Goal: Communication & Community: Answer question/provide support

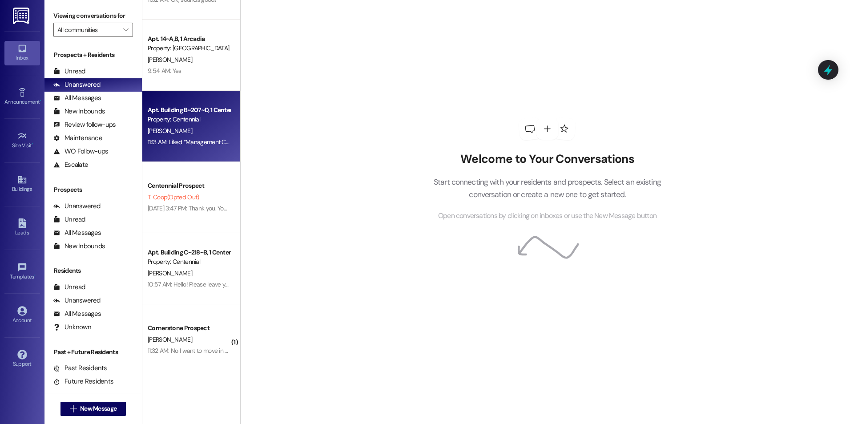
scroll to position [351, 0]
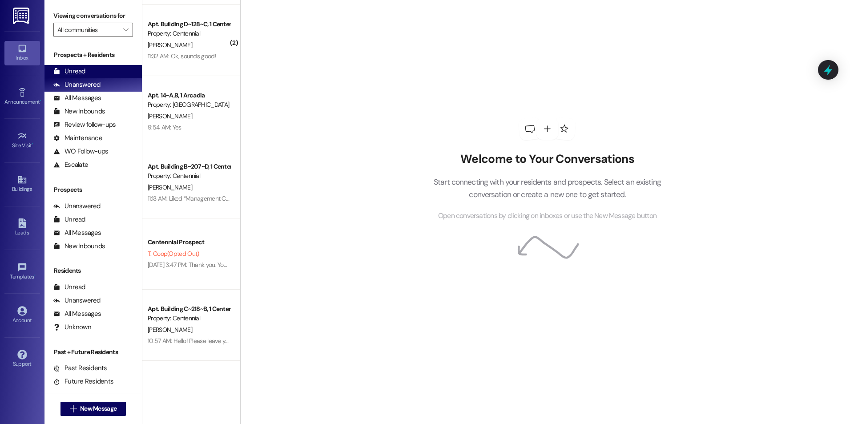
click at [99, 68] on div "Unread (0)" at bounding box center [92, 71] width 97 height 13
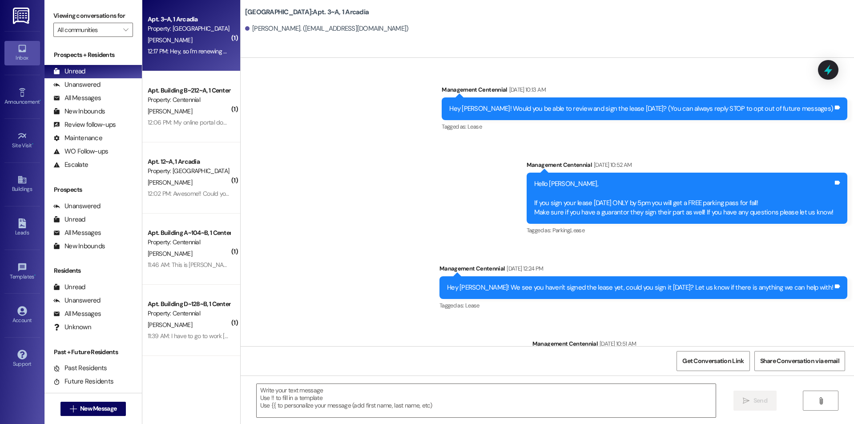
scroll to position [8853, 0]
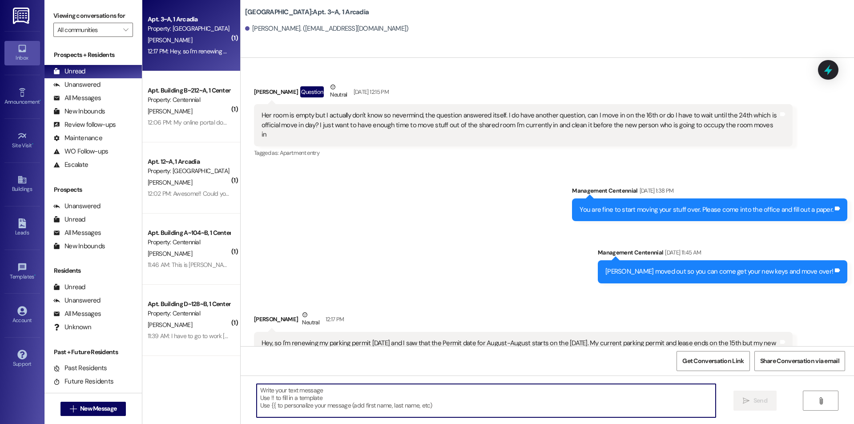
click at [375, 409] on textarea at bounding box center [486, 400] width 459 height 33
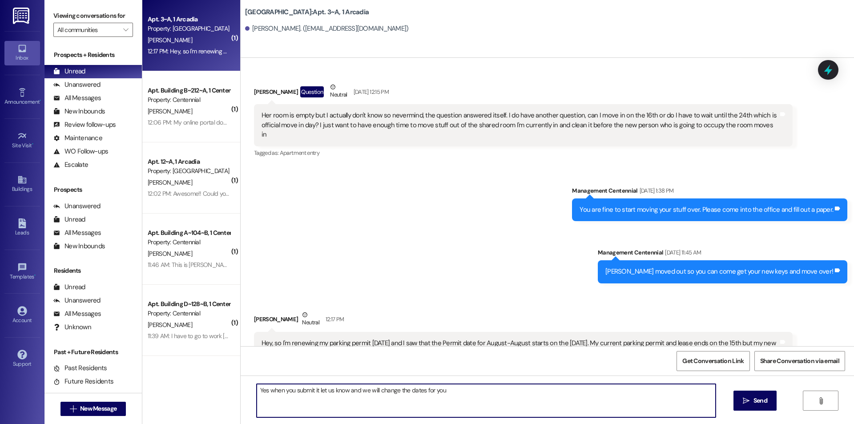
type textarea "Yes when you submit it let us know and we will change the dates for you!"
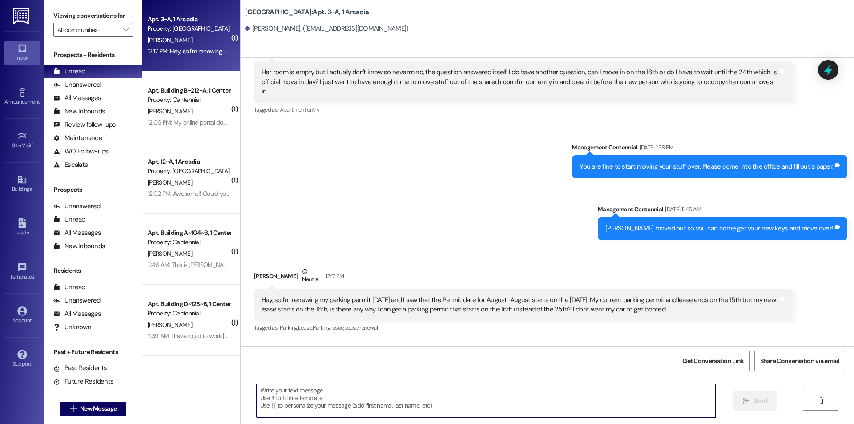
scroll to position [8915, 0]
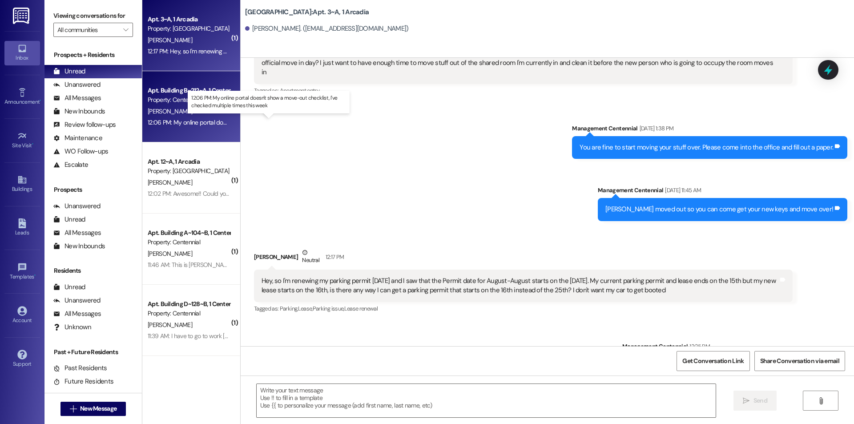
click at [204, 125] on div "12:06 PM: My online portal doesn't show a move-out checklist, I've checked mult…" at bounding box center [276, 122] width 256 height 8
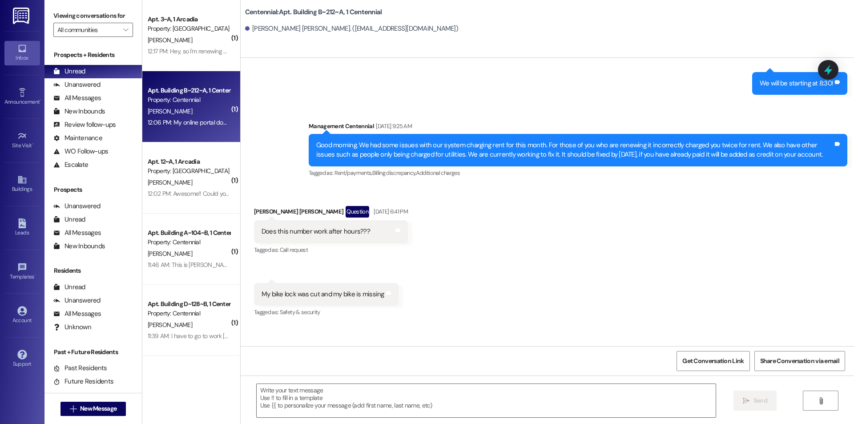
scroll to position [19021, 0]
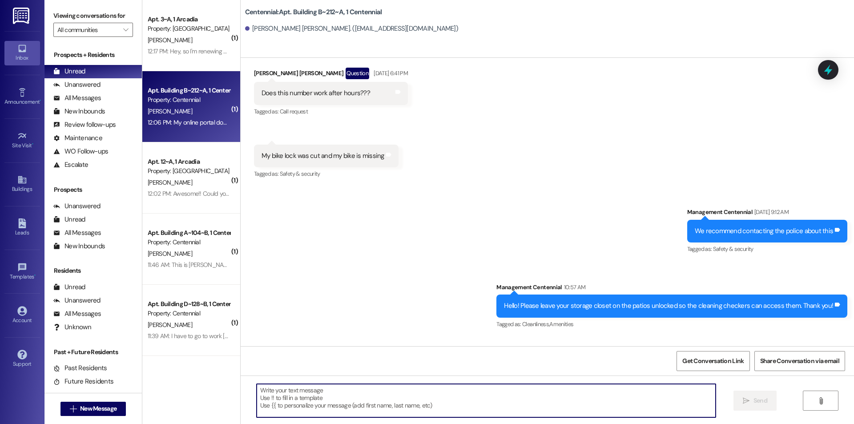
click at [435, 406] on textarea at bounding box center [486, 400] width 459 height 33
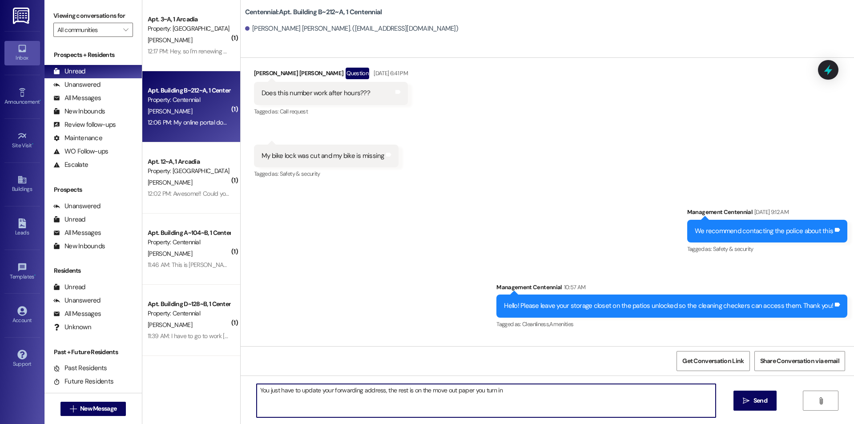
type textarea "You just have to update your forwarding address, the rest is on the move out pa…"
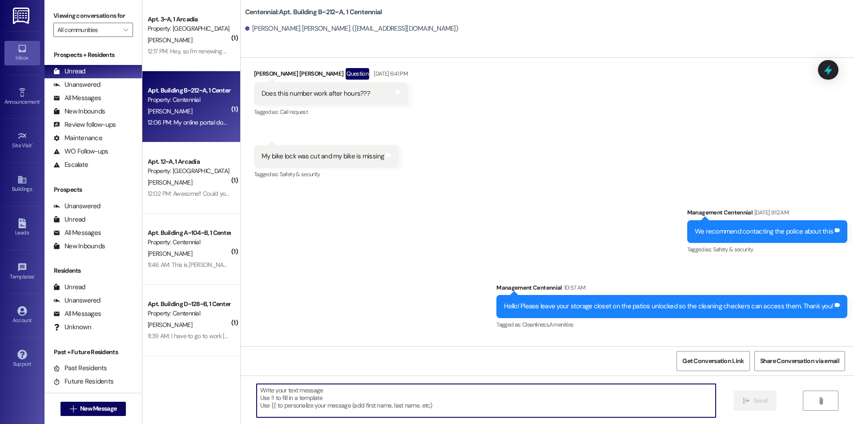
scroll to position [19083, 0]
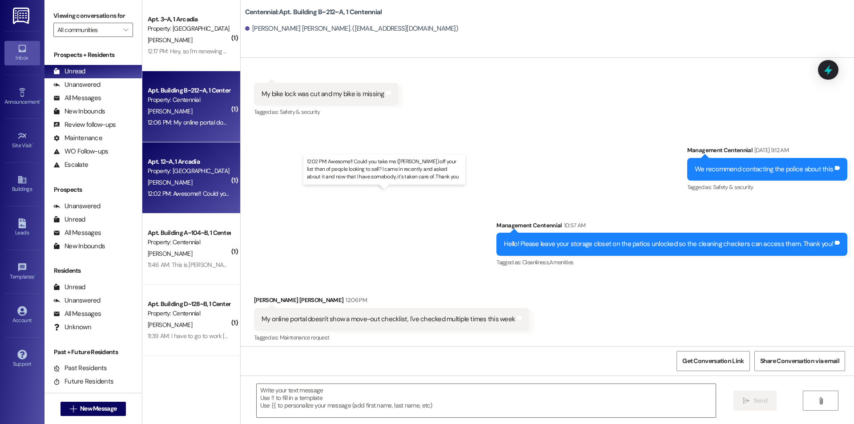
click at [185, 193] on div "12:02 PM: Awesome!! Could you take me ([PERSON_NAME]) off your list then of peo…" at bounding box center [403, 193] width 511 height 8
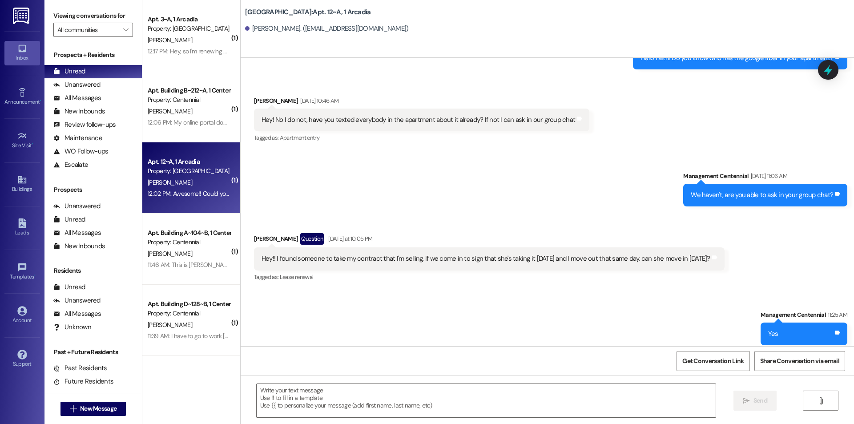
scroll to position [5372, 0]
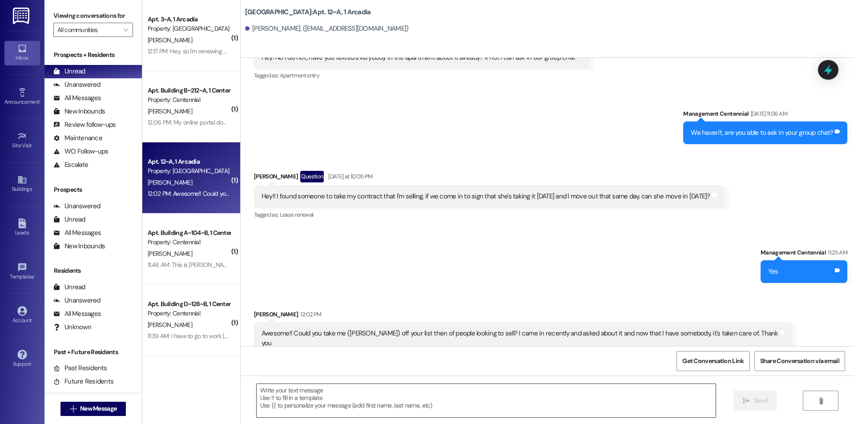
click at [479, 404] on textarea at bounding box center [486, 400] width 459 height 33
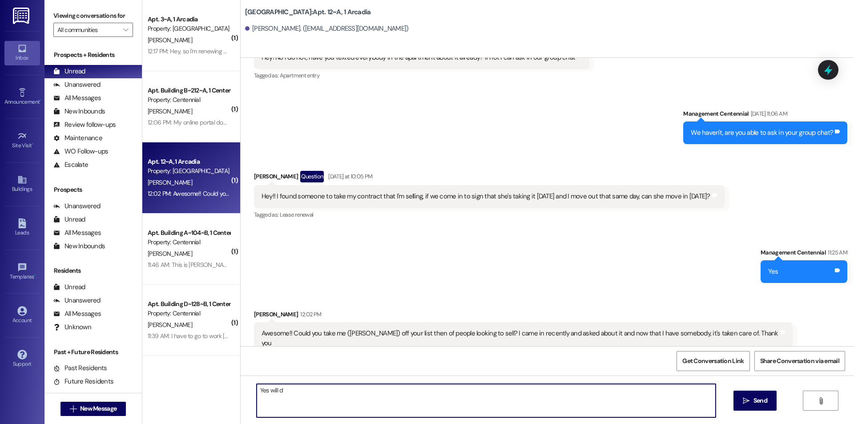
type textarea "Yes will do"
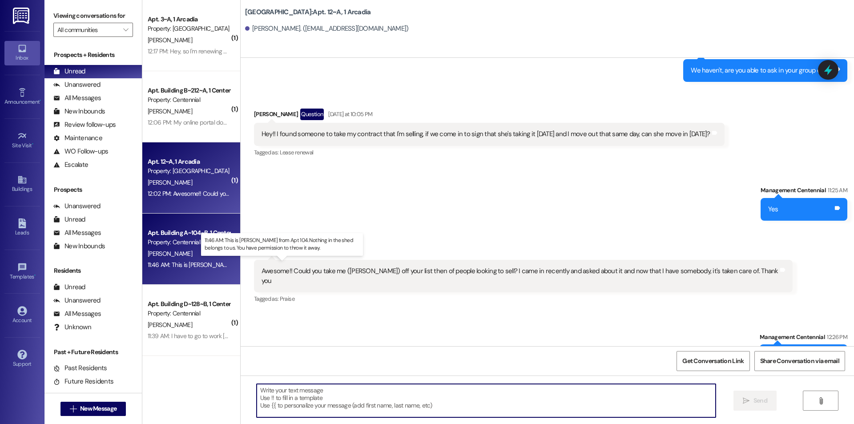
click at [193, 262] on div "11:46 AM: This is [PERSON_NAME] from Apt 104. Nothing in the shed belongs to us…" at bounding box center [302, 265] width 308 height 8
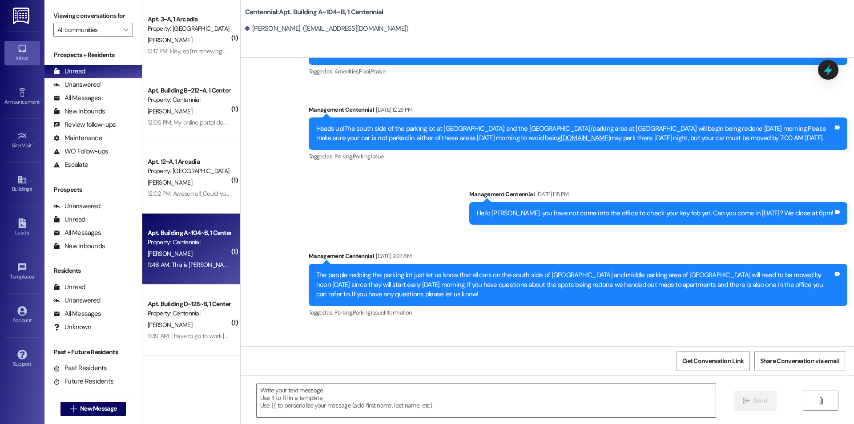
scroll to position [7782, 0]
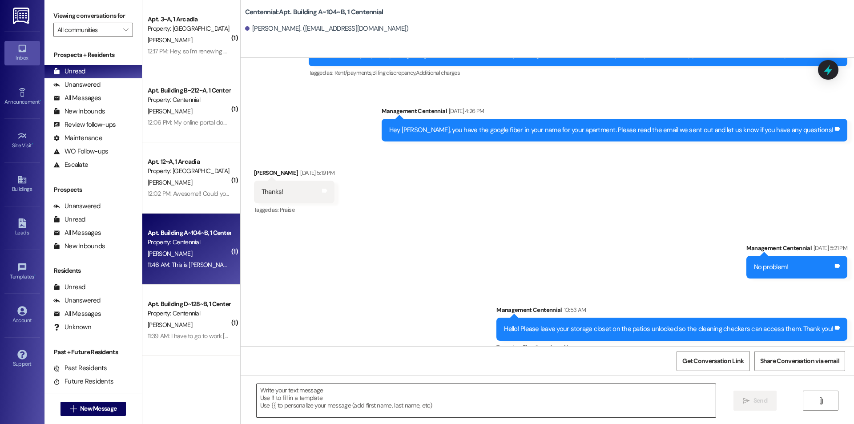
click at [356, 401] on textarea at bounding box center [486, 400] width 459 height 33
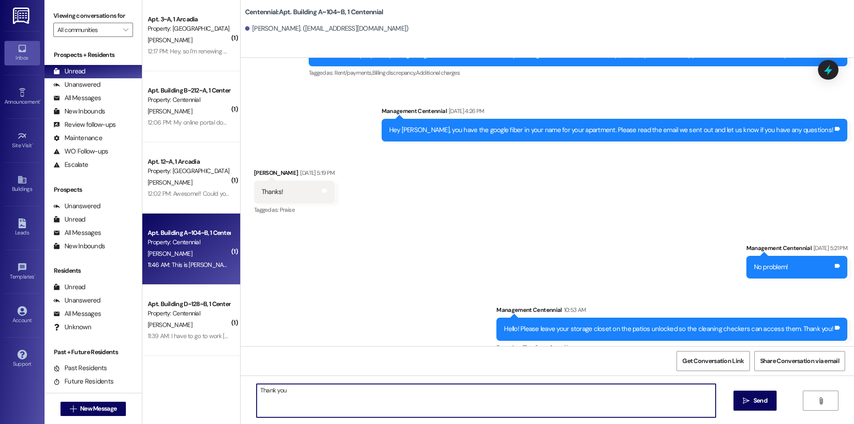
type textarea "Thank you!"
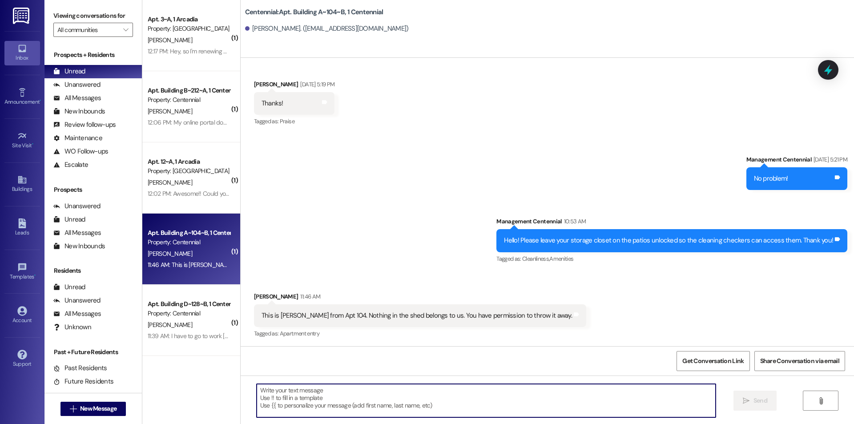
scroll to position [7886, 0]
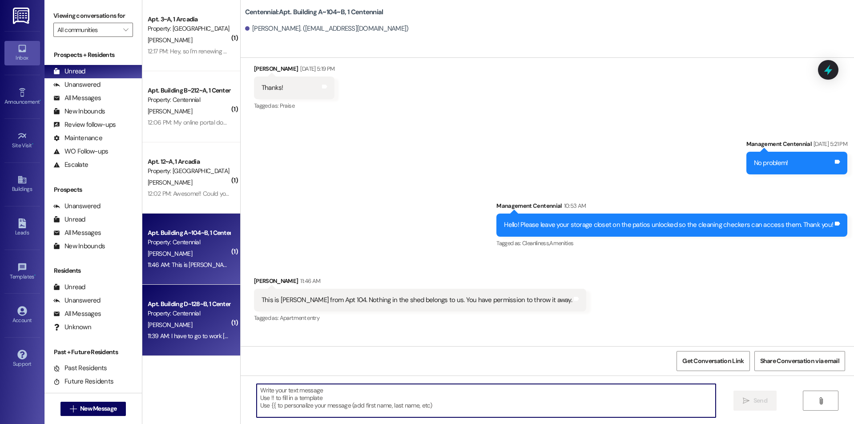
click at [209, 306] on div "Apt. Building D~128~B, 1 Centennial" at bounding box center [189, 303] width 82 height 9
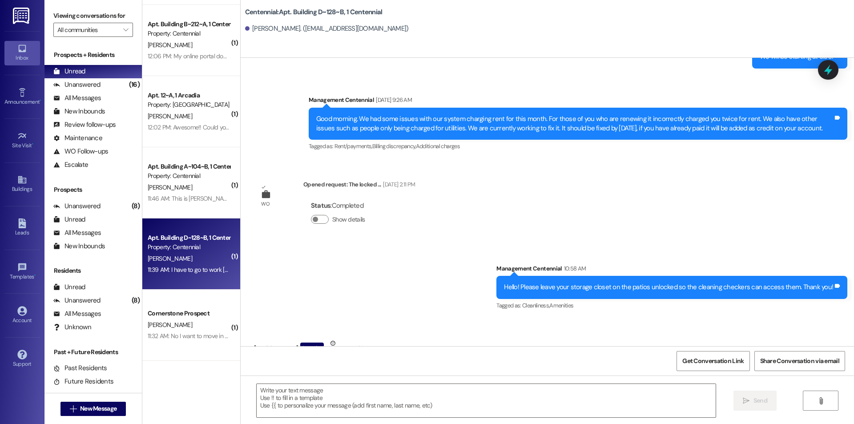
scroll to position [7925, 0]
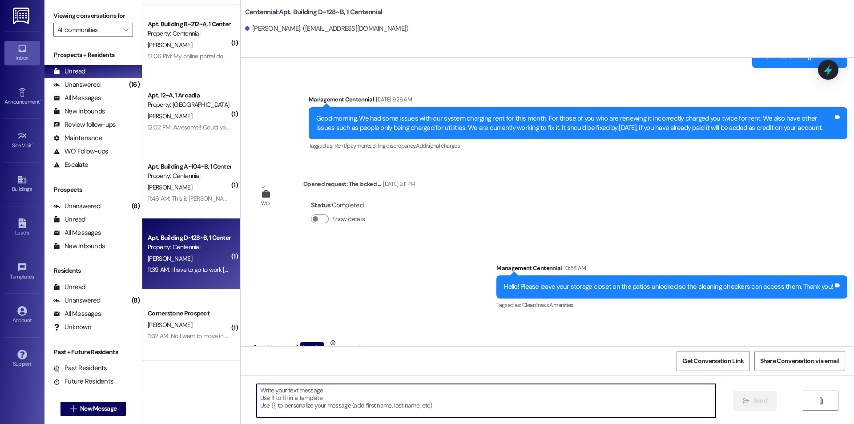
click at [387, 400] on textarea at bounding box center [486, 400] width 459 height 33
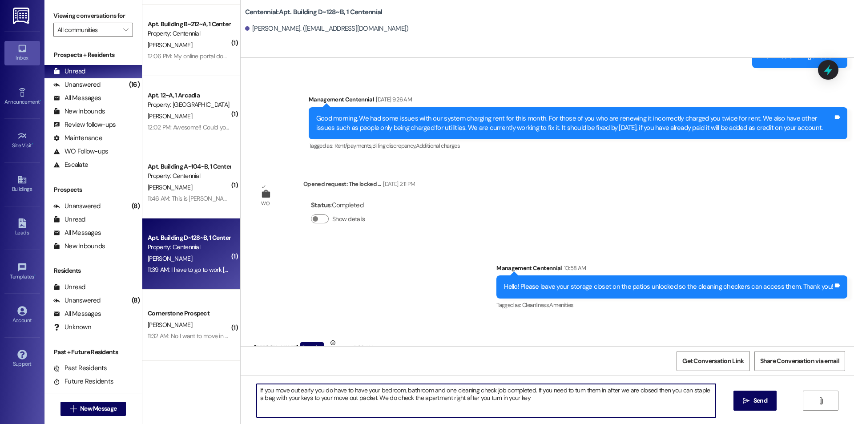
type textarea "If you move out early you do have to have your bedroom, bathroom and one cleani…"
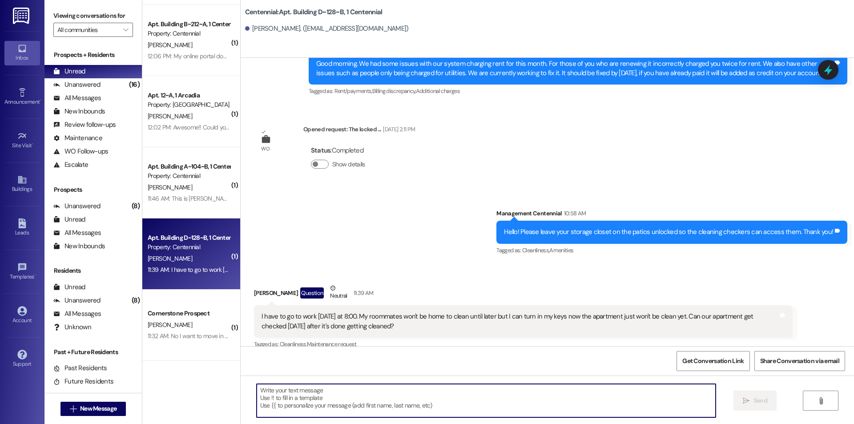
scroll to position [7997, 0]
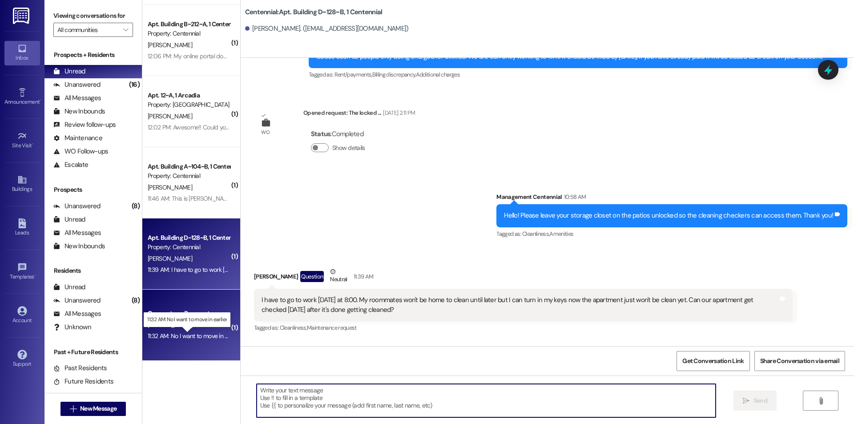
click at [209, 334] on div "11:32 AM: No I want to move in earlier 11:32 AM: No I want to move in earlier" at bounding box center [194, 336] width 92 height 8
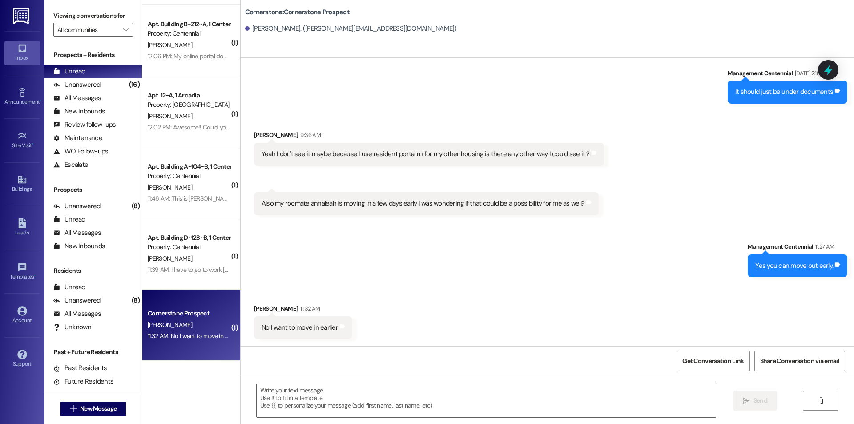
scroll to position [154, 0]
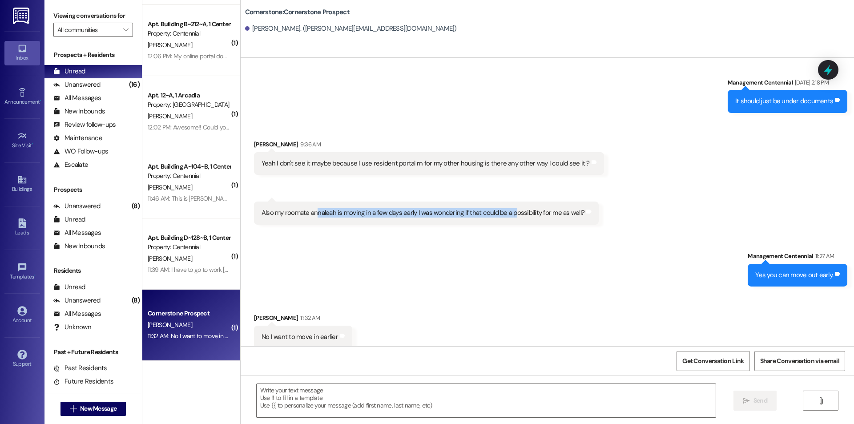
drag, startPoint x: 313, startPoint y: 203, endPoint x: 506, endPoint y: 205, distance: 193.9
click at [506, 208] on div "Also my roomate annaleah is moving in a few days early I was wondering if that …" at bounding box center [422, 212] width 323 height 9
click at [416, 398] on textarea at bounding box center [486, 400] width 459 height 33
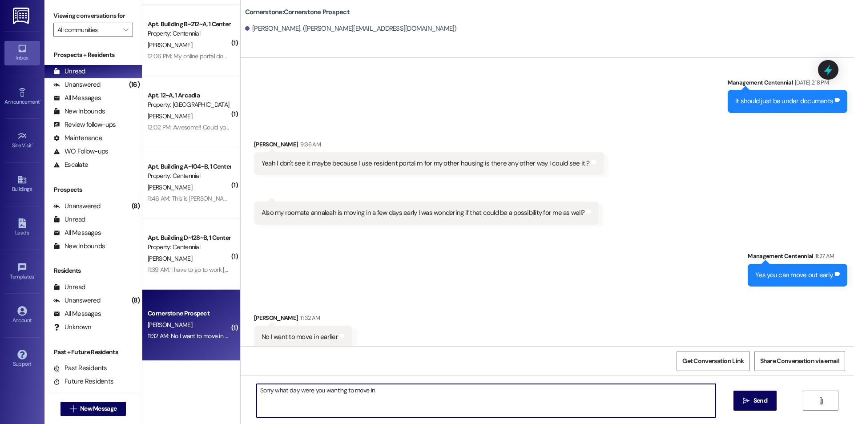
type textarea "Sorry what day were you wanting to move in?"
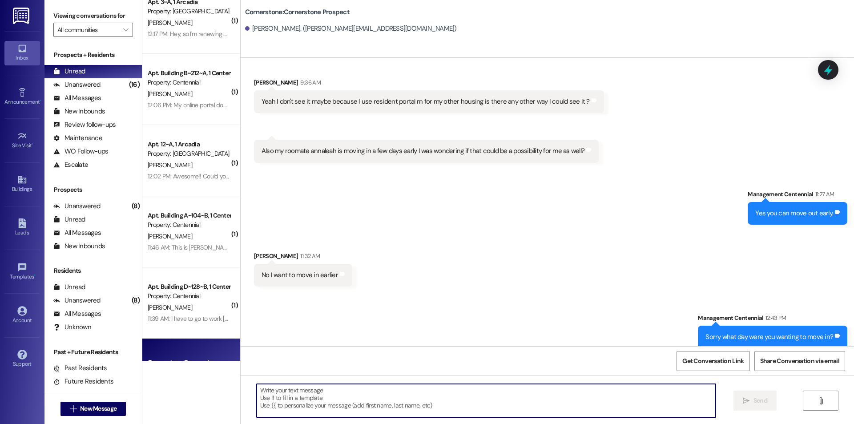
scroll to position [0, 0]
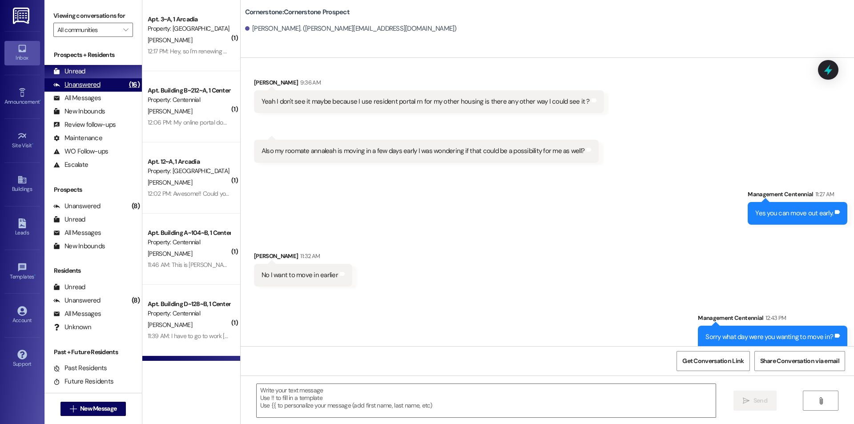
click at [114, 85] on div "Unanswered (16)" at bounding box center [92, 84] width 97 height 13
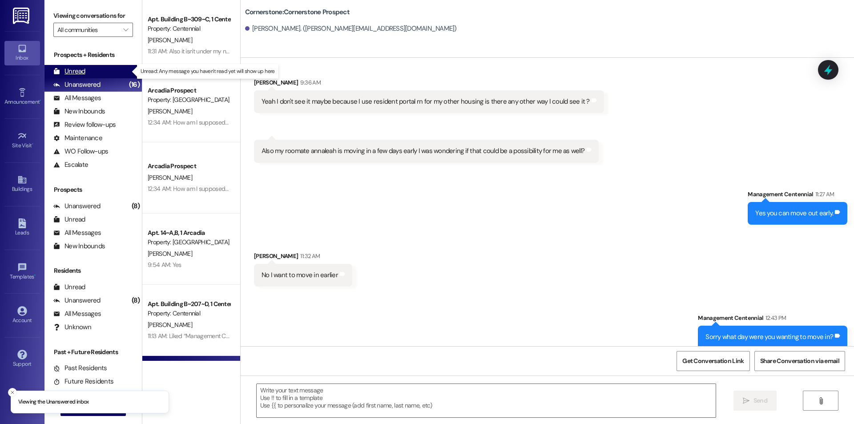
click at [113, 74] on div "Unread (0)" at bounding box center [92, 71] width 97 height 13
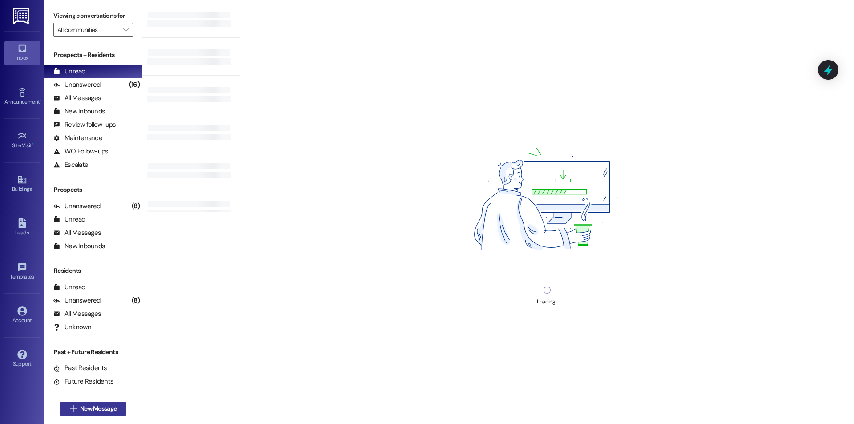
click at [99, 404] on span "New Message" at bounding box center [98, 408] width 36 height 9
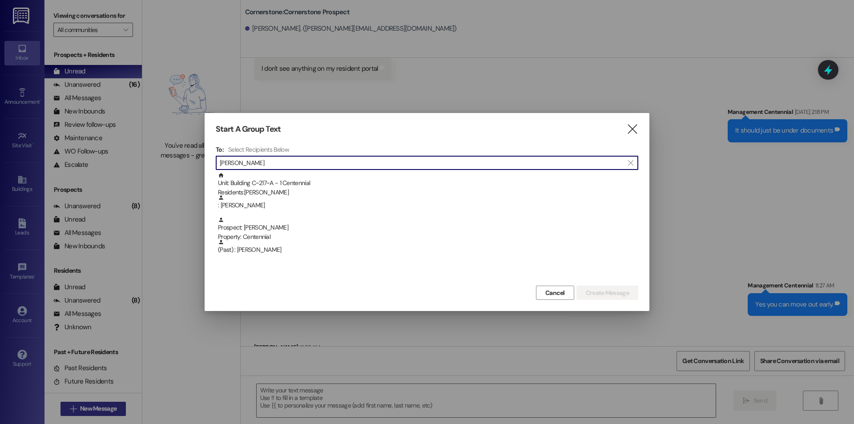
scroll to position [153, 0]
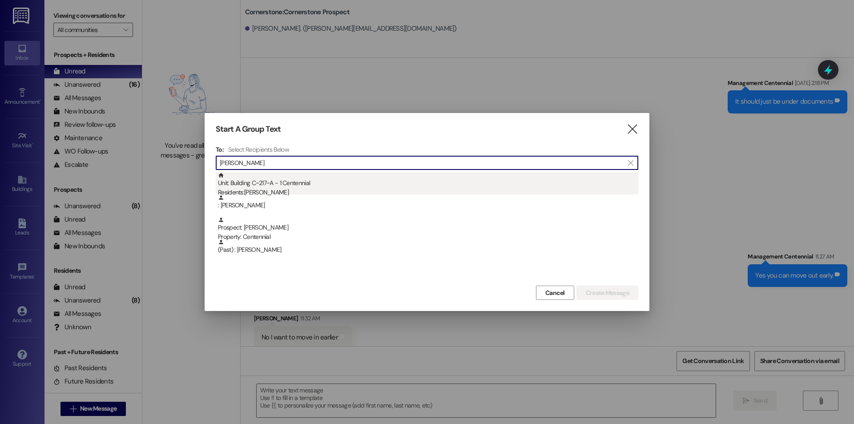
type input "[PERSON_NAME]"
click at [338, 177] on div "Unit: Building C~217~A - 1 Centennial Residents: [PERSON_NAME]" at bounding box center [428, 184] width 420 height 25
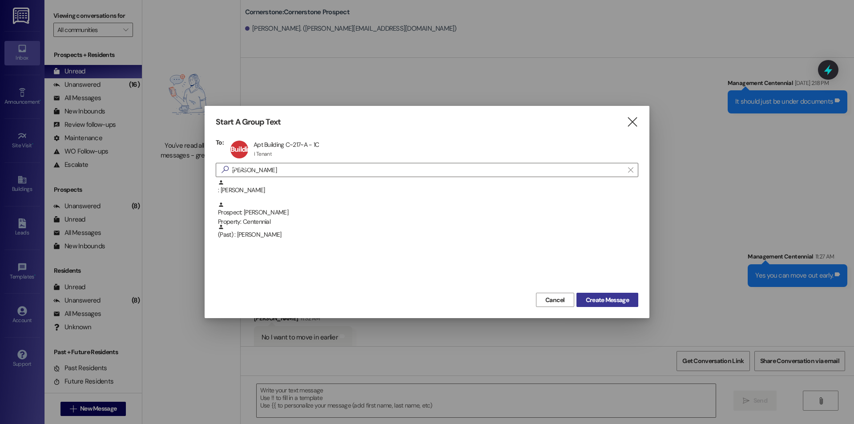
click at [590, 297] on span "Create Message" at bounding box center [607, 299] width 43 height 9
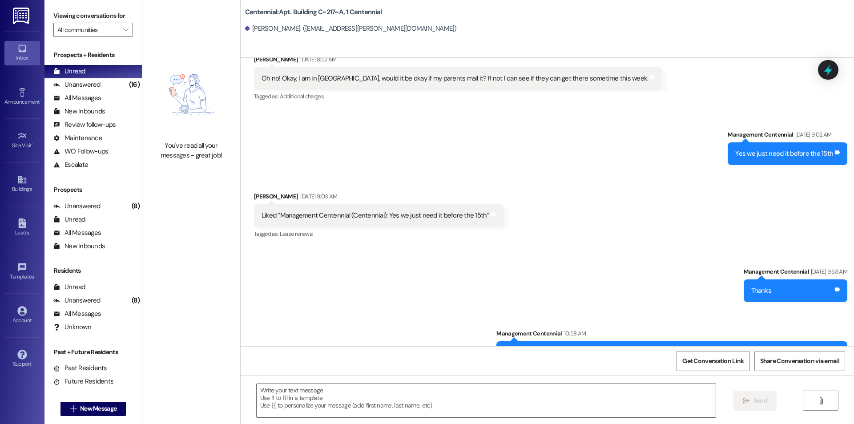
scroll to position [6800, 0]
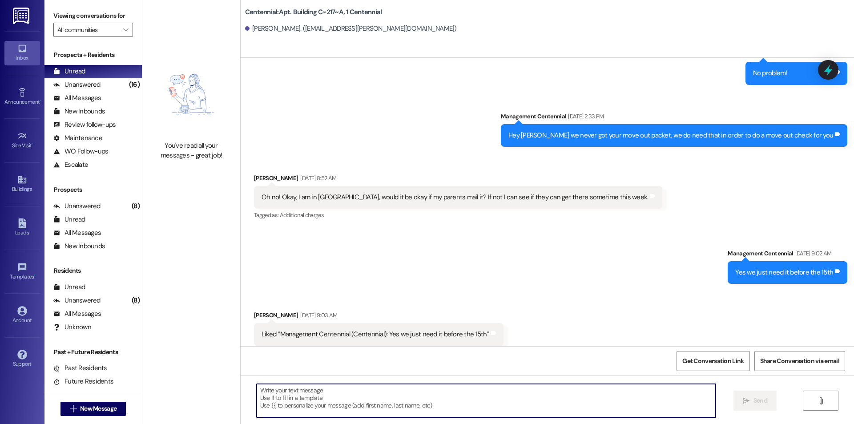
drag, startPoint x: 418, startPoint y: 409, endPoint x: 417, endPoint y: 405, distance: 4.5
click at [418, 408] on textarea at bounding box center [486, 400] width 459 height 33
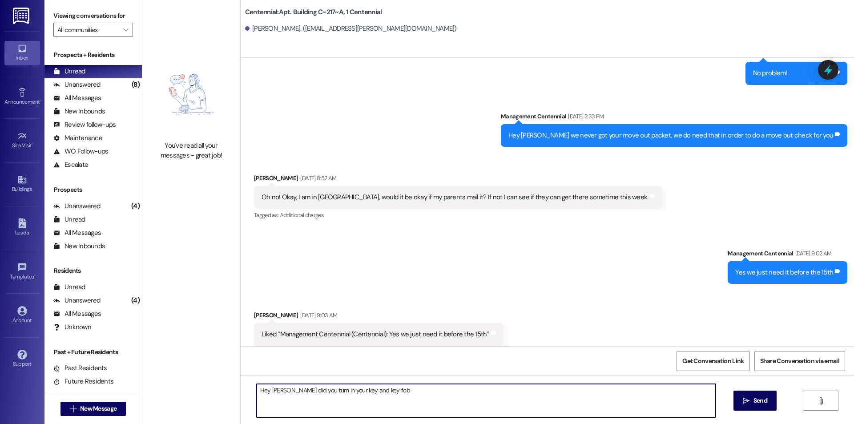
type textarea "Hey [PERSON_NAME] did you turn in your key and key fob?"
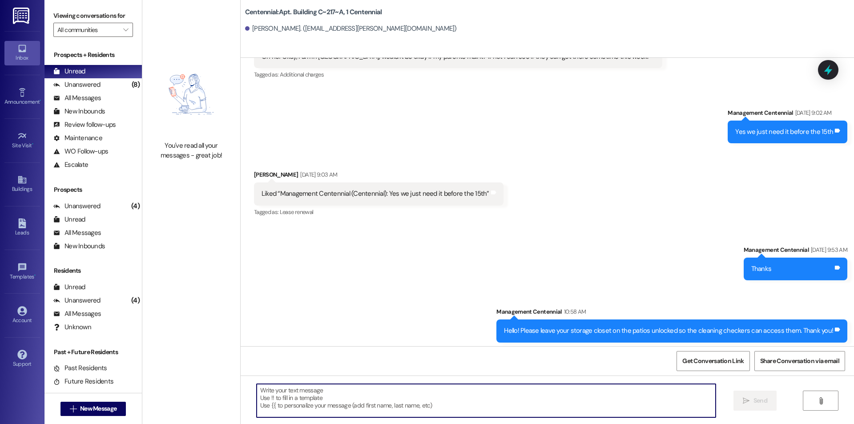
scroll to position [6981, 0]
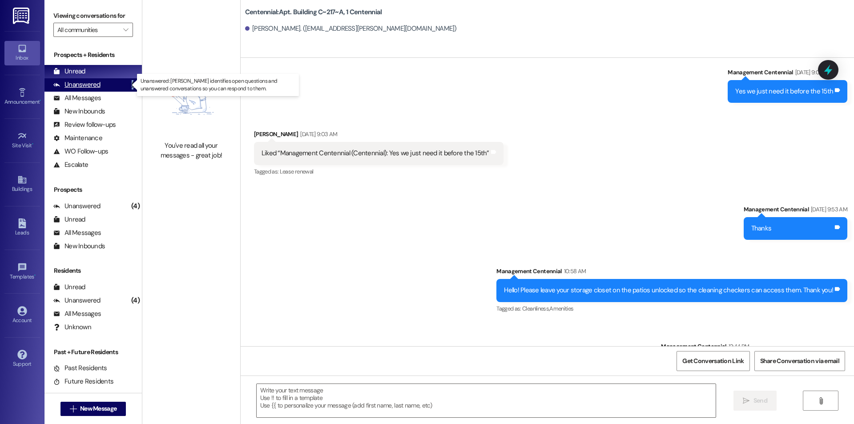
click at [129, 79] on div "(8)" at bounding box center [135, 85] width 12 height 14
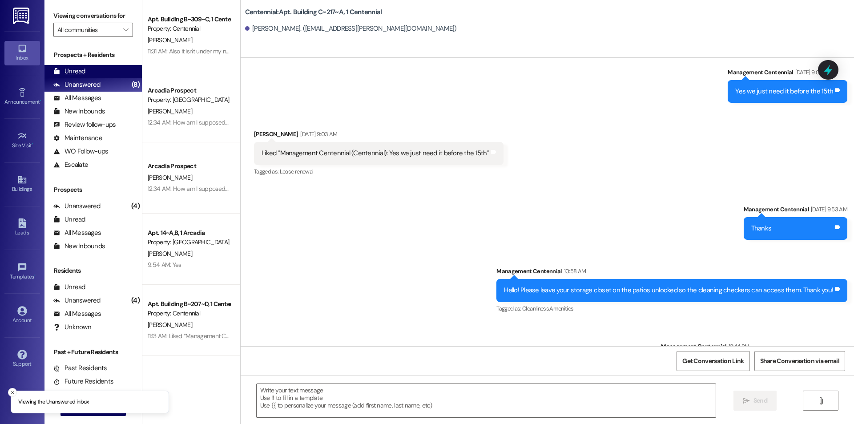
click at [119, 70] on div "Unread (0)" at bounding box center [92, 71] width 97 height 13
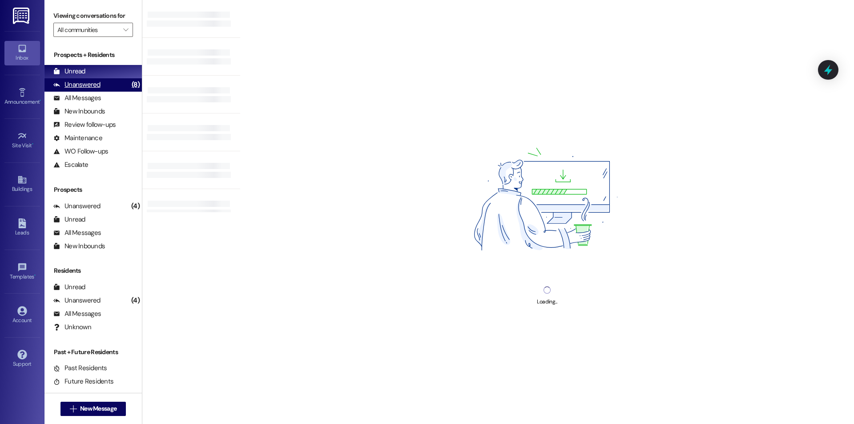
click at [113, 88] on div "Unanswered (8)" at bounding box center [92, 84] width 97 height 13
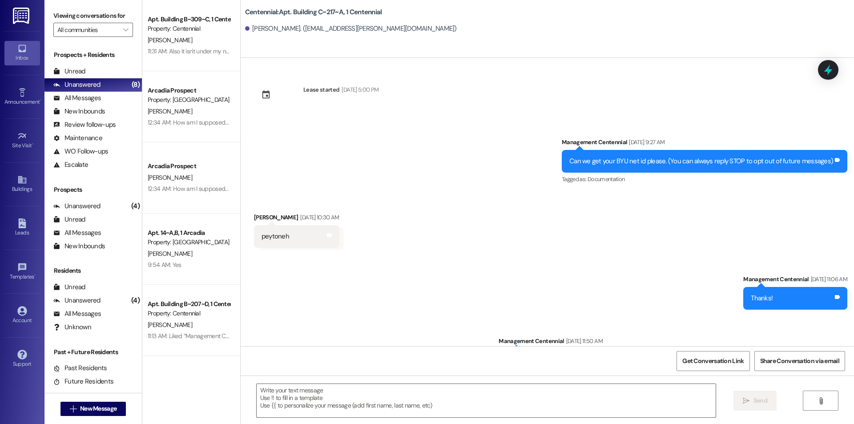
scroll to position [6782, 0]
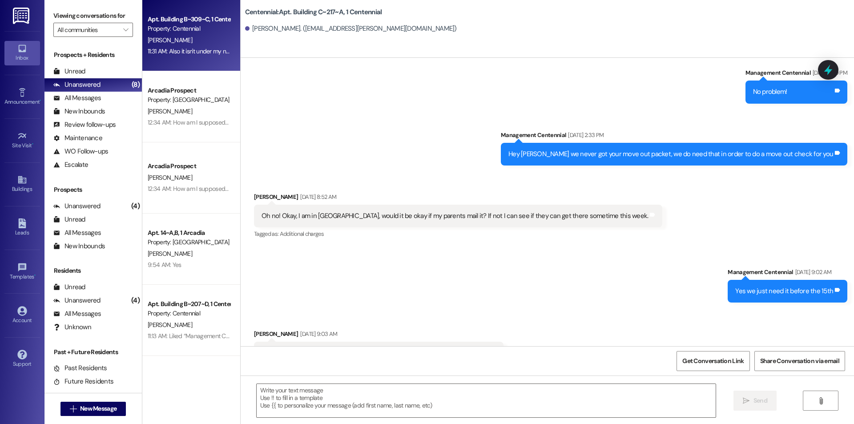
click at [177, 52] on div "11:31 AM: Also it isn't under my name so I don't know if I can. 11:31 AM: Also …" at bounding box center [222, 51] width 148 height 8
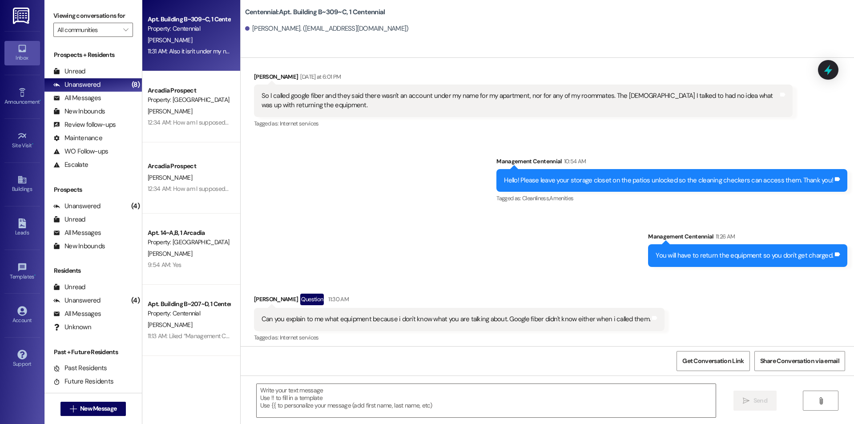
scroll to position [7920, 0]
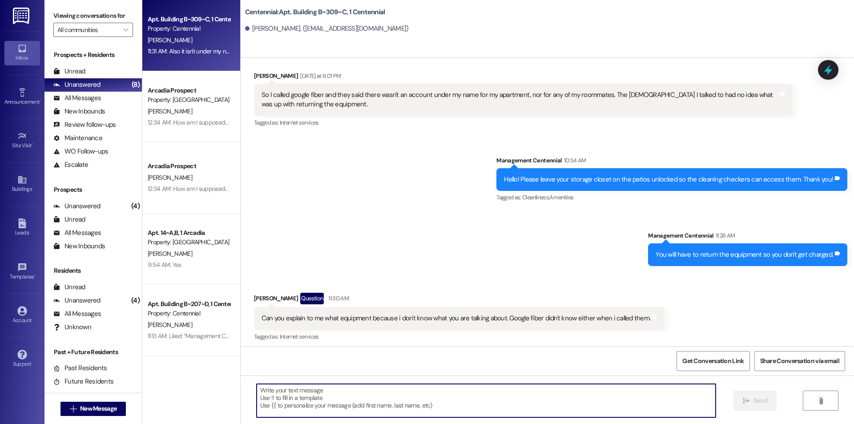
click at [452, 398] on textarea at bounding box center [486, 400] width 459 height 33
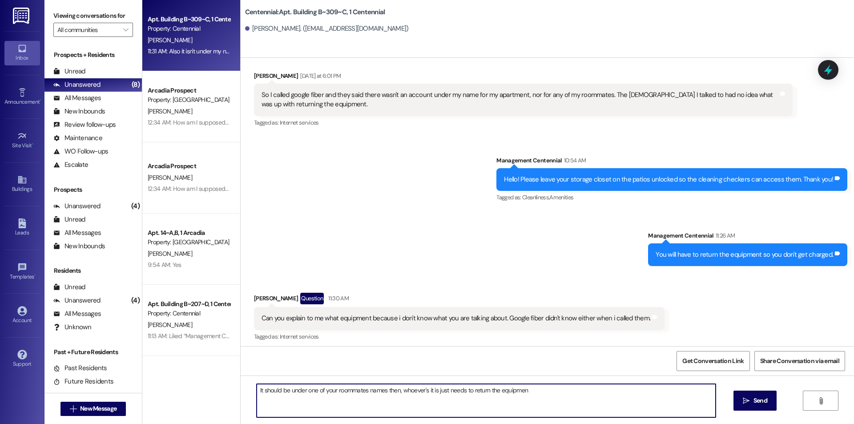
type textarea "It should be under one of your roommates names then, whoever's it is just needs…"
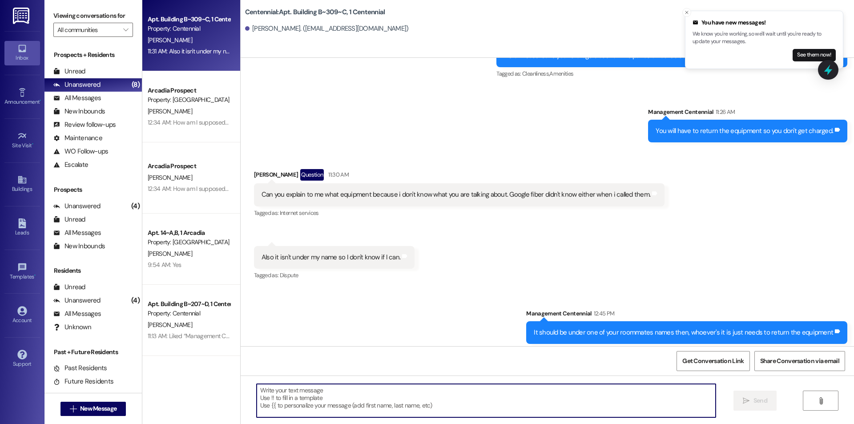
scroll to position [8044, 0]
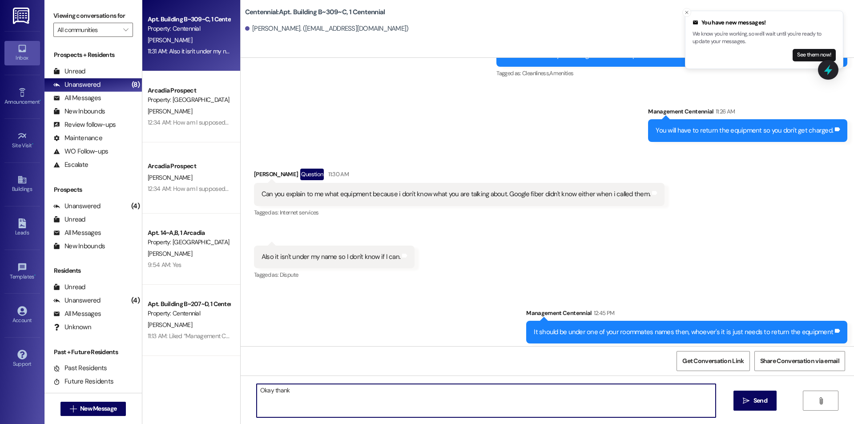
type textarea "Okay thanks"
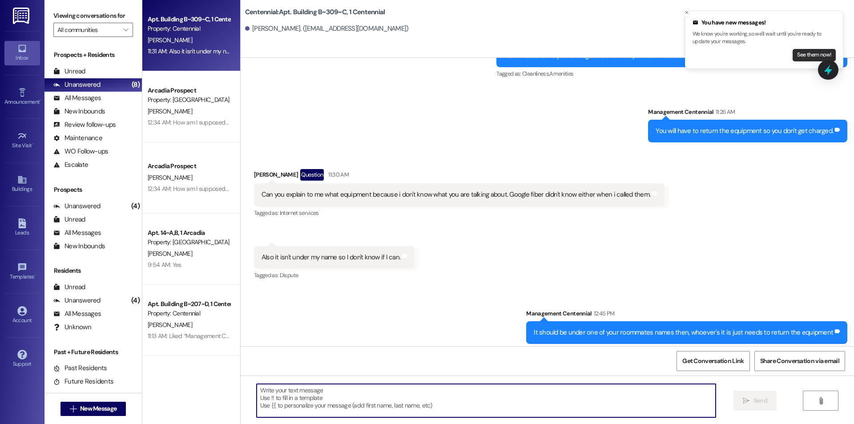
click at [796, 57] on button "See them now!" at bounding box center [813, 55] width 43 height 12
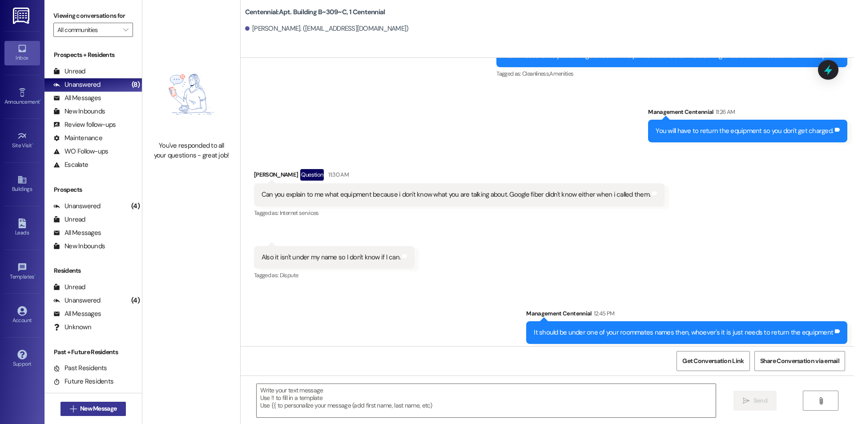
click at [111, 408] on span "New Message" at bounding box center [98, 408] width 36 height 9
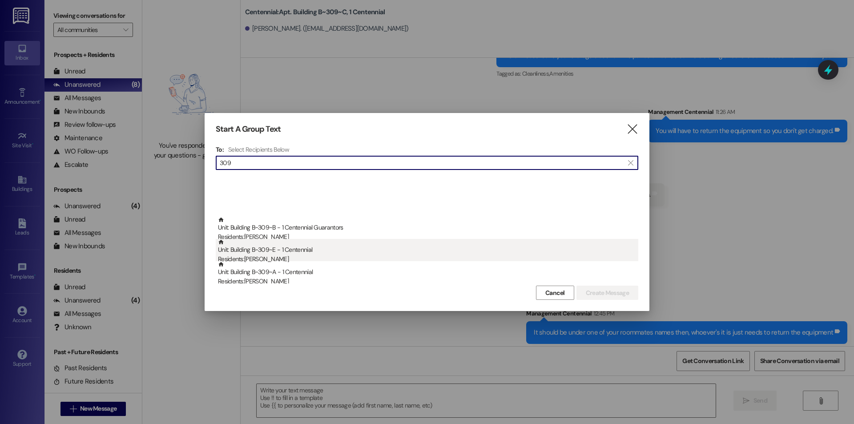
scroll to position [119, 0]
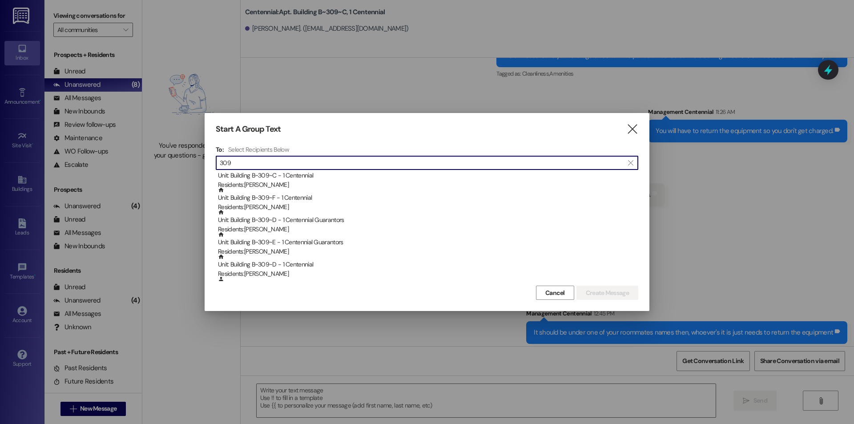
click at [293, 165] on input "309" at bounding box center [422, 163] width 404 height 12
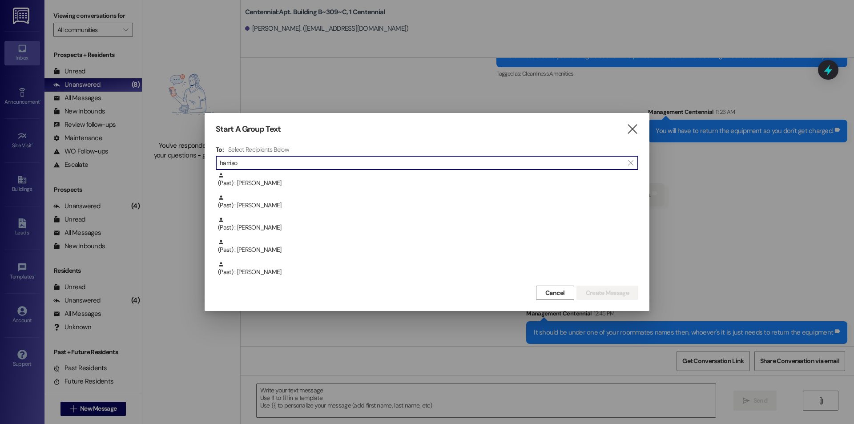
scroll to position [111, 0]
type input "[PERSON_NAME]"
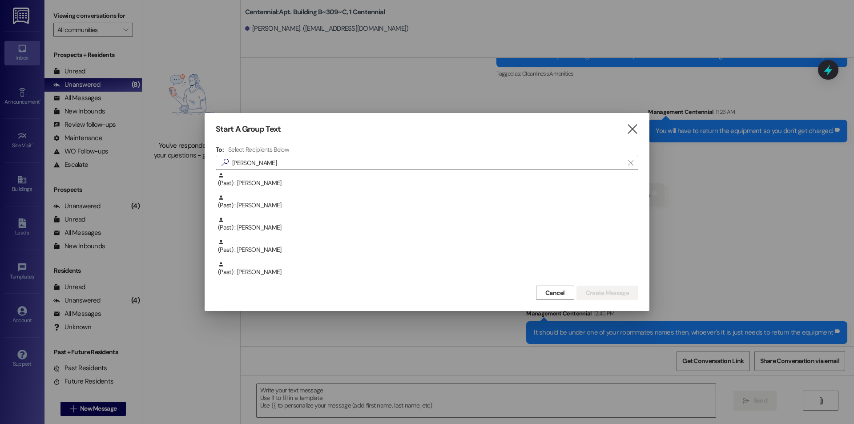
click at [546, 294] on span "Cancel" at bounding box center [555, 292] width 20 height 9
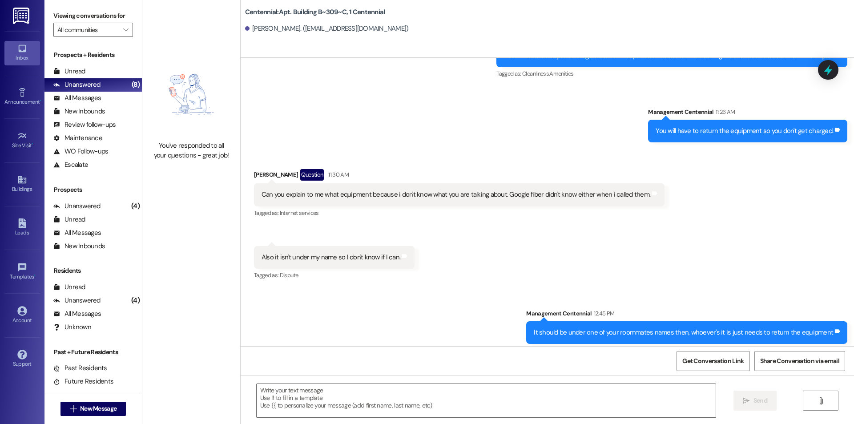
scroll to position [8105, 0]
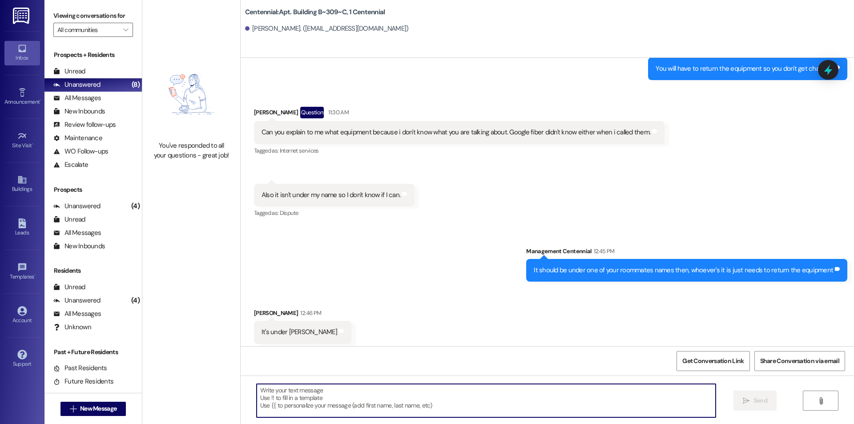
click at [430, 398] on textarea at bounding box center [486, 400] width 459 height 33
type textarea "Sorry do you know his last name?"
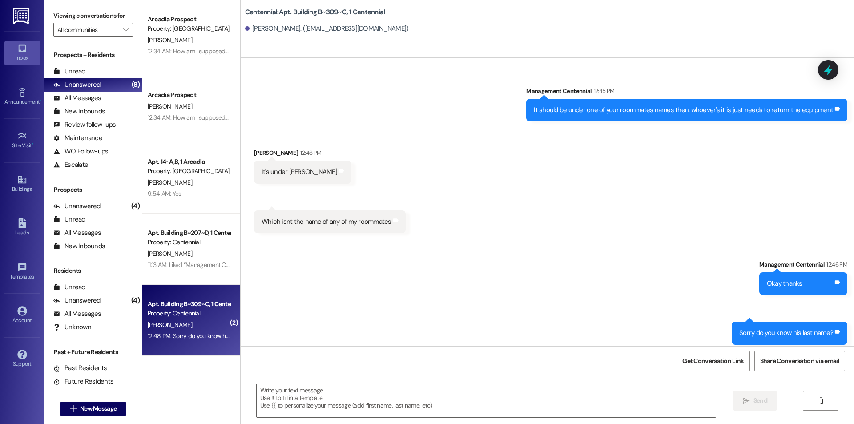
scroll to position [8266, 0]
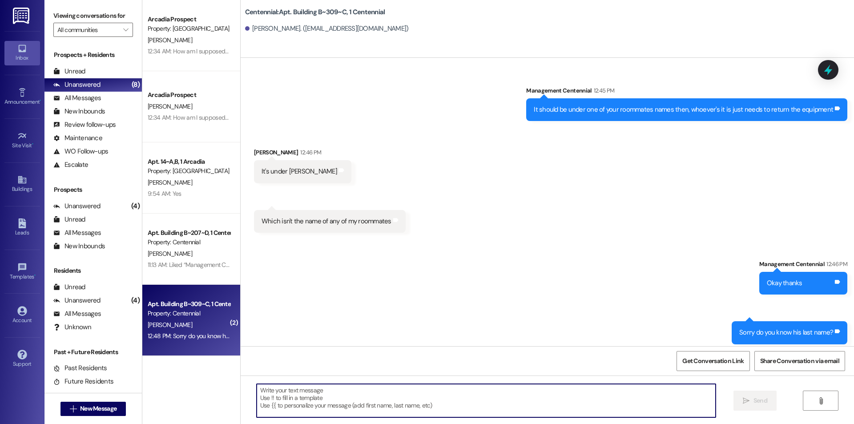
click at [465, 392] on textarea at bounding box center [486, 400] width 459 height 33
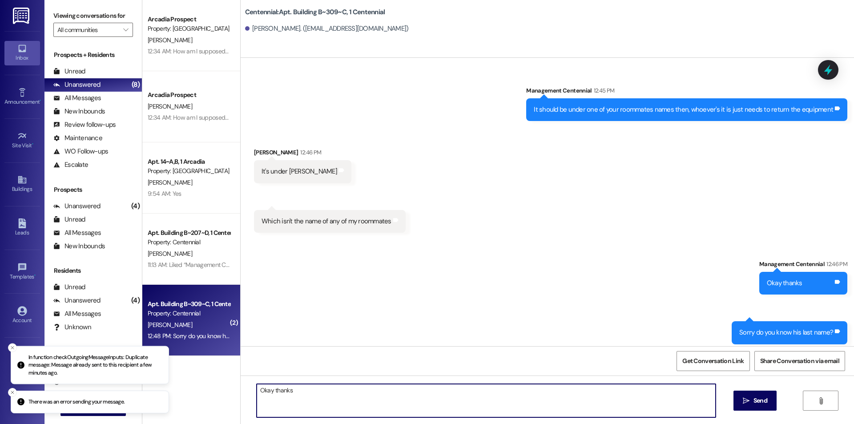
click at [445, 402] on textarea "Okay thanks" at bounding box center [486, 400] width 459 height 33
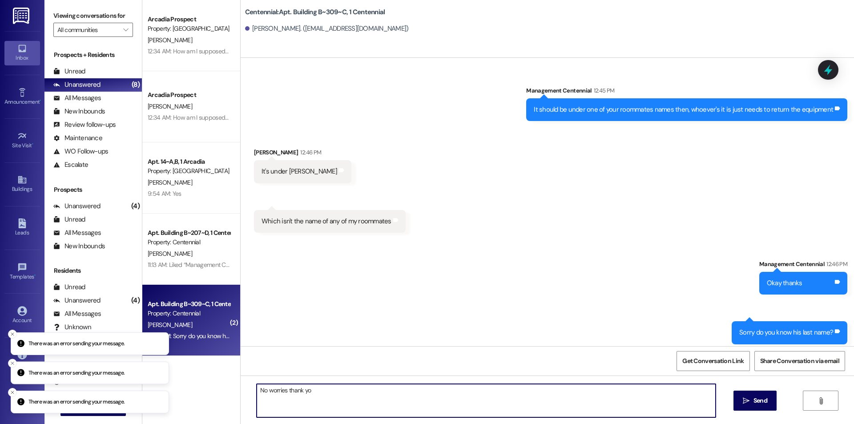
type textarea "No worries thank you"
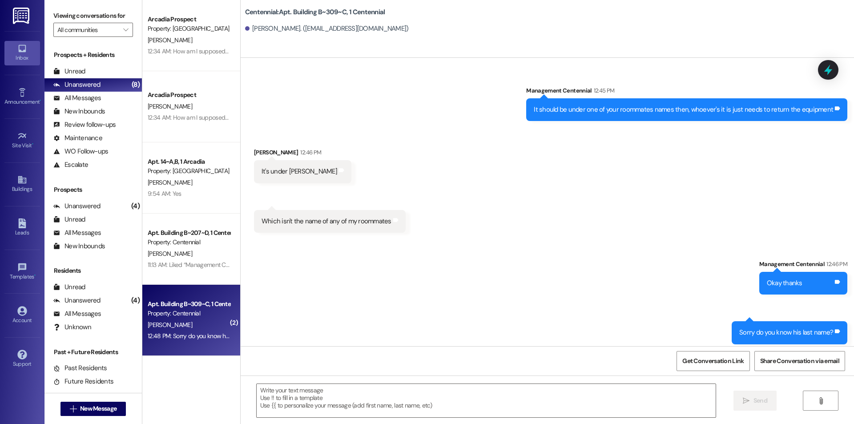
scroll to position [8328, 0]
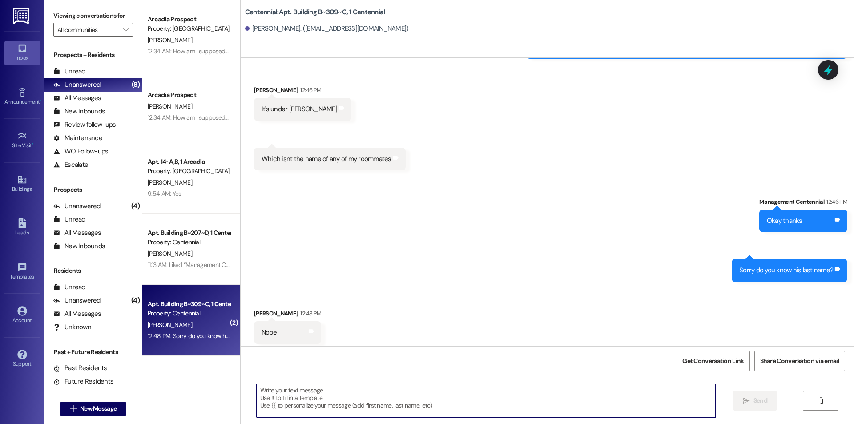
click at [333, 407] on textarea at bounding box center [486, 400] width 459 height 33
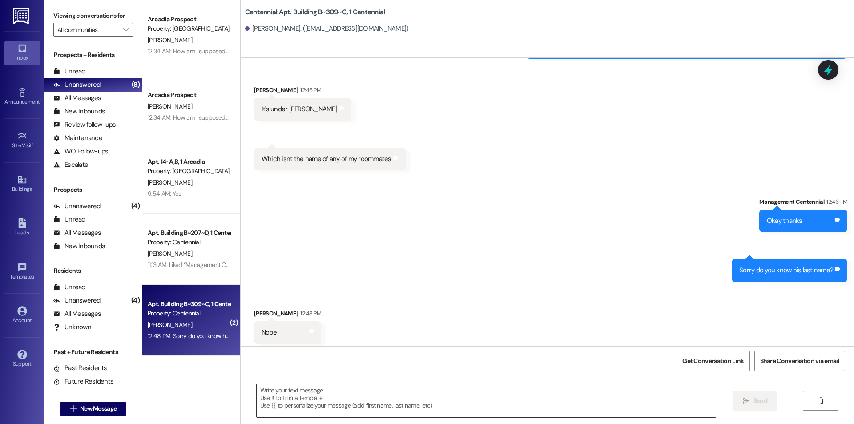
click at [342, 389] on textarea at bounding box center [486, 400] width 459 height 33
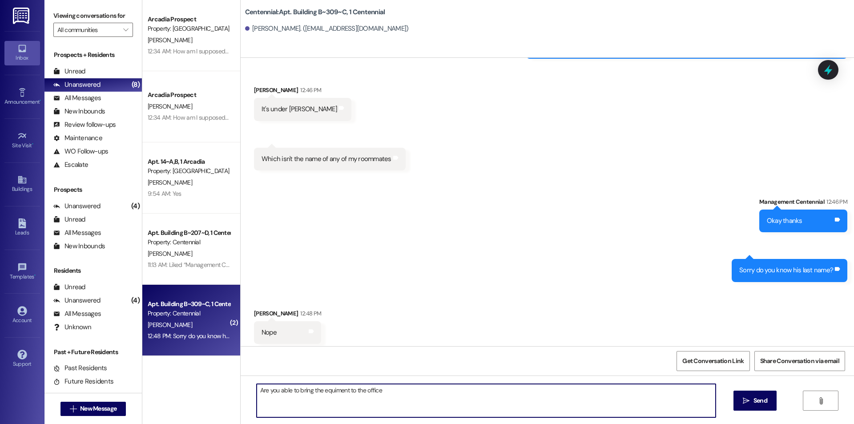
type textarea "Are you able to bring the equiment to the office?"
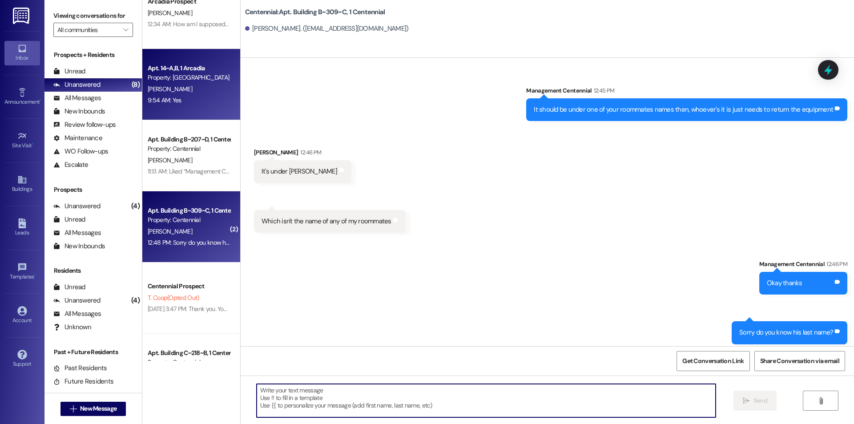
scroll to position [137, 0]
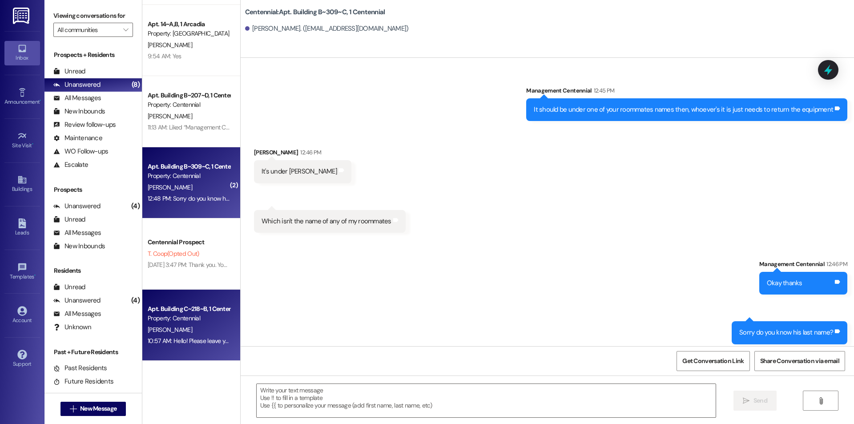
click at [206, 340] on div "10:57 AM: Hello! Please leave your storage closet on the patios unlocked so the…" at bounding box center [311, 341] width 326 height 8
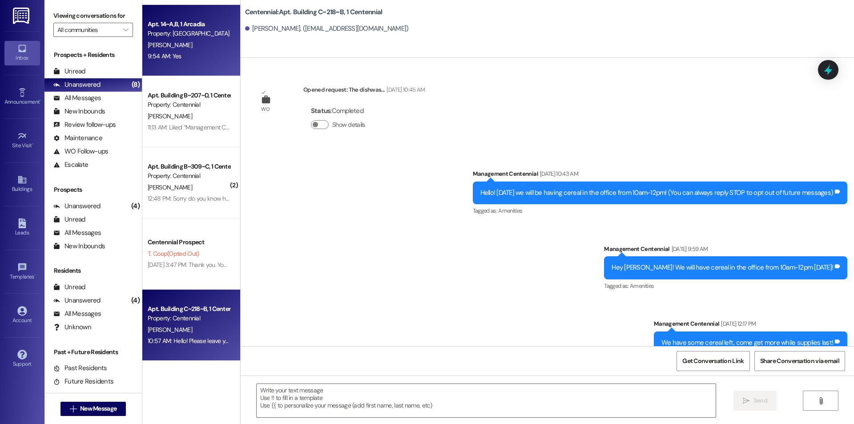
click at [169, 47] on div "[PERSON_NAME]" at bounding box center [189, 45] width 84 height 11
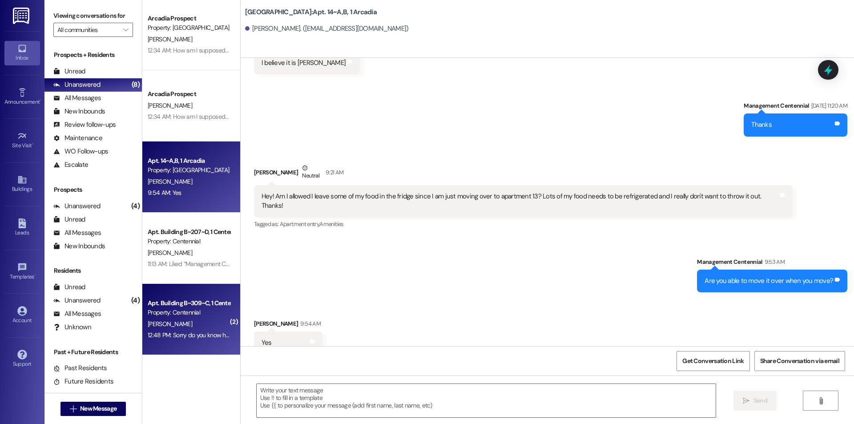
scroll to position [0, 0]
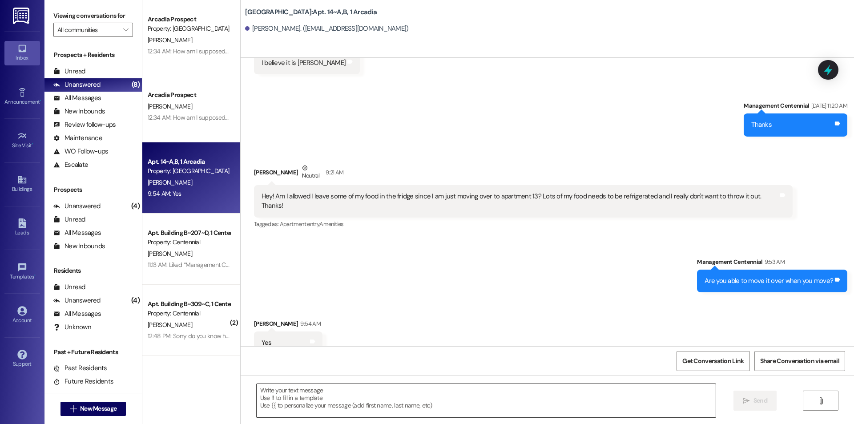
click at [378, 405] on textarea at bounding box center [486, 400] width 459 height 33
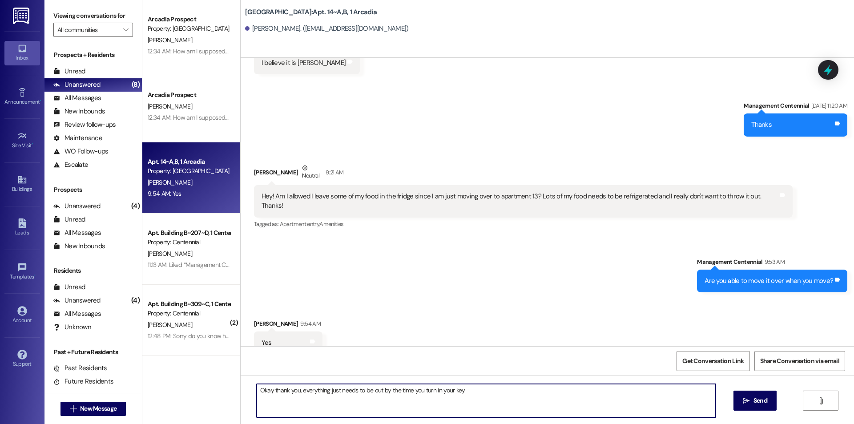
type textarea "Okay thank you, everything just needs to be out by the time you turn in your ke…"
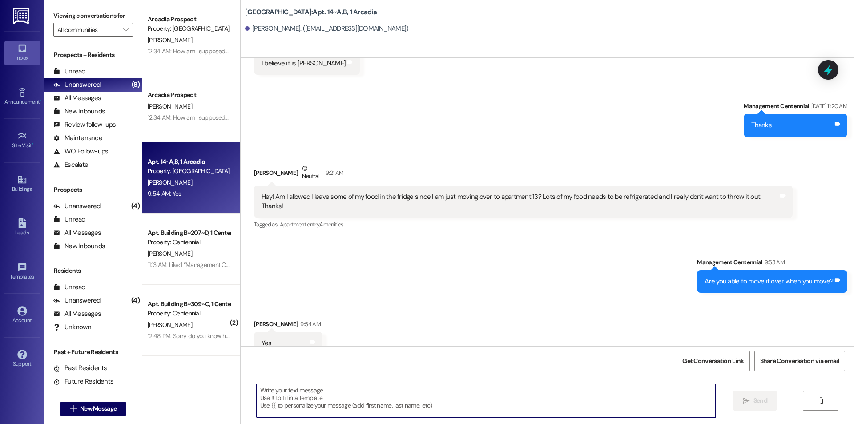
scroll to position [5950, 0]
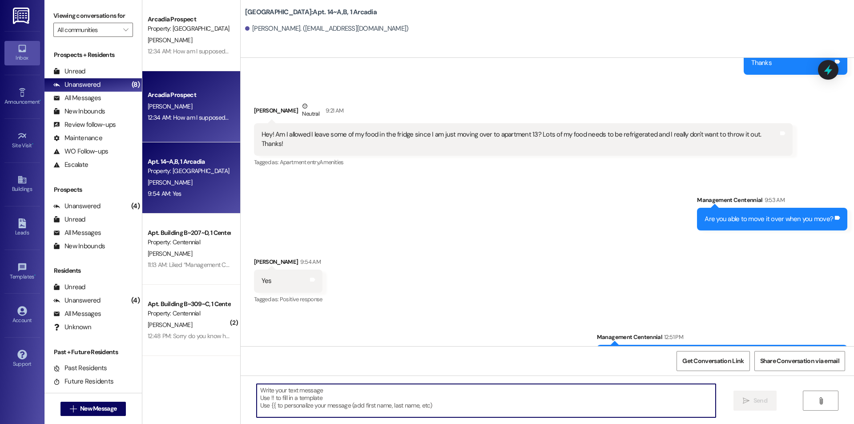
click at [194, 118] on div "12:34 AM: How am I supposed to pay for that? I can't get into my account? 12:34…" at bounding box center [243, 117] width 191 height 8
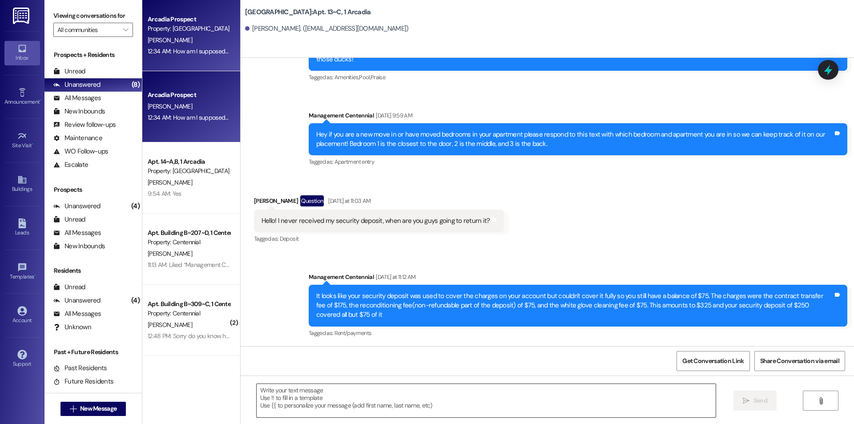
scroll to position [14163, 0]
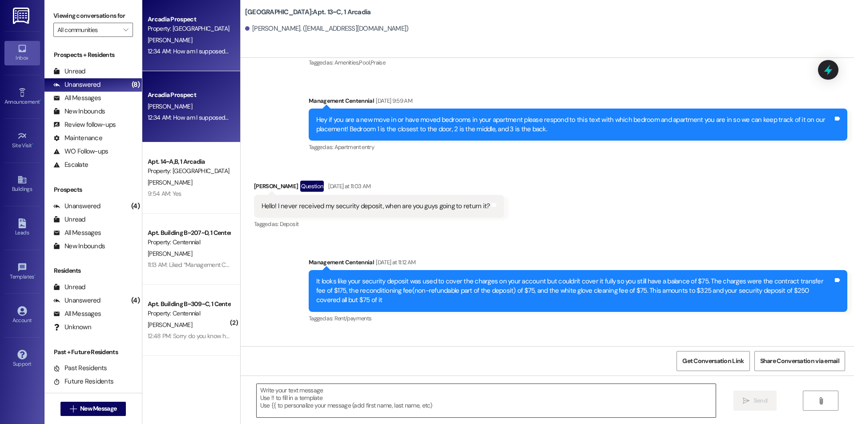
click at [398, 409] on textarea at bounding box center [486, 400] width 459 height 33
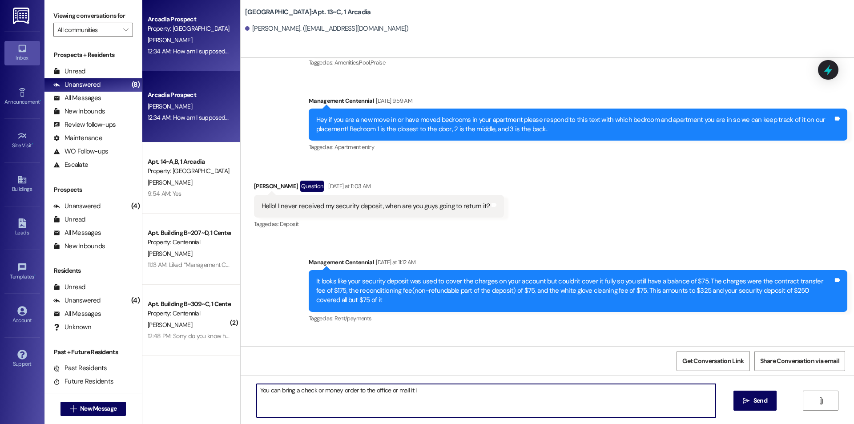
type textarea "You can bring a check or money order to the office or mail it in"
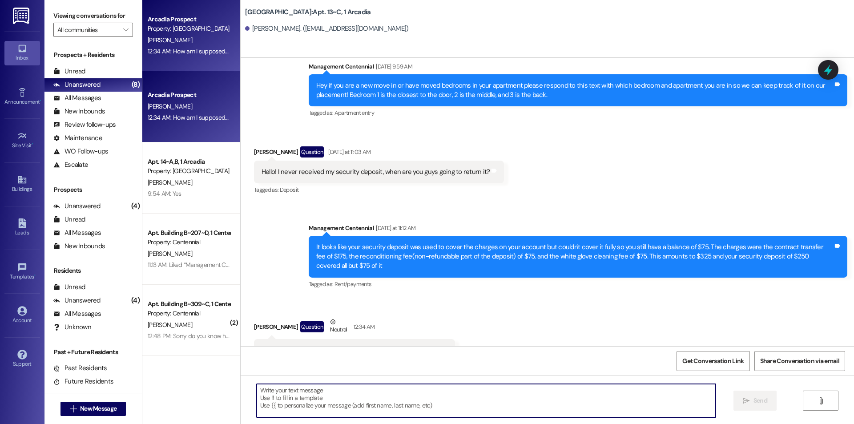
scroll to position [14225, 0]
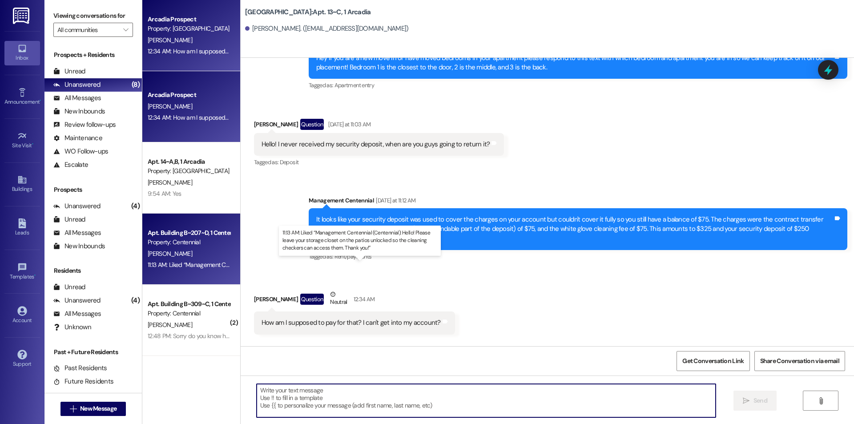
click at [196, 261] on div "11:13 AM: Liked “Management Centennial (Centennial): Hello! Please leave your s…" at bounding box center [367, 265] width 438 height 8
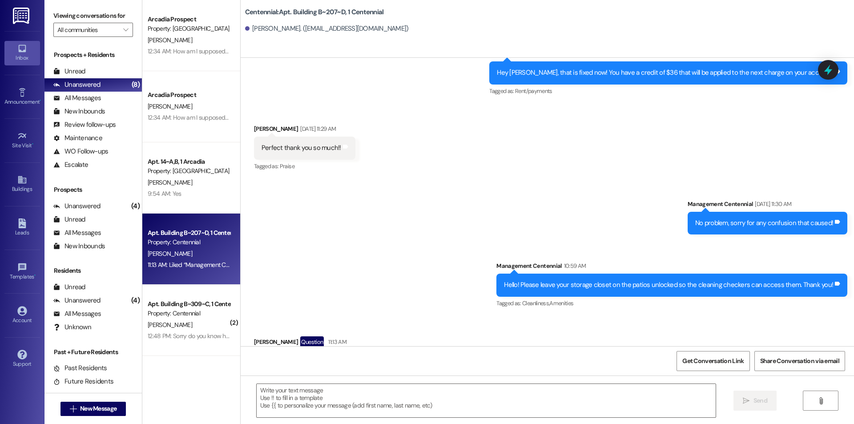
scroll to position [12578, 0]
click at [448, 399] on textarea at bounding box center [486, 400] width 459 height 33
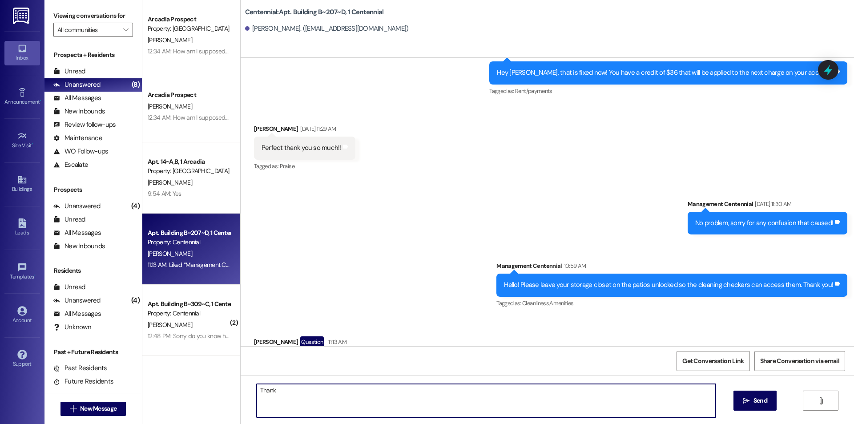
type textarea "Thanks"
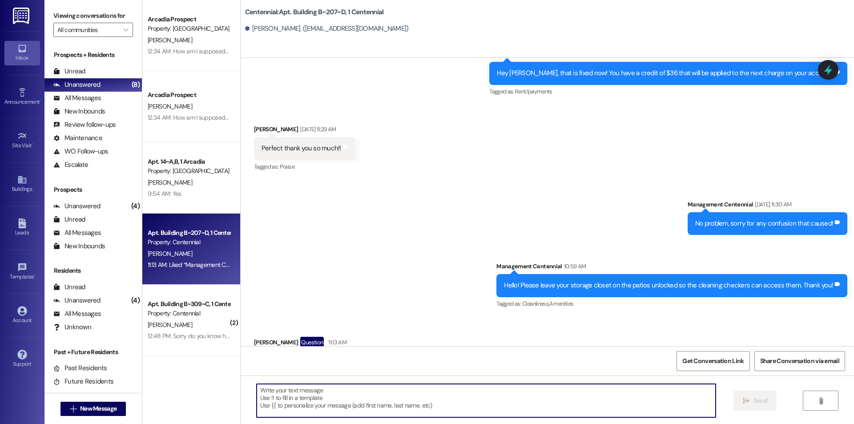
scroll to position [137, 0]
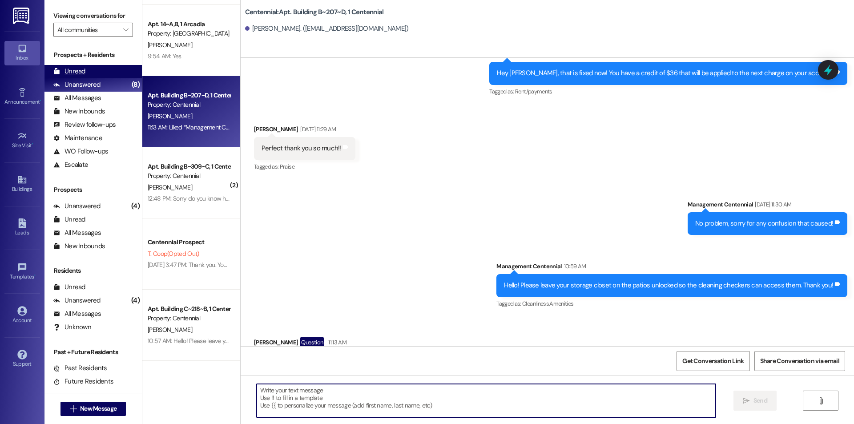
click at [97, 69] on div "Unread (0)" at bounding box center [92, 71] width 97 height 13
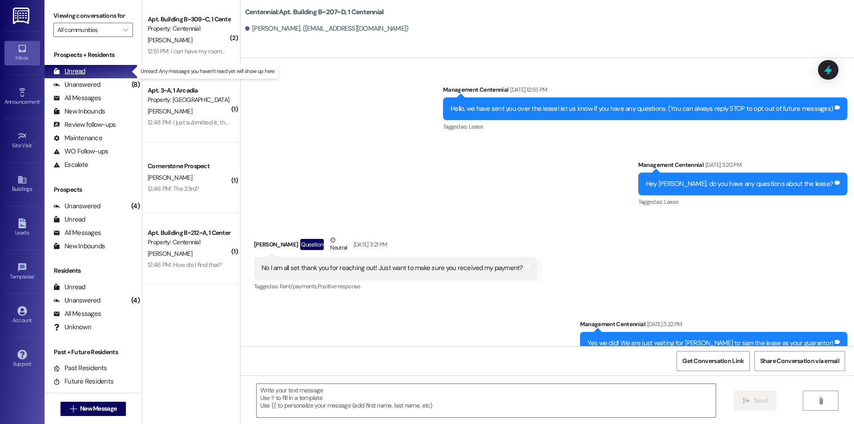
scroll to position [12577, 0]
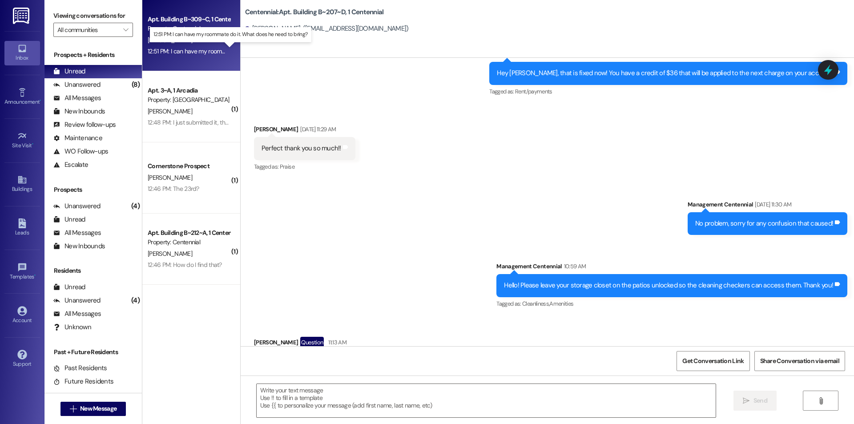
click at [181, 49] on div "12:51 PM: I can have my roommate do it. What does he need to bring? 12:51 PM: I…" at bounding box center [237, 51] width 178 height 8
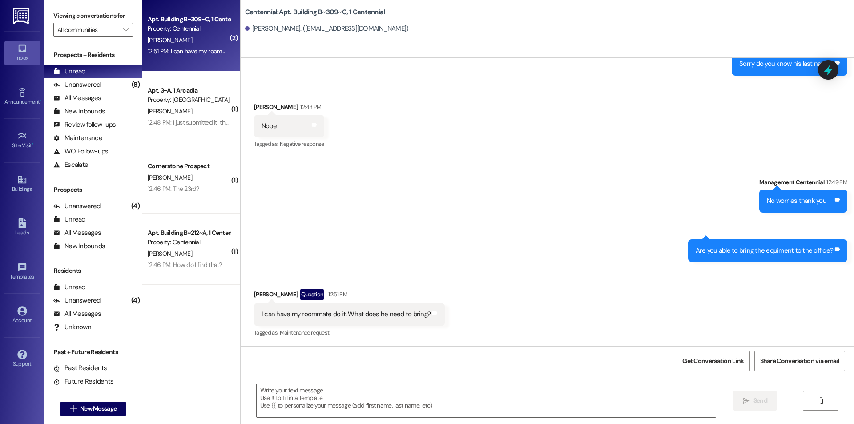
scroll to position [8468, 0]
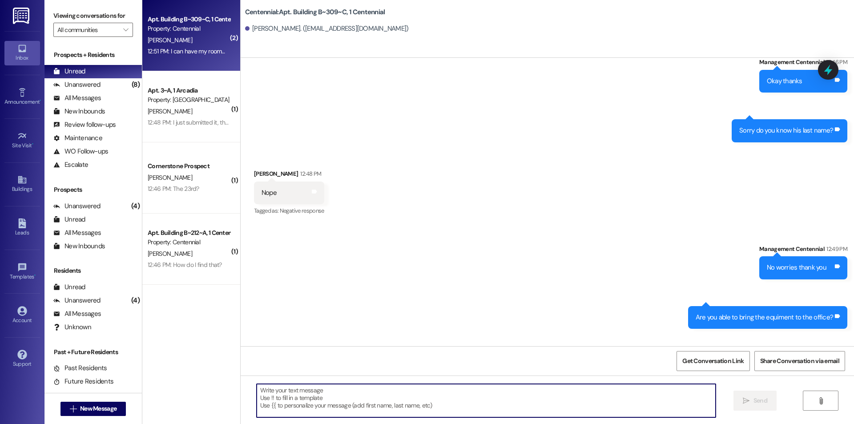
click at [493, 408] on textarea at bounding box center [486, 400] width 459 height 33
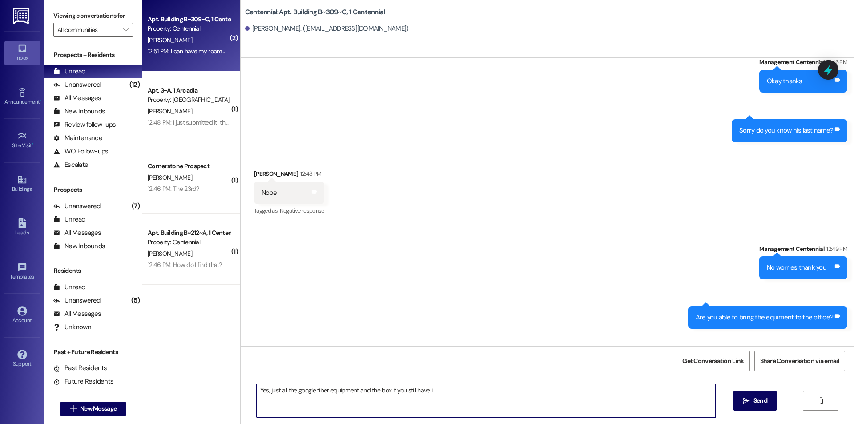
type textarea "Yes, just all the google fiber equipment and the box if you still have it"
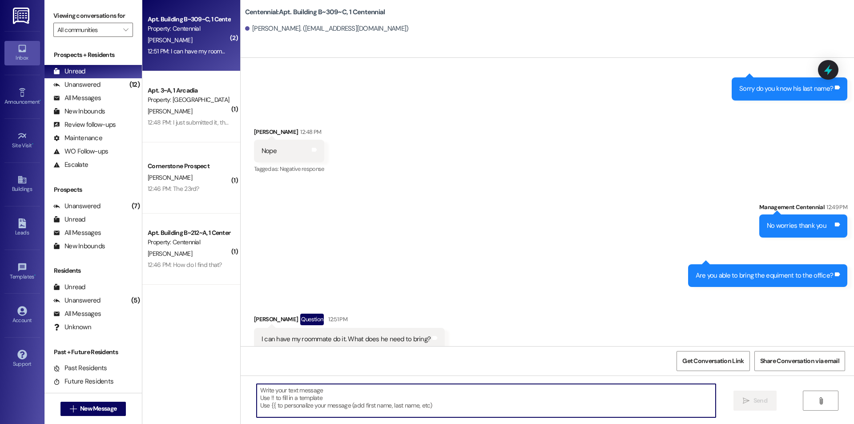
scroll to position [8530, 0]
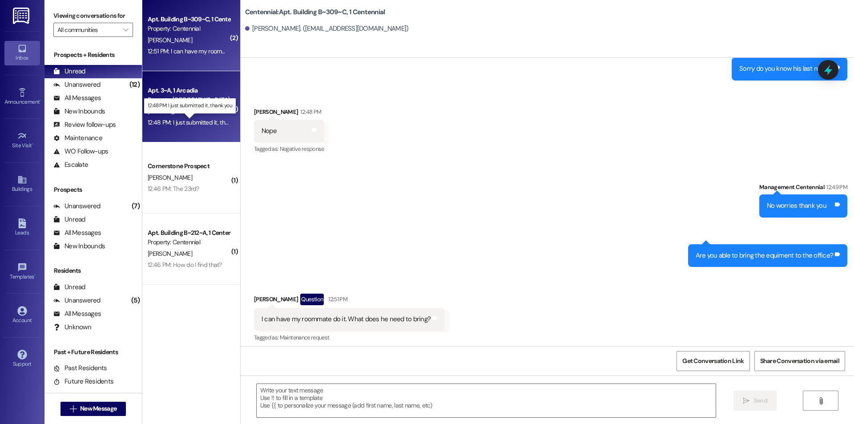
click at [197, 122] on div "12:48 PM: I just submitted it, thank you 12:48 PM: I just submitted it, thank y…" at bounding box center [196, 122] width 97 height 8
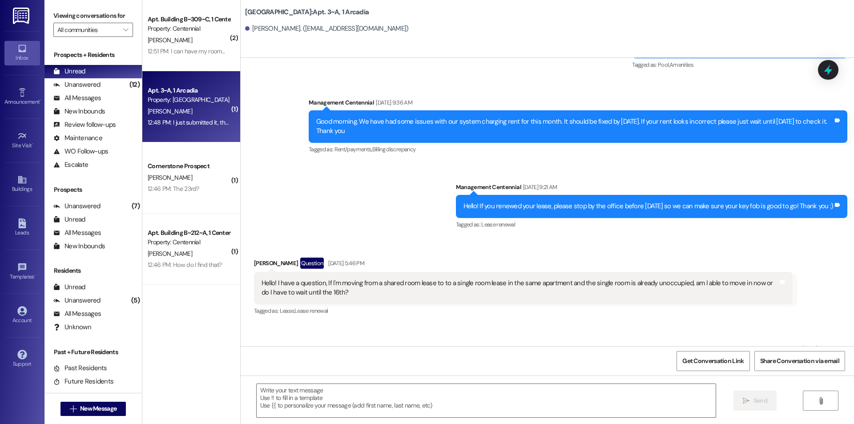
scroll to position [8990, 0]
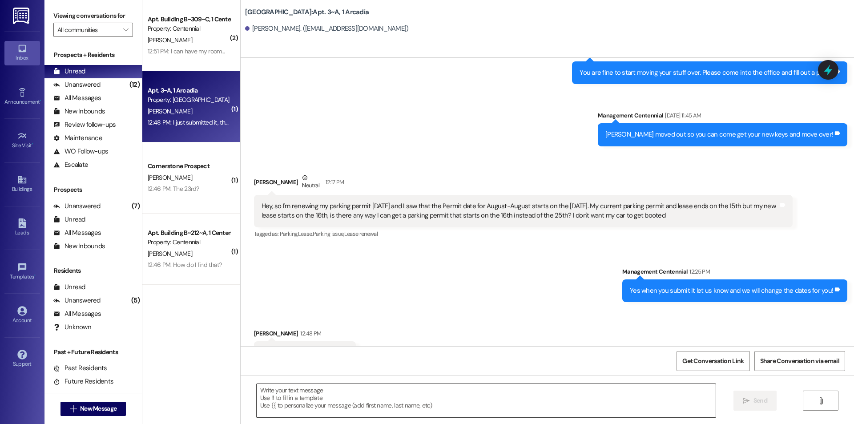
click at [347, 405] on textarea at bounding box center [486, 400] width 459 height 33
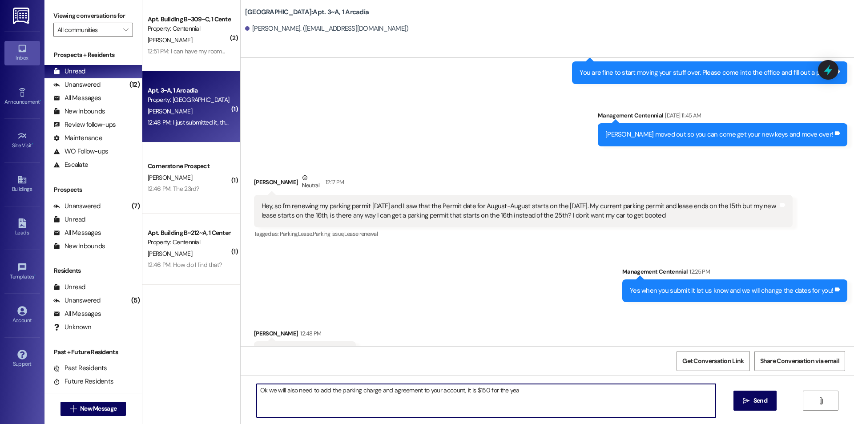
type textarea "Ok we will also need to add the parking charge and agreement to your account, i…"
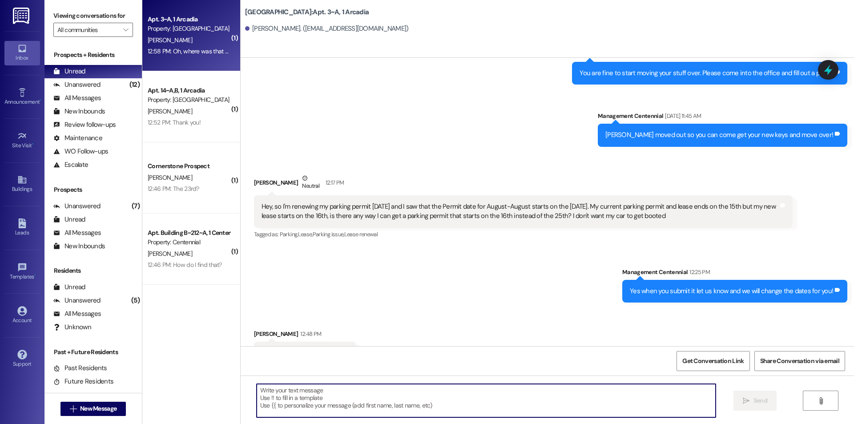
scroll to position [9298, 0]
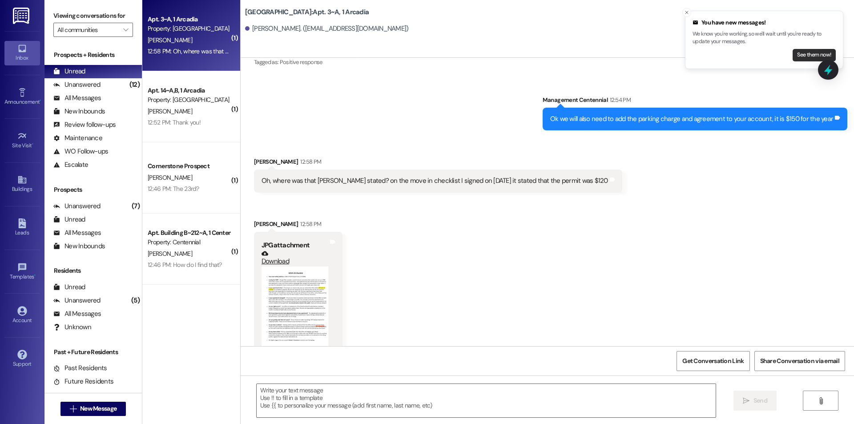
click at [811, 55] on button "See them now!" at bounding box center [813, 55] width 43 height 12
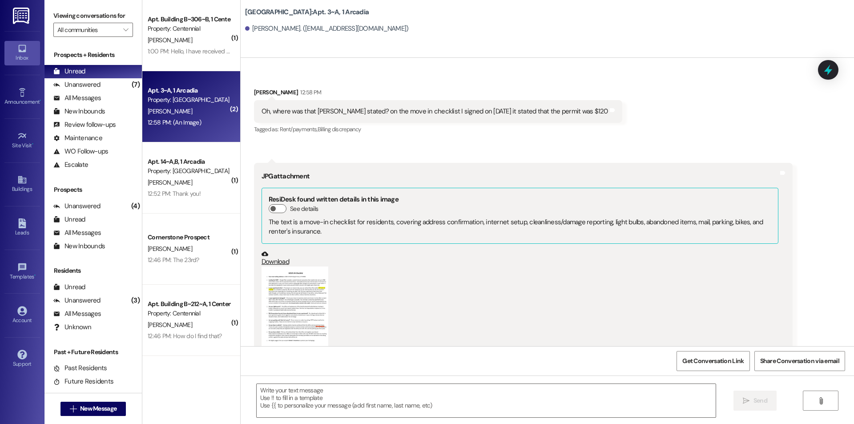
scroll to position [9381, 0]
drag, startPoint x: 280, startPoint y: 394, endPoint x: 246, endPoint y: 361, distance: 46.9
click at [280, 393] on textarea at bounding box center [486, 400] width 459 height 33
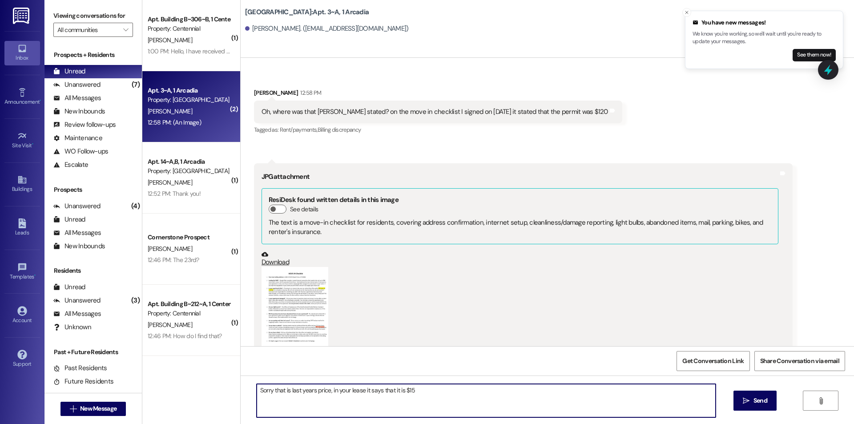
type textarea "Sorry that is last years price, in your lease it says that it is $150"
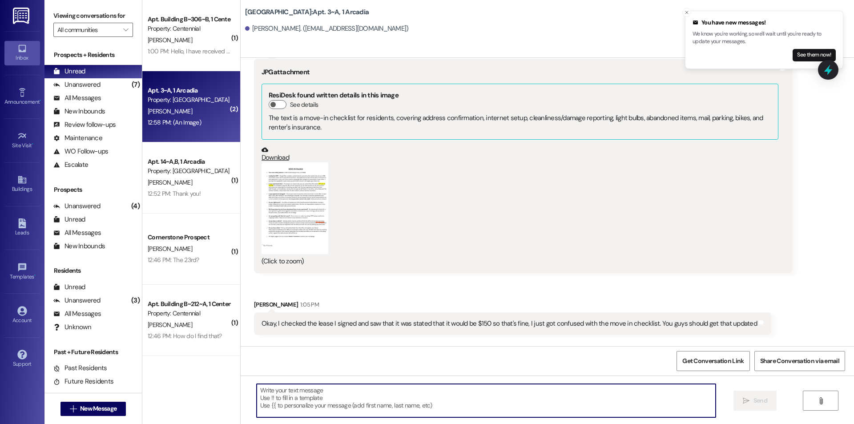
scroll to position [9505, 0]
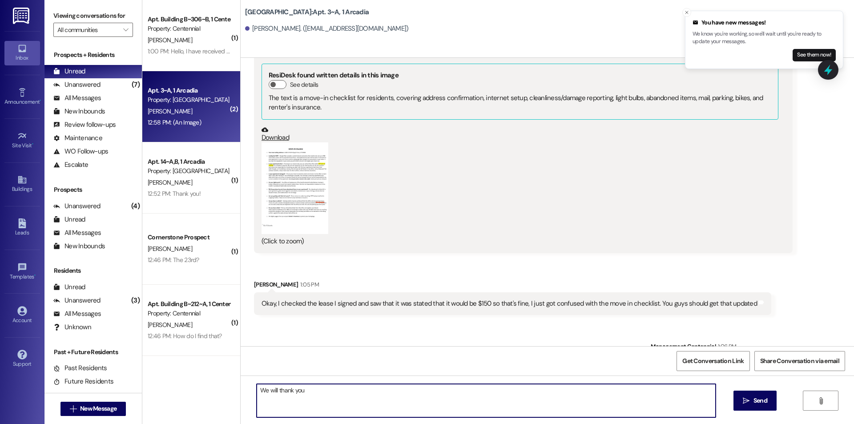
type textarea "We will thank you!"
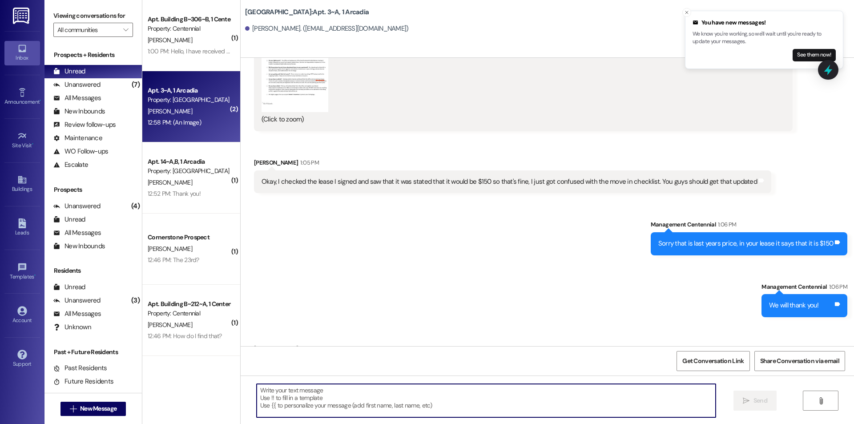
scroll to position [9629, 0]
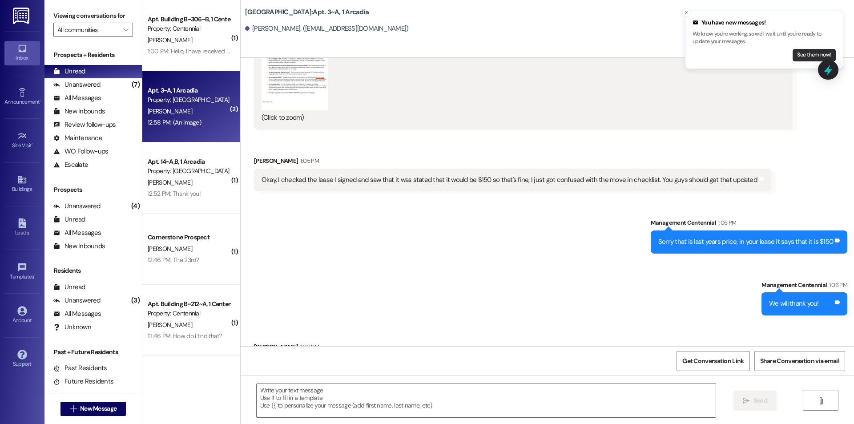
click at [801, 56] on button "See them now!" at bounding box center [813, 55] width 43 height 12
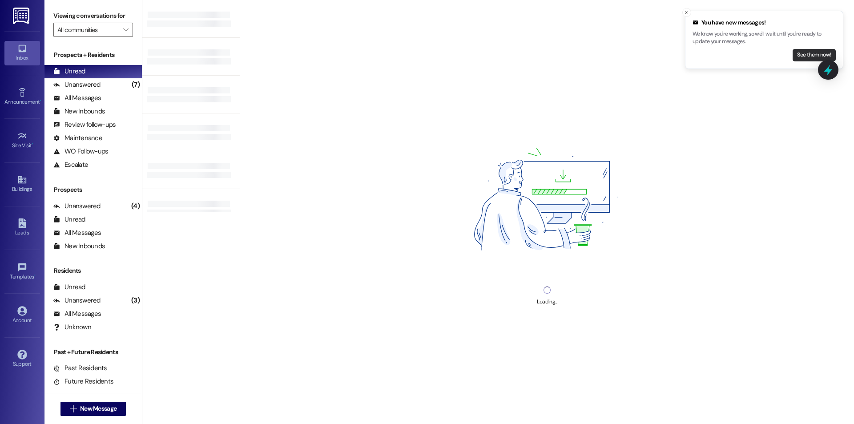
click at [804, 55] on button "See them now!" at bounding box center [813, 55] width 43 height 12
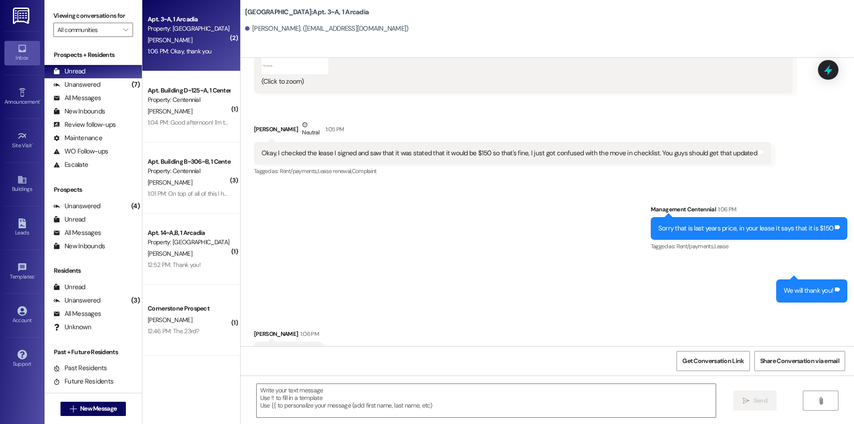
scroll to position [9665, 0]
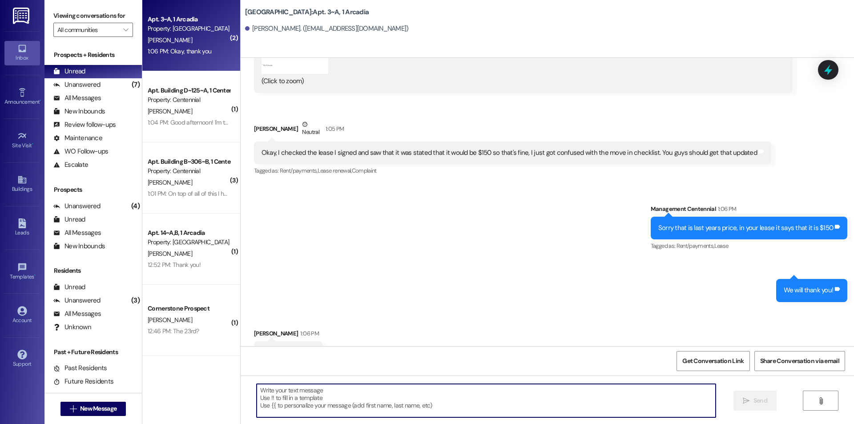
drag, startPoint x: 412, startPoint y: 406, endPoint x: 410, endPoint y: 396, distance: 10.9
click at [411, 401] on textarea at bounding box center [486, 400] width 459 height 33
type textarea "Of course"
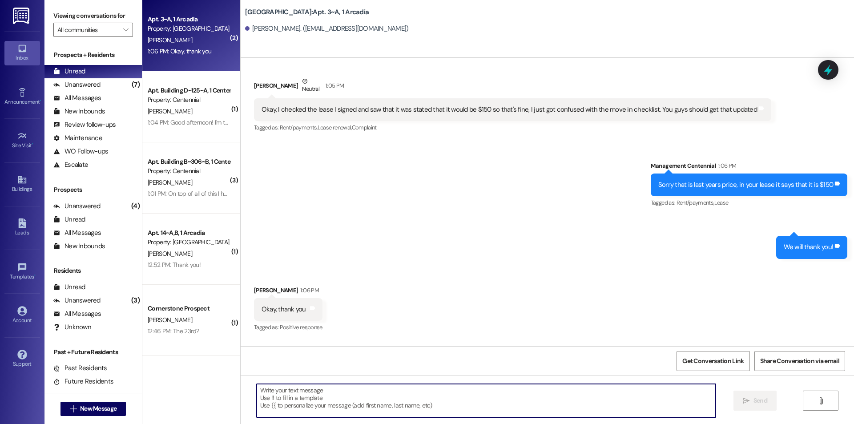
scroll to position [9727, 0]
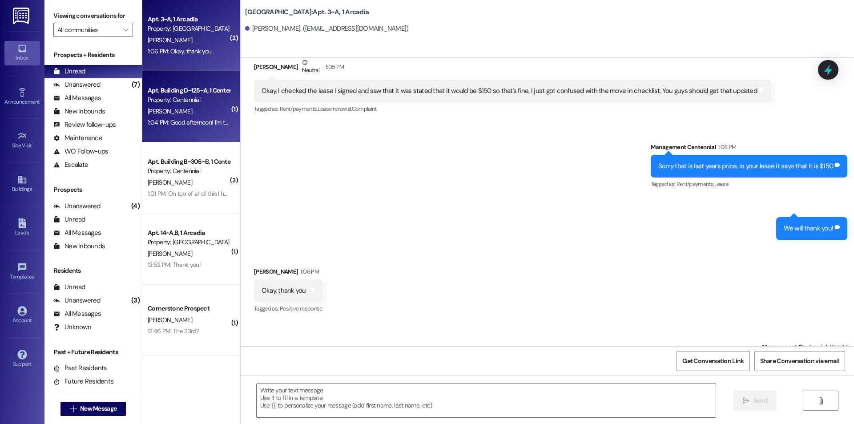
click at [196, 123] on div "1:04 PM: Good afternoon! I'm trying to find the check out form online to change…" at bounding box center [406, 122] width 516 height 8
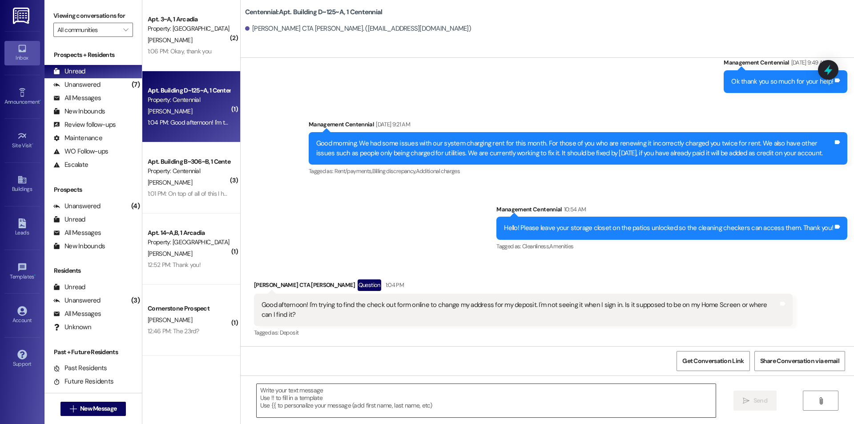
scroll to position [2852, 0]
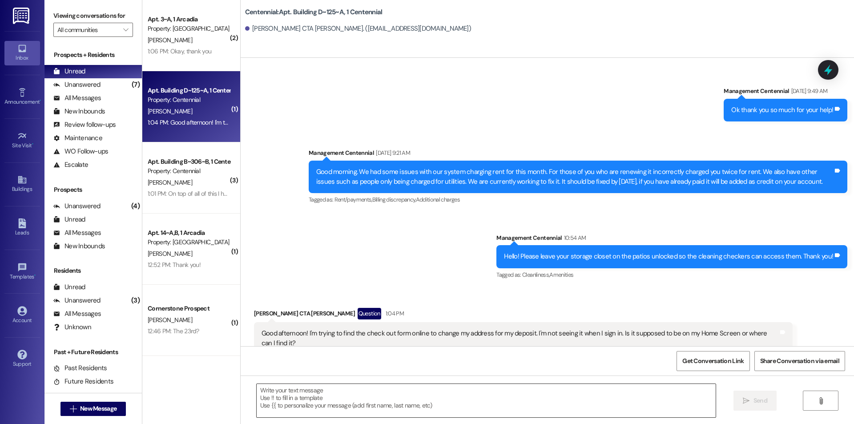
click at [342, 401] on textarea at bounding box center [486, 400] width 459 height 33
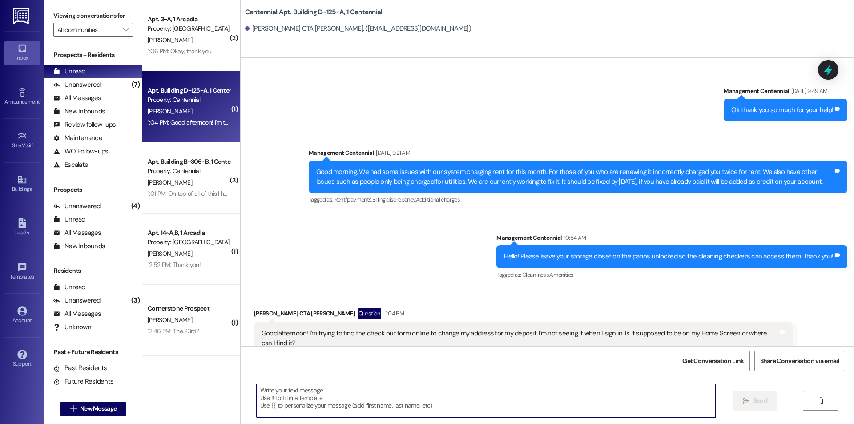
click at [469, 401] on textarea at bounding box center [486, 400] width 459 height 33
type textarea "I"
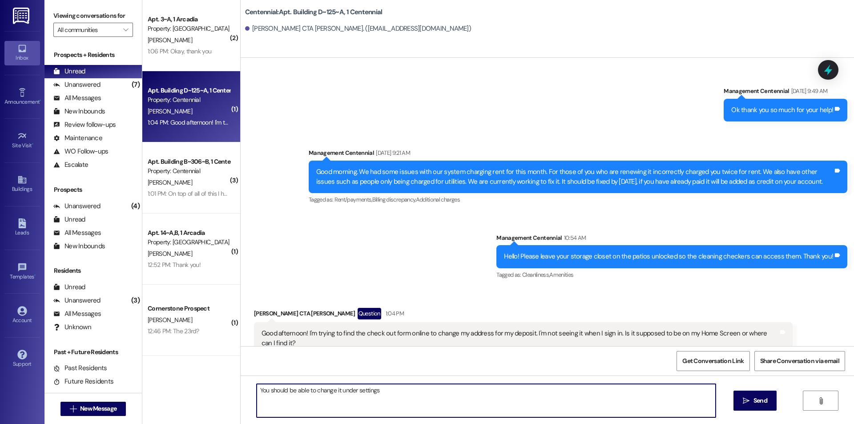
type textarea "You should be able to change it under settings!"
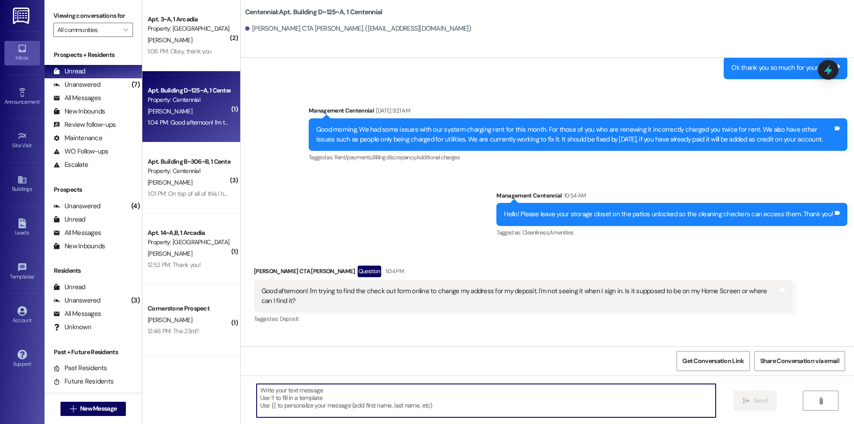
scroll to position [2914, 0]
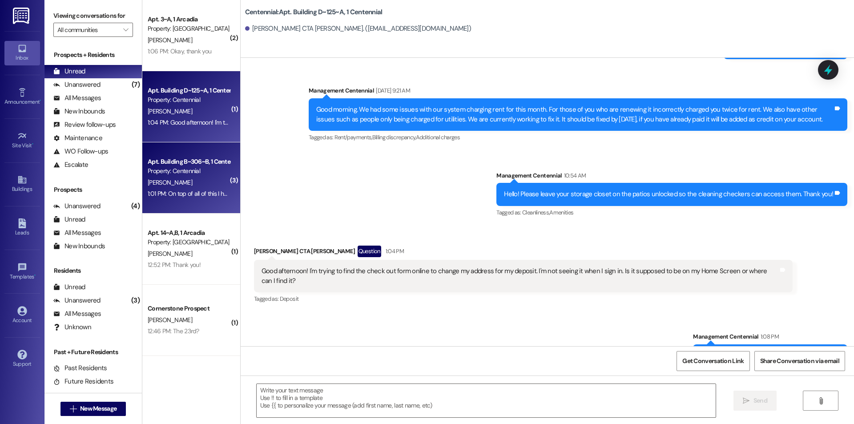
click at [177, 202] on div "Apt. Building B~306~B, 1 Centennial Property: Centennial [PERSON_NAME] 1:01 PM:…" at bounding box center [191, 177] width 98 height 71
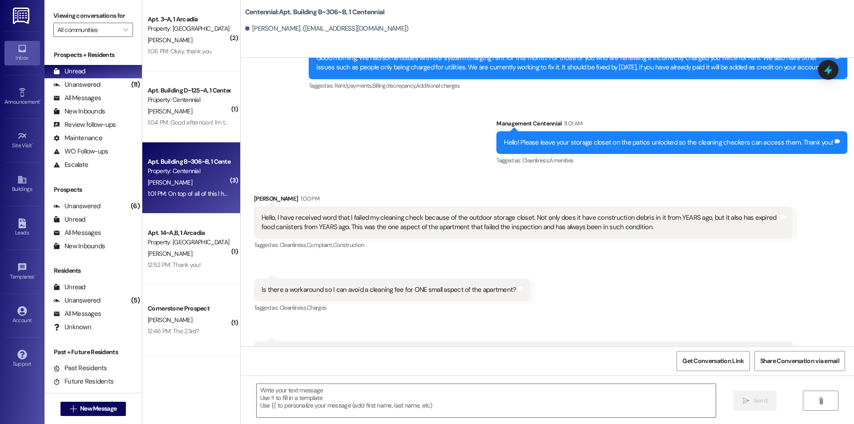
scroll to position [66, 0]
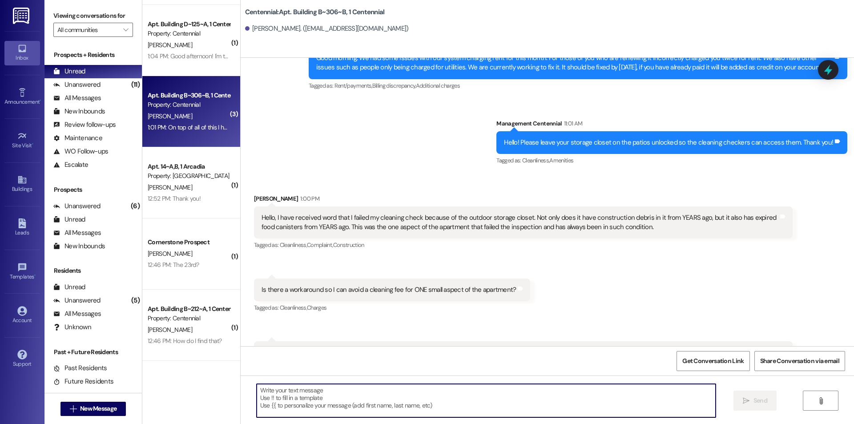
click at [458, 400] on textarea at bounding box center [486, 400] width 459 height 33
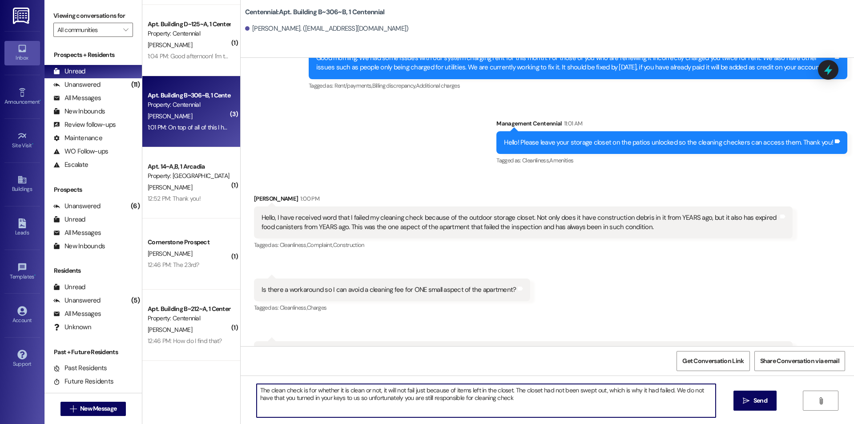
type textarea "The clean check is for whether it is clean or not, it will not fail just becaus…"
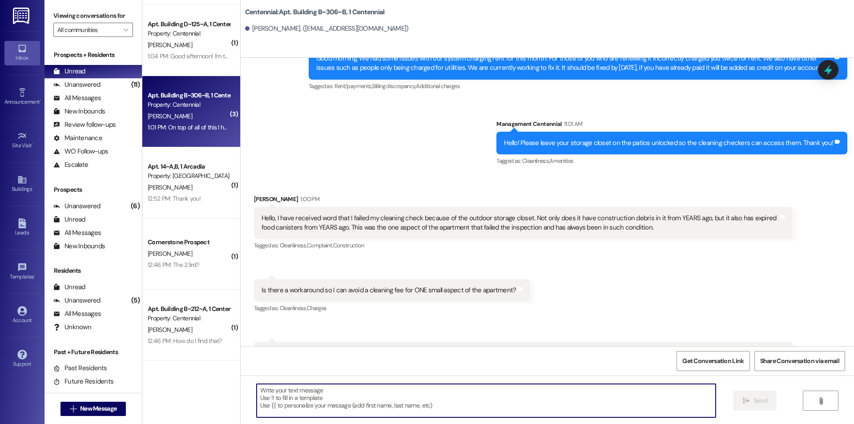
scroll to position [7108, 0]
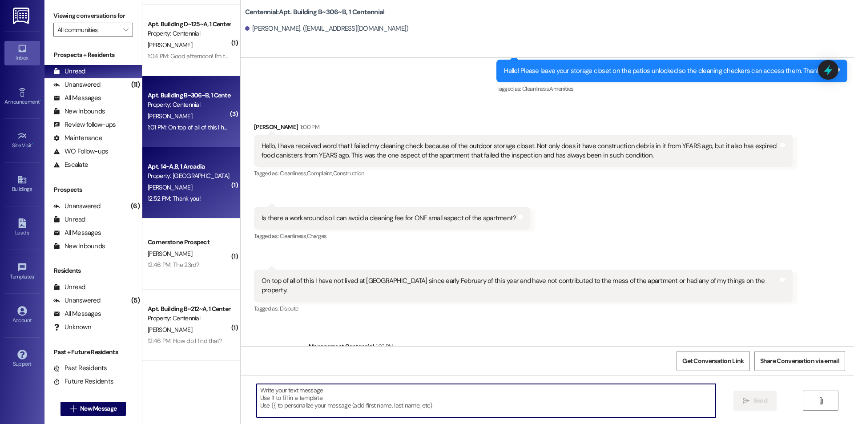
click at [181, 199] on div "12:52 PM: Thank you! 12:52 PM: Thank you!" at bounding box center [174, 198] width 53 height 8
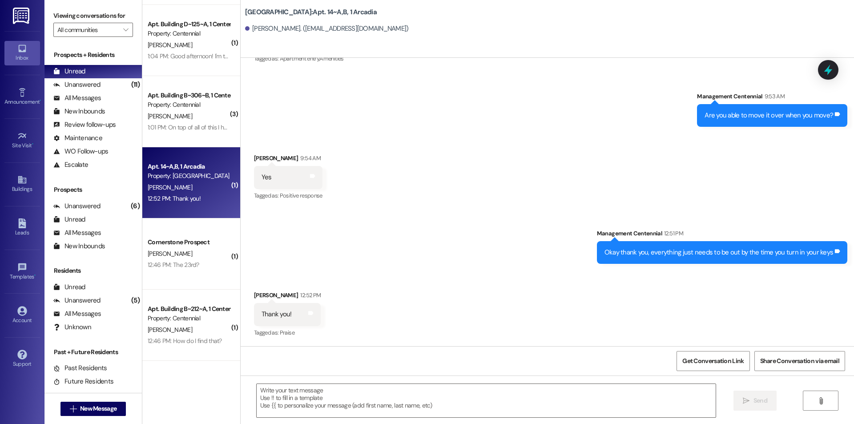
scroll to position [6025, 0]
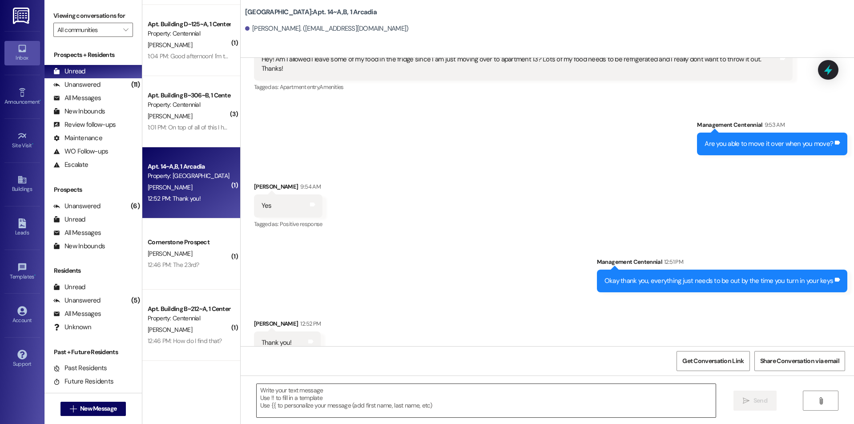
click at [447, 401] on textarea at bounding box center [486, 400] width 459 height 33
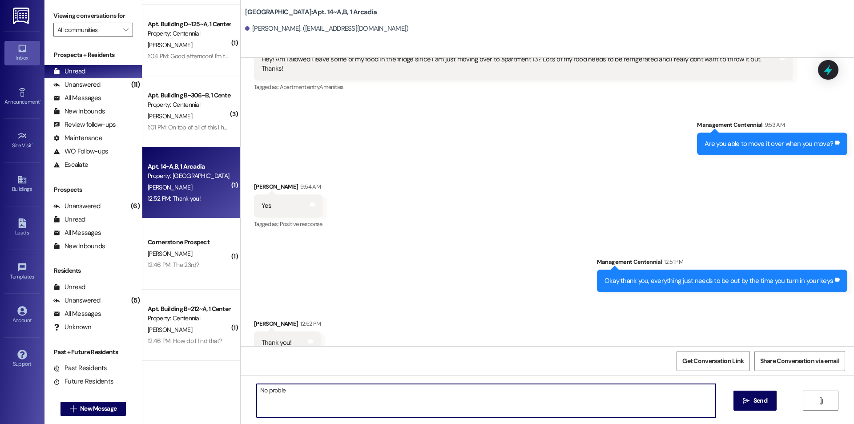
type textarea "No problem"
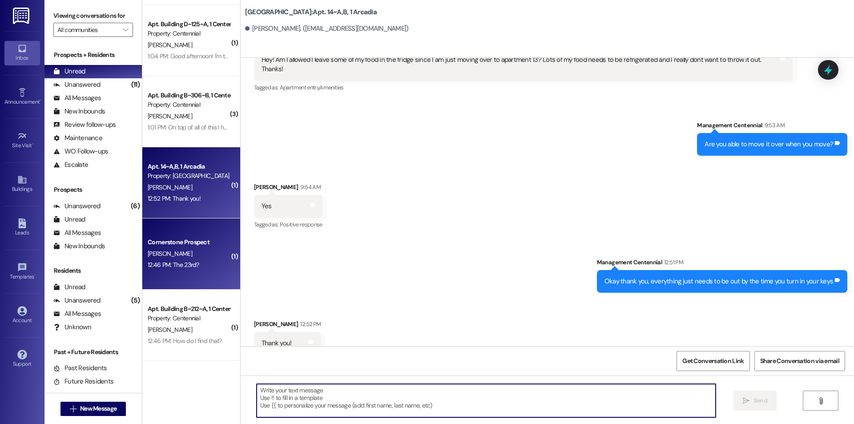
click at [209, 269] on div "12:46 PM: The 23rd? 12:46 PM: The 23rd?" at bounding box center [189, 264] width 84 height 11
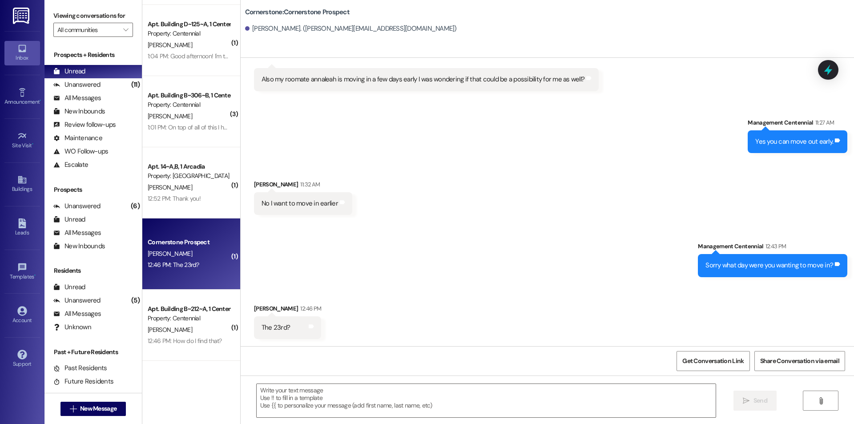
scroll to position [278, 0]
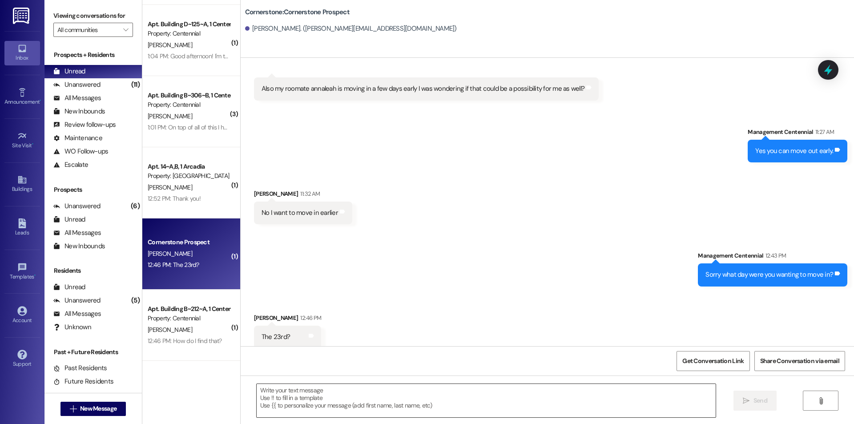
click at [412, 399] on textarea at bounding box center [486, 400] width 459 height 33
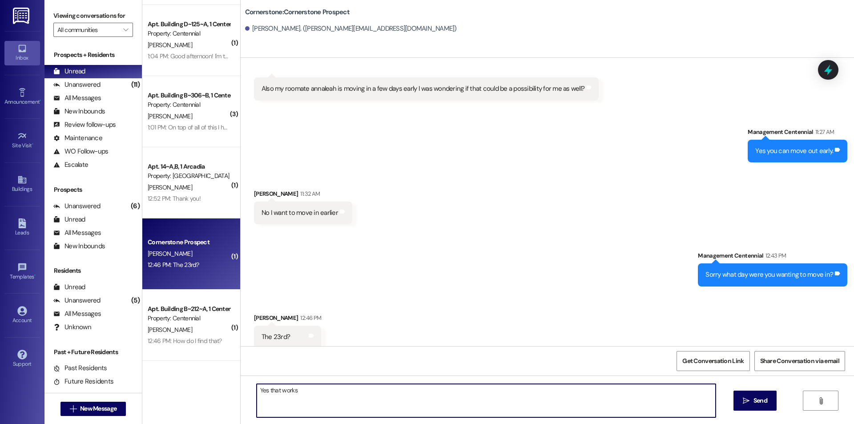
type textarea "Yes that works!"
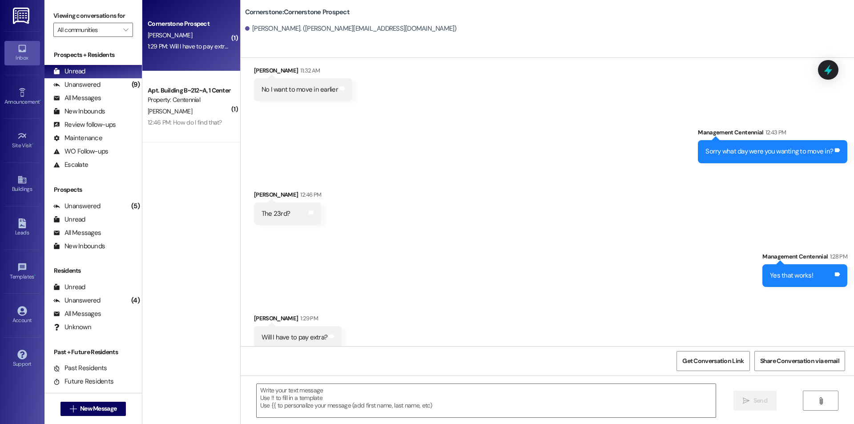
scroll to position [402, 0]
click at [353, 408] on textarea at bounding box center [486, 400] width 459 height 33
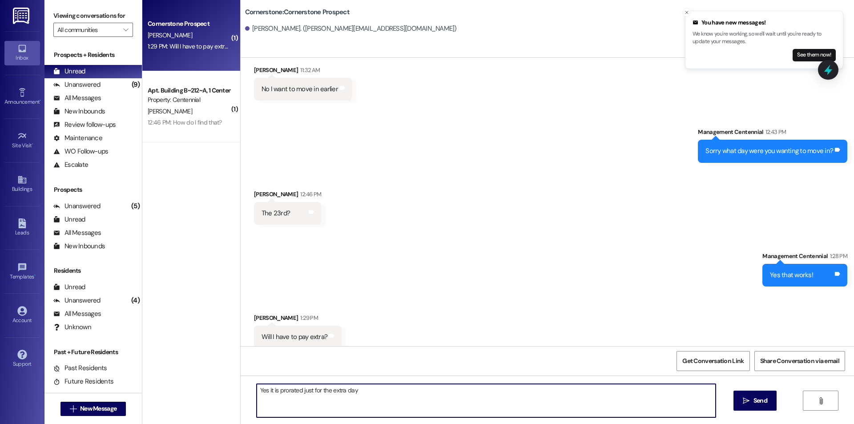
type textarea "Yes it is prorated just for the extra days"
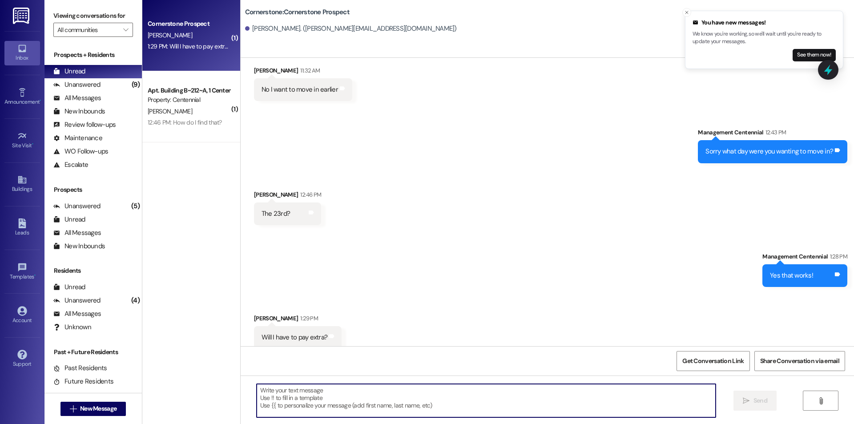
drag, startPoint x: 800, startPoint y: 52, endPoint x: 799, endPoint y: 68, distance: 16.1
click at [801, 54] on button "See them now!" at bounding box center [813, 55] width 43 height 12
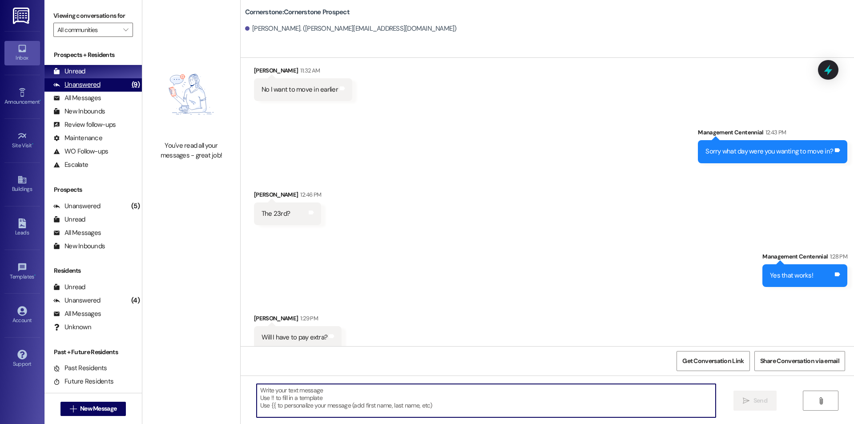
click at [114, 89] on div "Unanswered (9)" at bounding box center [92, 84] width 97 height 13
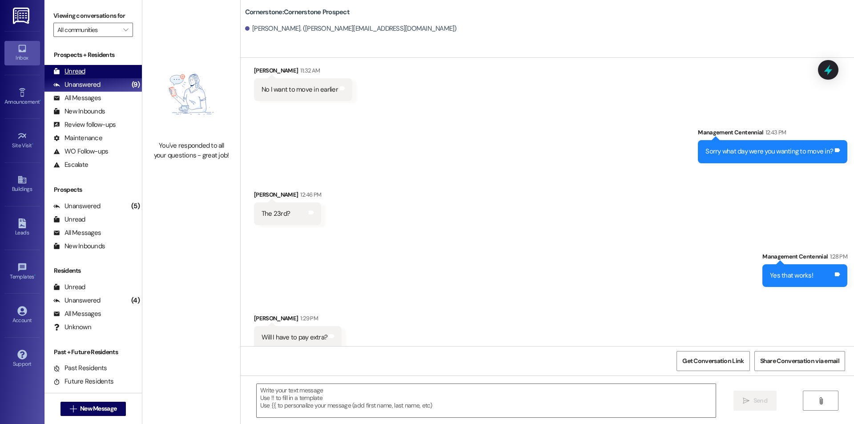
click at [116, 70] on div "Unread (0)" at bounding box center [92, 71] width 97 height 13
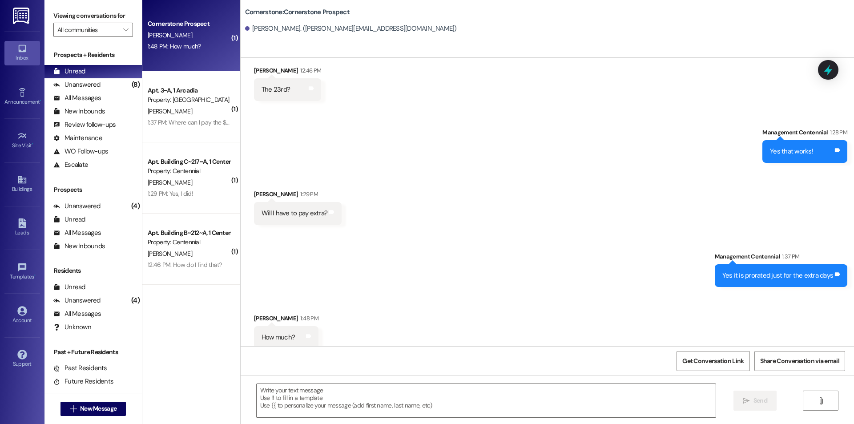
scroll to position [526, 0]
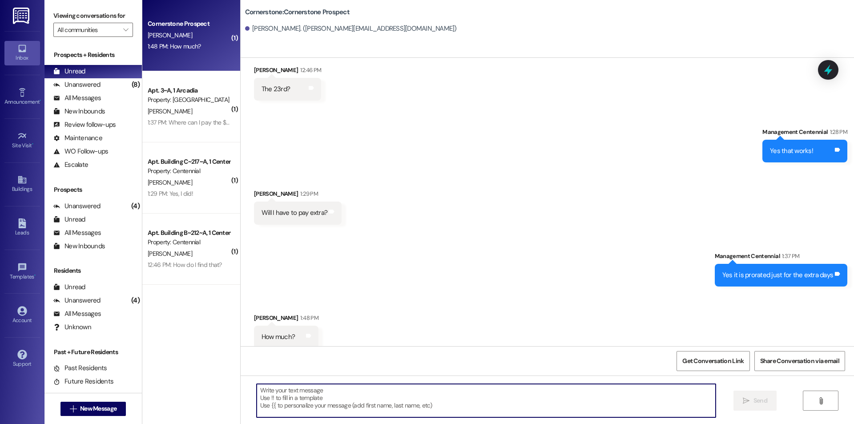
click at [461, 393] on textarea at bounding box center [486, 400] width 459 height 33
type textarea "It is around $16 per extra day"
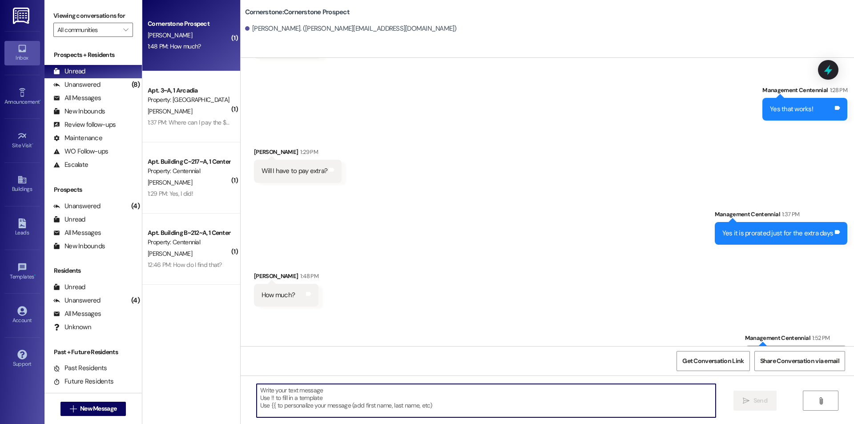
scroll to position [587, 0]
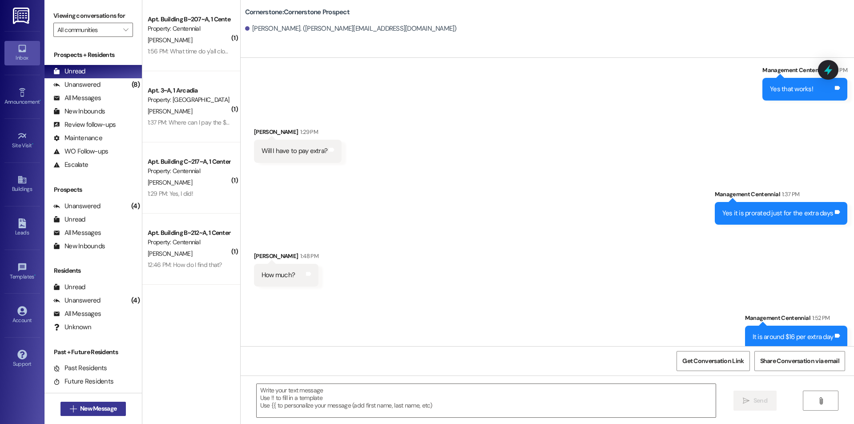
click at [106, 410] on span "New Message" at bounding box center [98, 408] width 36 height 9
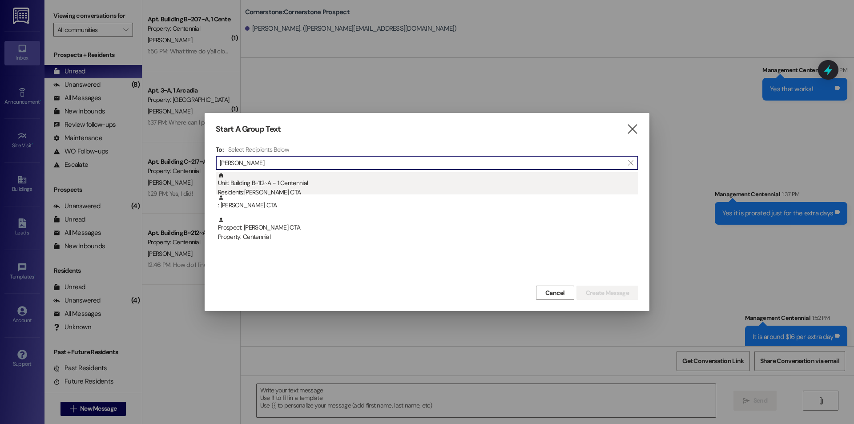
type input "[PERSON_NAME]"
click at [328, 180] on div "Unit: Building B~112~A - 1 Centennial Residents: [PERSON_NAME] CTA" at bounding box center [428, 184] width 420 height 25
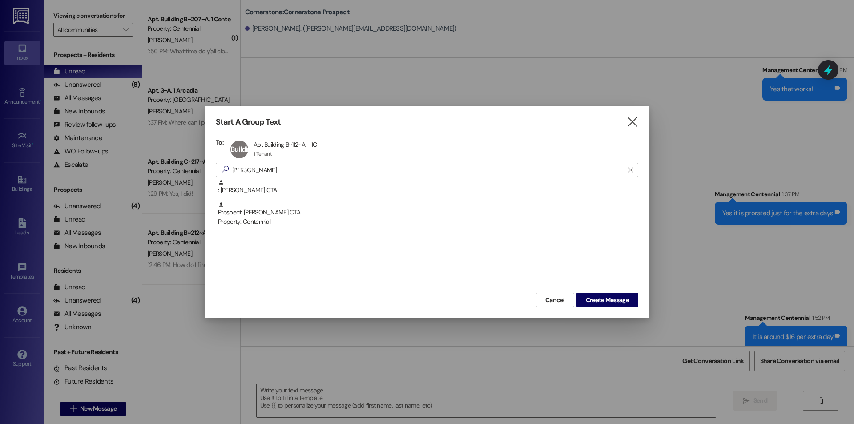
click at [609, 292] on div "Cancel Create Message" at bounding box center [427, 298] width 422 height 16
click at [609, 296] on span "Create Message" at bounding box center [607, 299] width 43 height 9
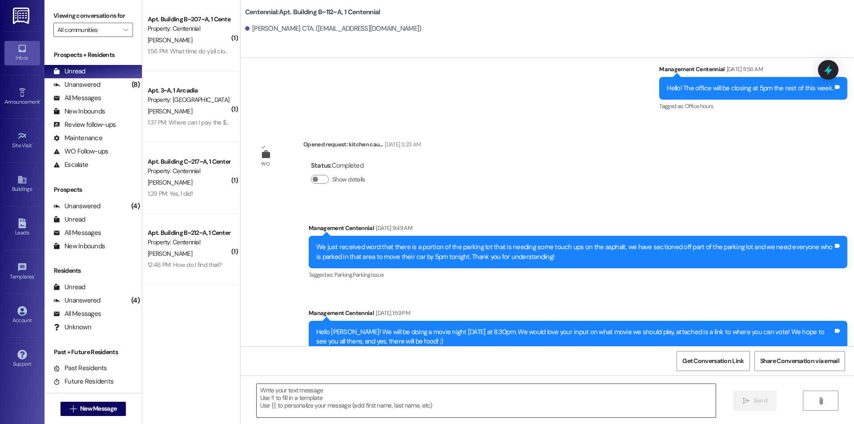
scroll to position [1018, 0]
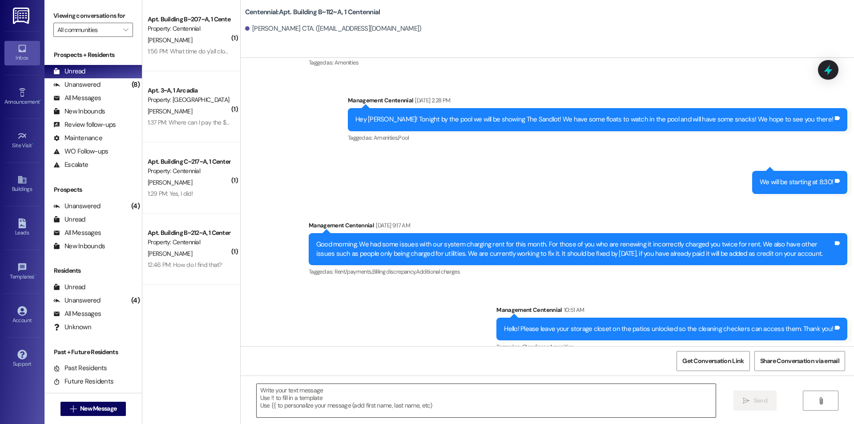
click at [597, 402] on textarea at bounding box center [486, 400] width 459 height 33
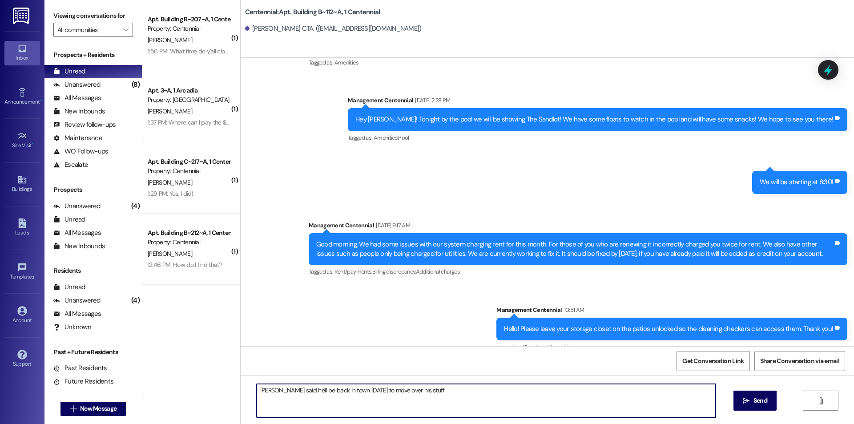
type textarea "[PERSON_NAME] said he'll be back in town [DATE] to move over his stuff!"
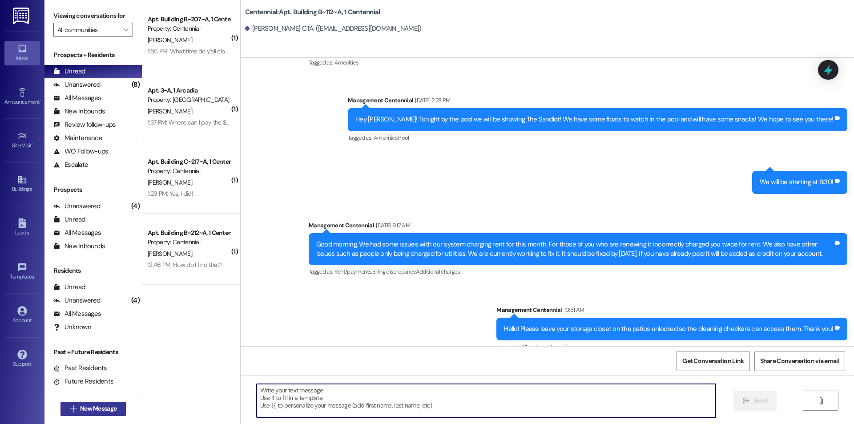
click at [98, 406] on span "New Message" at bounding box center [98, 408] width 36 height 9
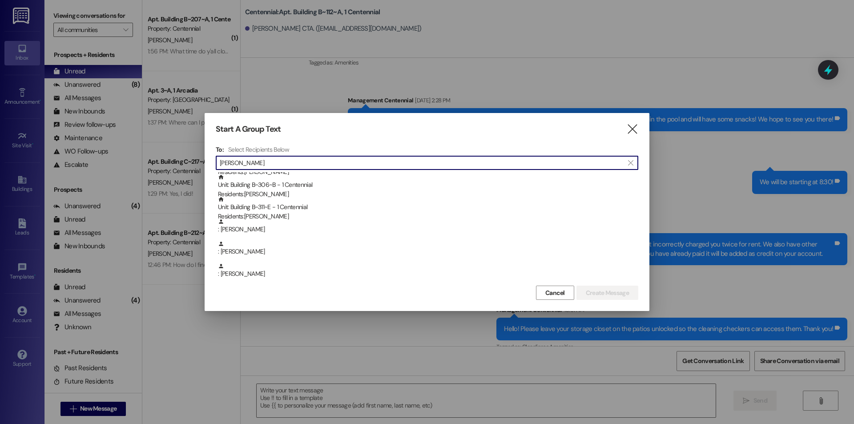
scroll to position [237, 0]
type input "[PERSON_NAME]"
click at [280, 176] on div "Residents: [PERSON_NAME]" at bounding box center [428, 177] width 420 height 9
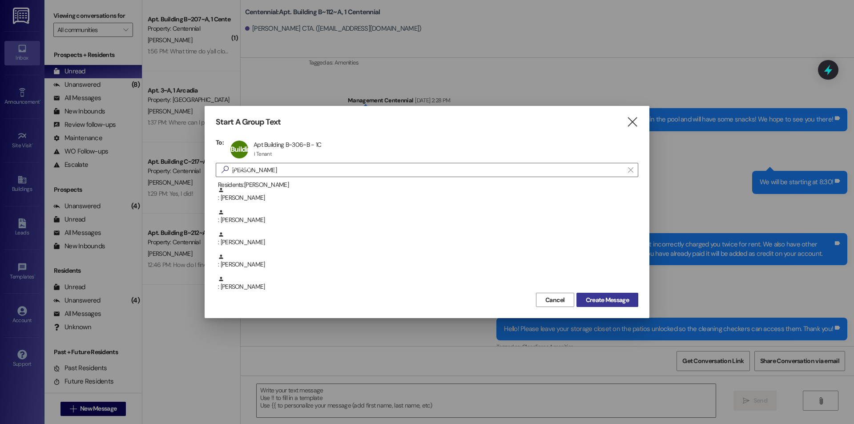
click at [602, 296] on span "Create Message" at bounding box center [607, 299] width 43 height 9
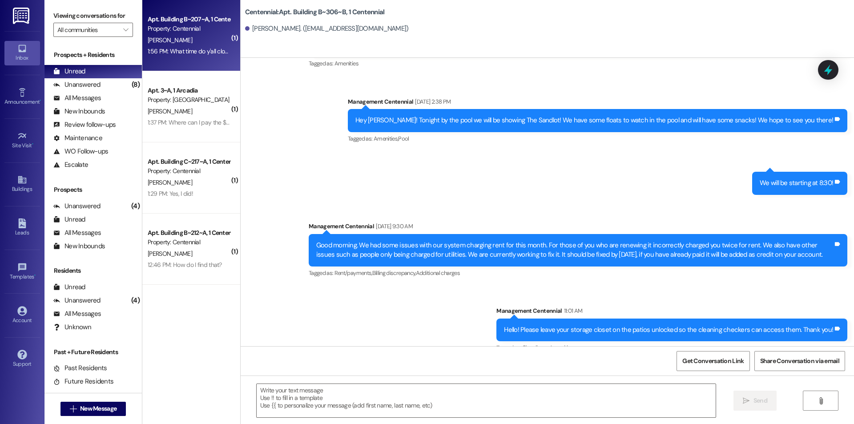
scroll to position [7100, 0]
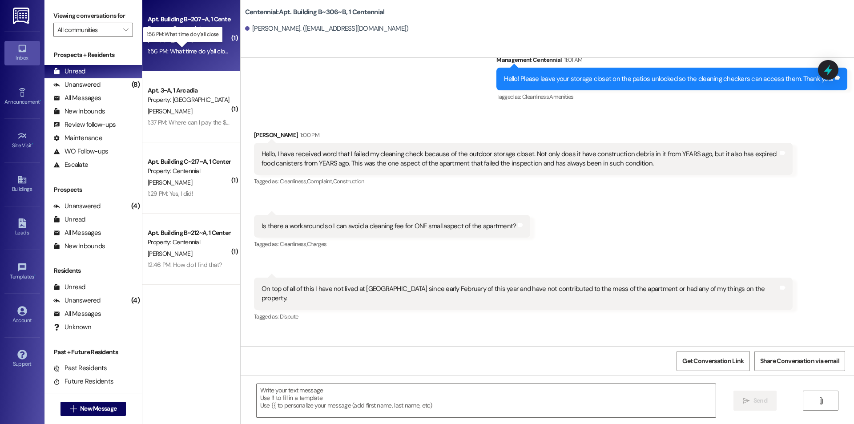
click at [171, 51] on div "1:56 PM: What time do y'all close 1:56 PM: What time do y'all close" at bounding box center [189, 51] width 83 height 8
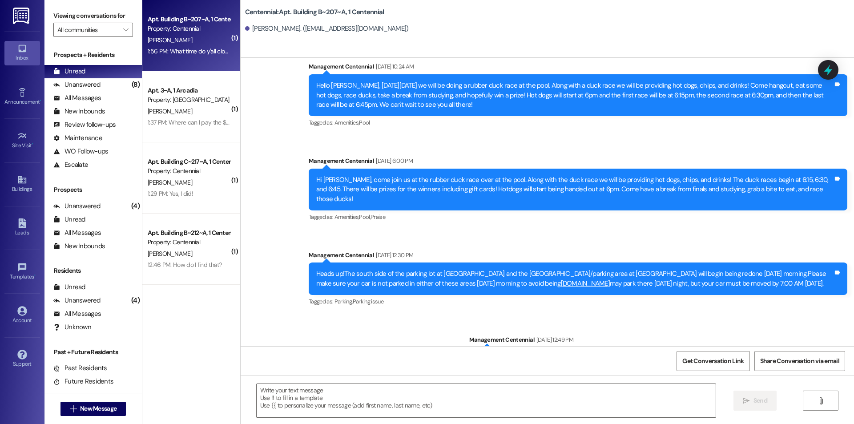
scroll to position [9917, 0]
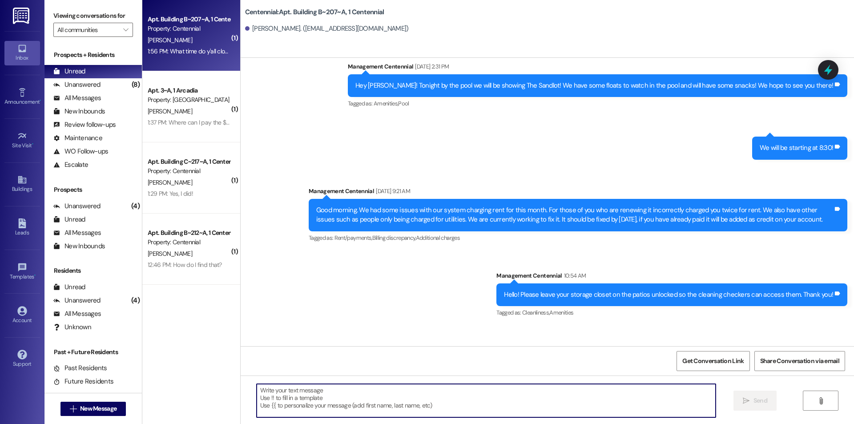
drag, startPoint x: 582, startPoint y: 406, endPoint x: 577, endPoint y: 389, distance: 17.2
click at [581, 404] on textarea at bounding box center [486, 400] width 459 height 33
type textarea "We close at 6pm [DATE]"
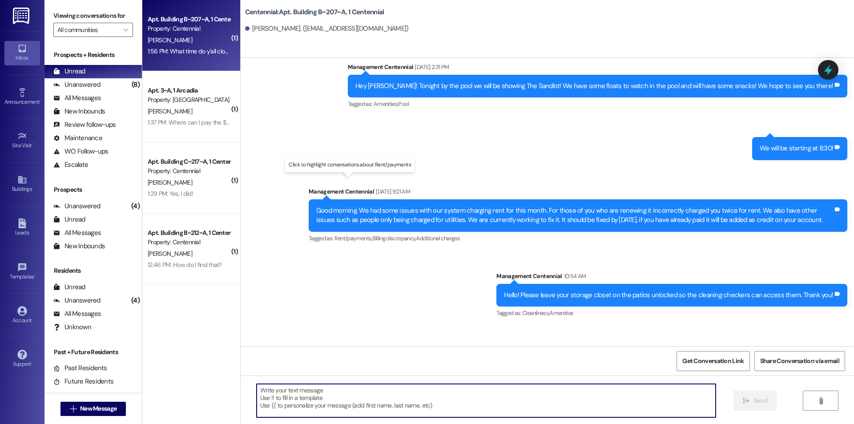
scroll to position [9979, 0]
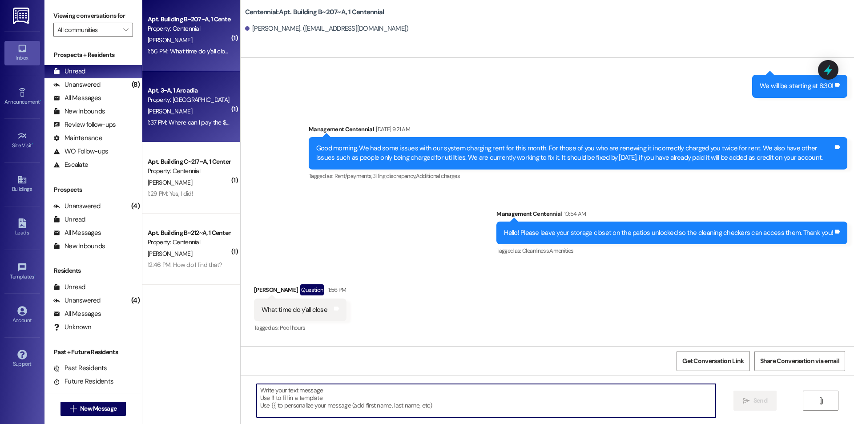
click at [177, 123] on div "1:37 PM: Where can I pay the $150? 1:37 PM: Where can I pay the $150?" at bounding box center [193, 122] width 90 height 8
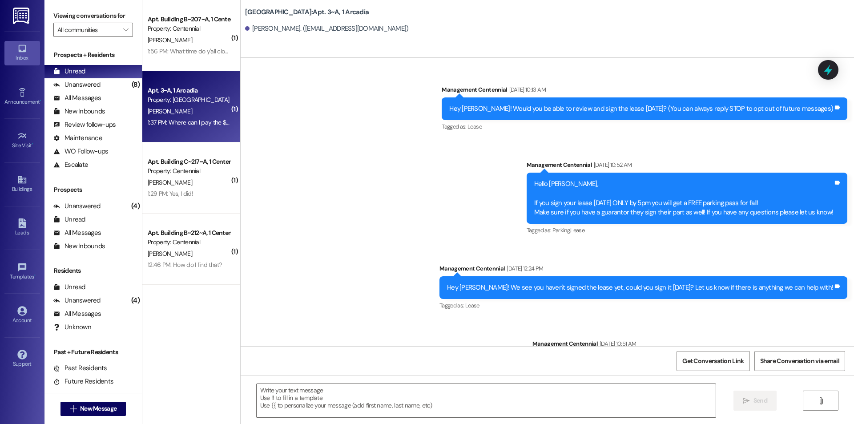
scroll to position [9812, 0]
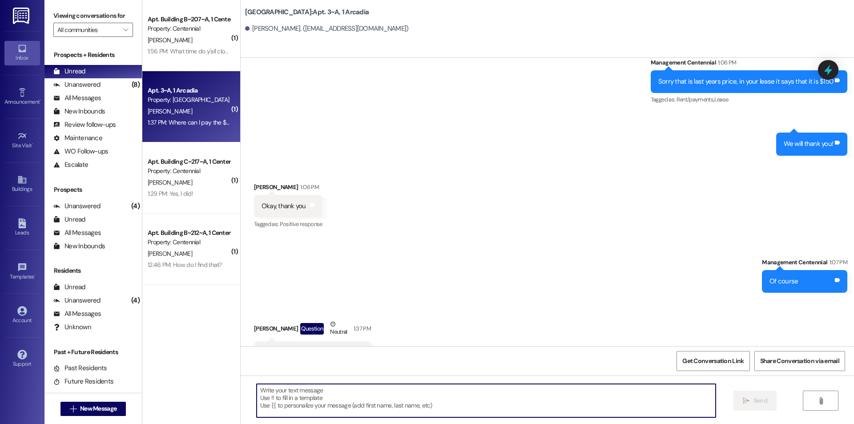
click at [379, 402] on textarea at bounding box center [486, 400] width 459 height 33
type textarea "On your resident portal!"
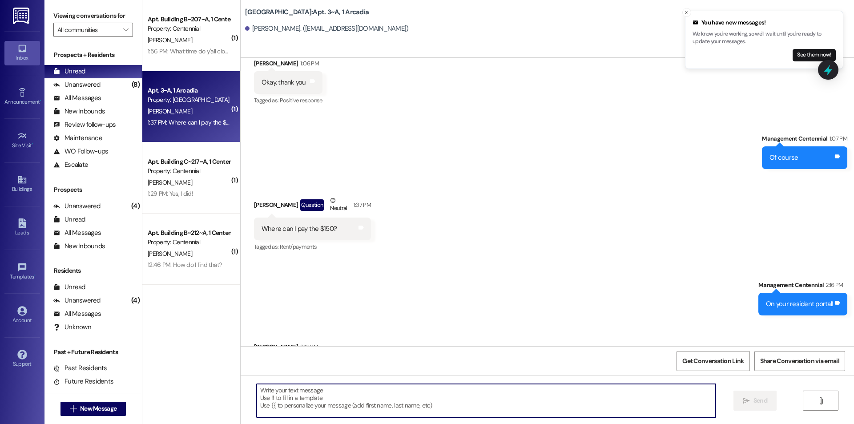
scroll to position [9936, 0]
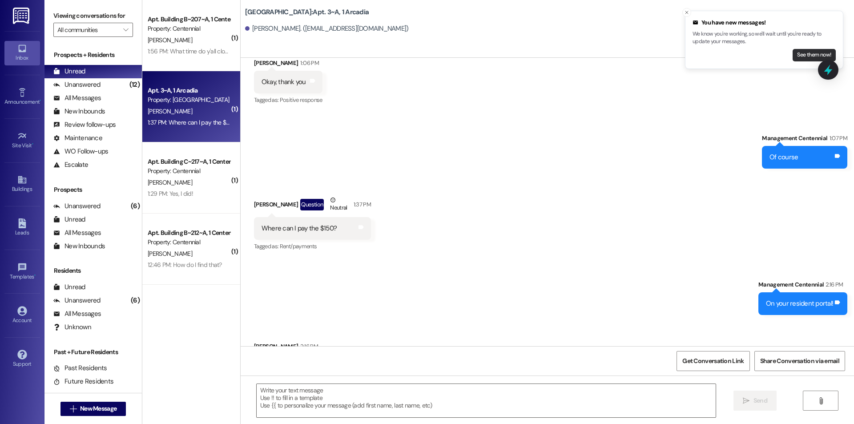
click at [805, 52] on button "See them now!" at bounding box center [813, 55] width 43 height 12
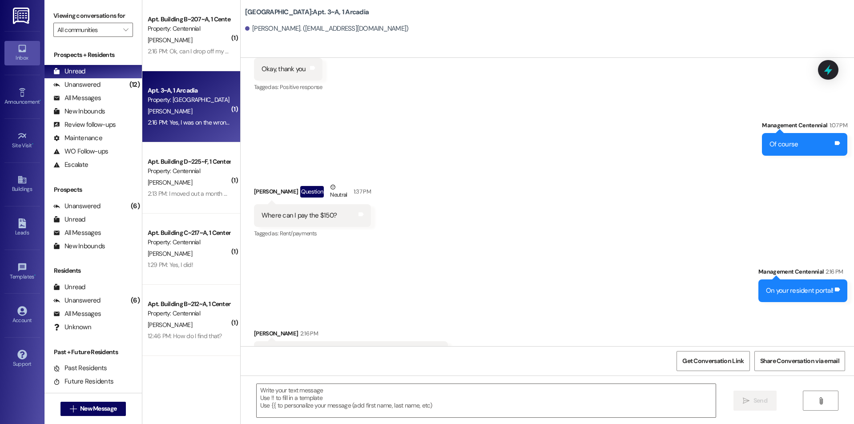
scroll to position [9948, 0]
click at [354, 401] on textarea at bounding box center [486, 400] width 459 height 33
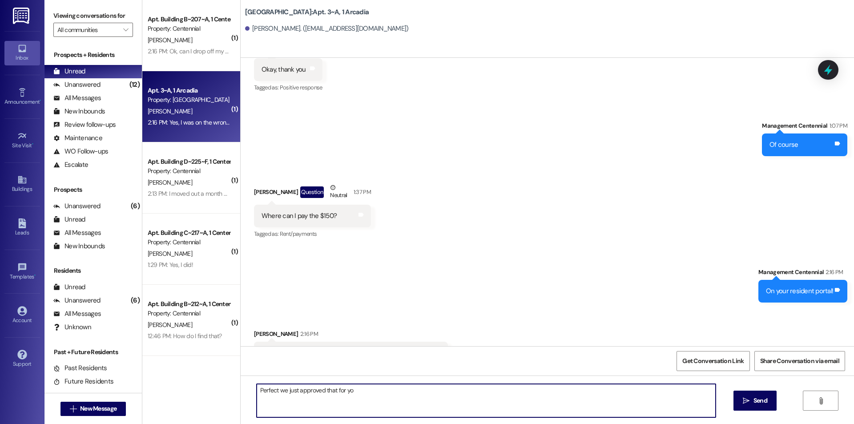
type textarea "Perfect we just approved that for you"
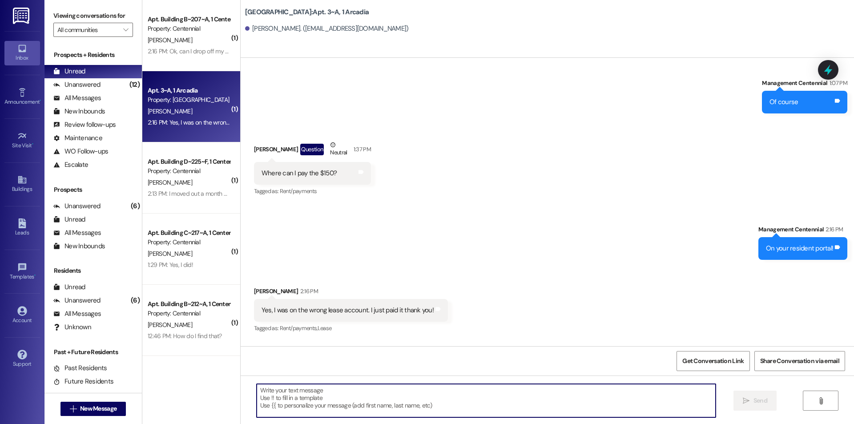
scroll to position [10010, 0]
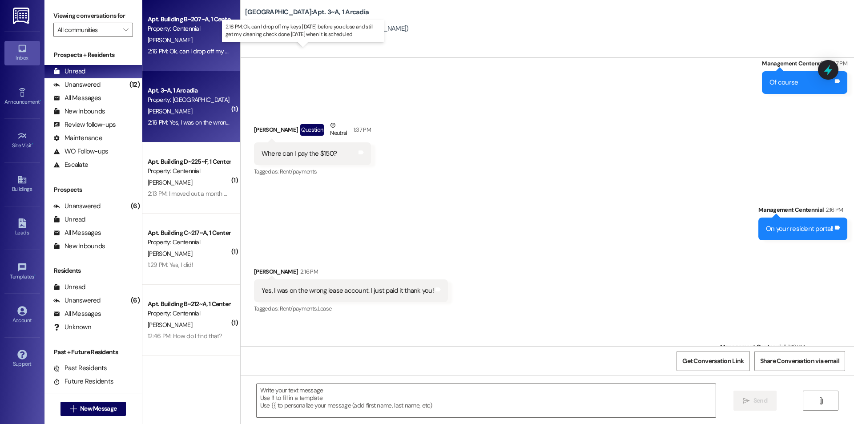
click at [201, 51] on div "2:16 PM: Ok, can I drop off my keys [DATE] before you close and still get my cl…" at bounding box center [307, 51] width 319 height 8
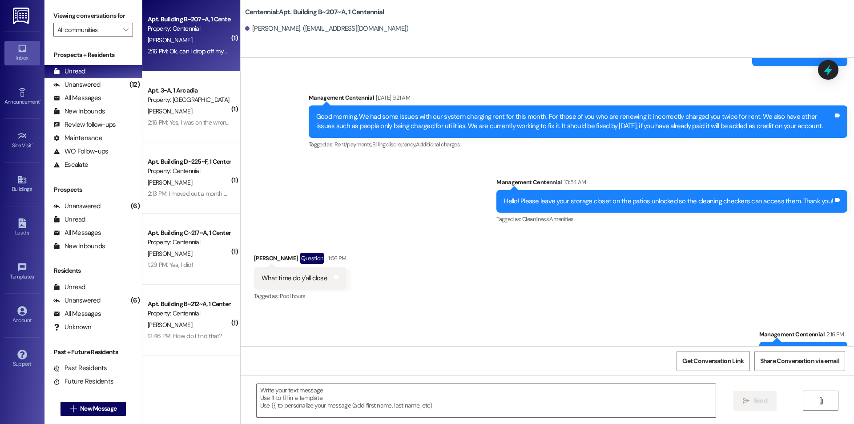
scroll to position [10041, 0]
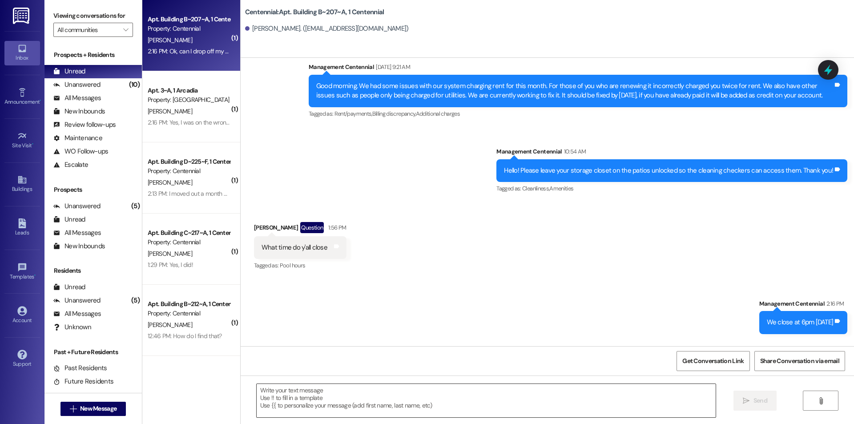
click at [455, 398] on textarea at bounding box center [486, 400] width 459 height 33
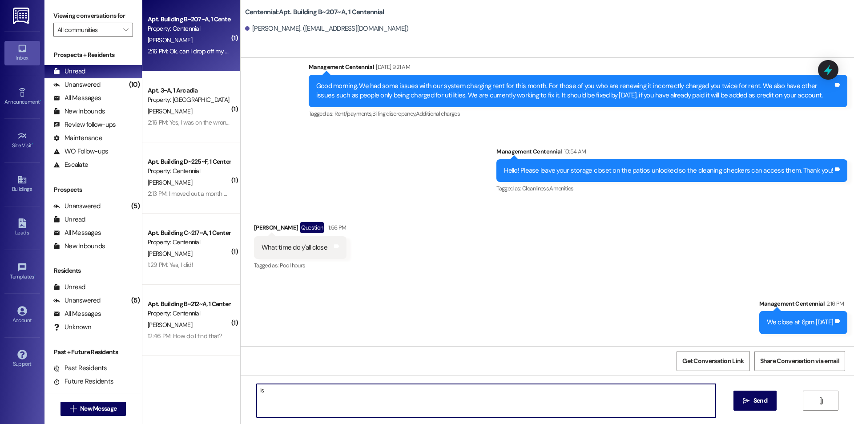
type textarea "I"
type textarea "You can turn in your keys anytime after you are all moved out!"
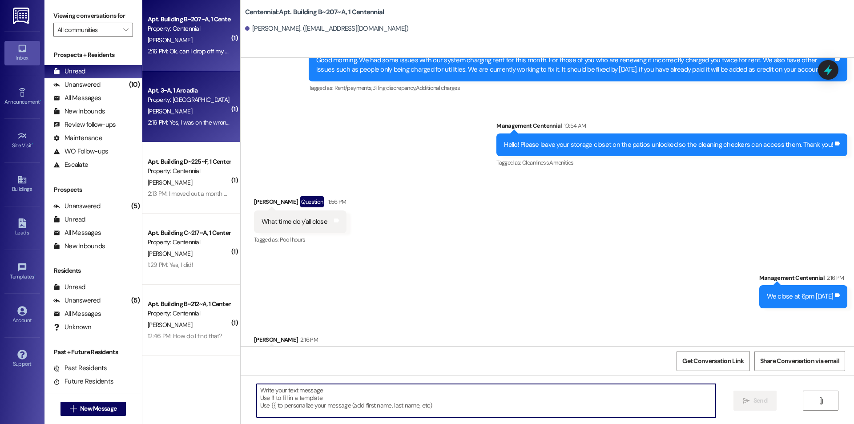
scroll to position [10103, 0]
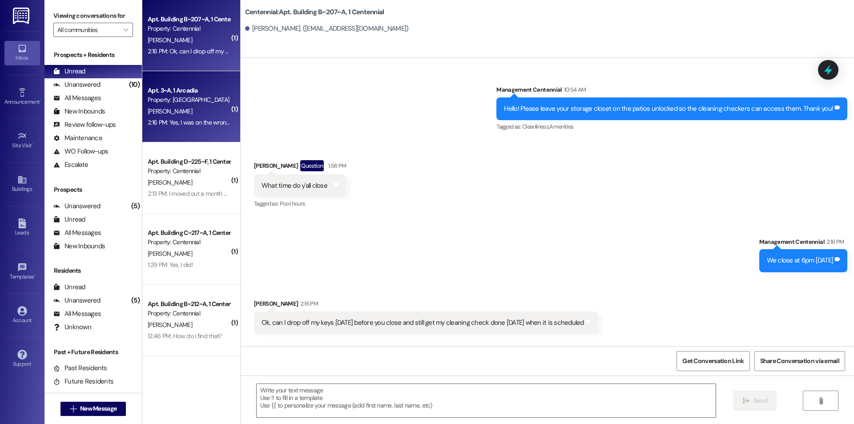
click at [179, 125] on div "2:16 PM: Yes, I was on the wrong lease account. I just paid it thank you! 2:16 …" at bounding box center [237, 122] width 179 height 8
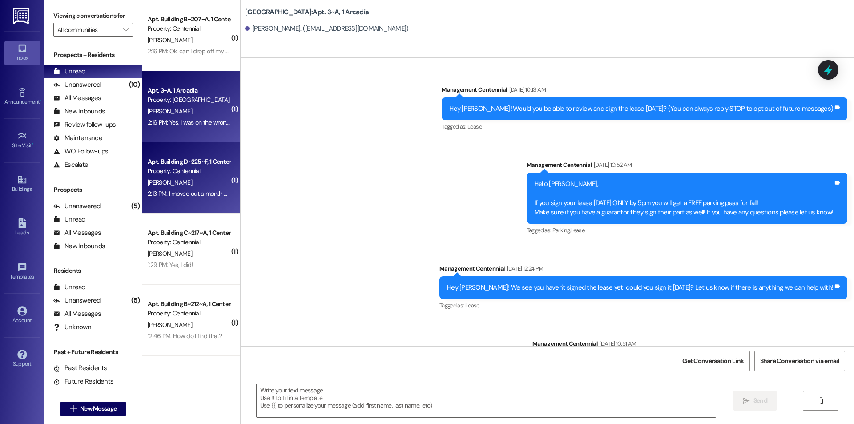
scroll to position [10010, 0]
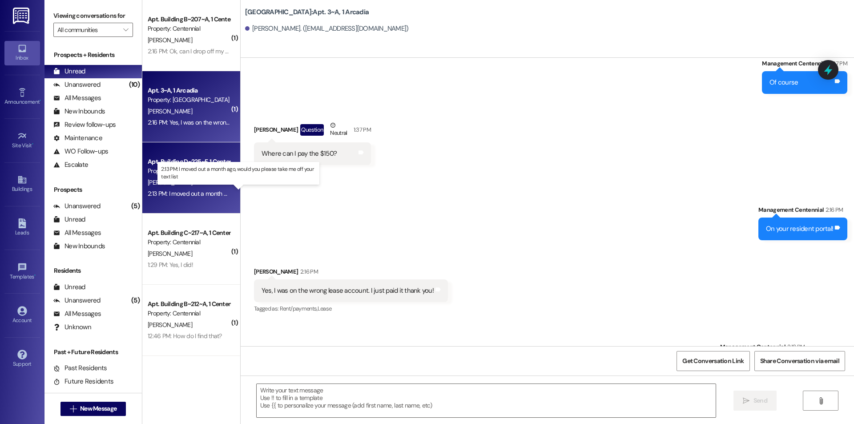
click at [203, 189] on div "2:13 PM: I moved out a month ago, would you please take me off your text list 2…" at bounding box center [189, 193] width 84 height 11
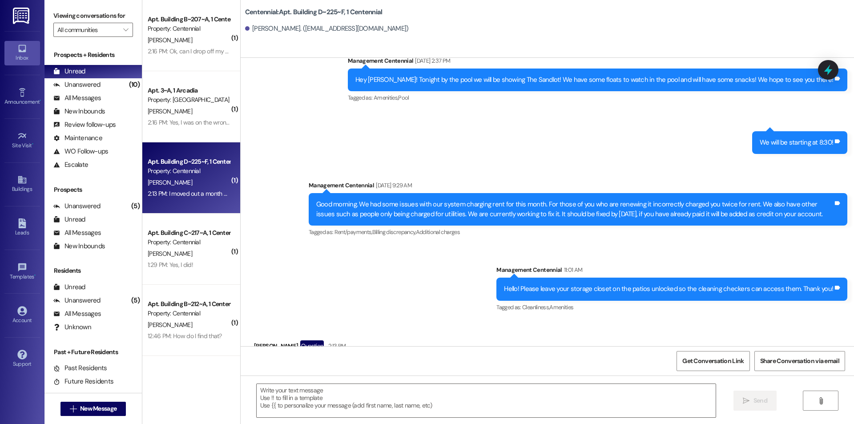
scroll to position [8272, 0]
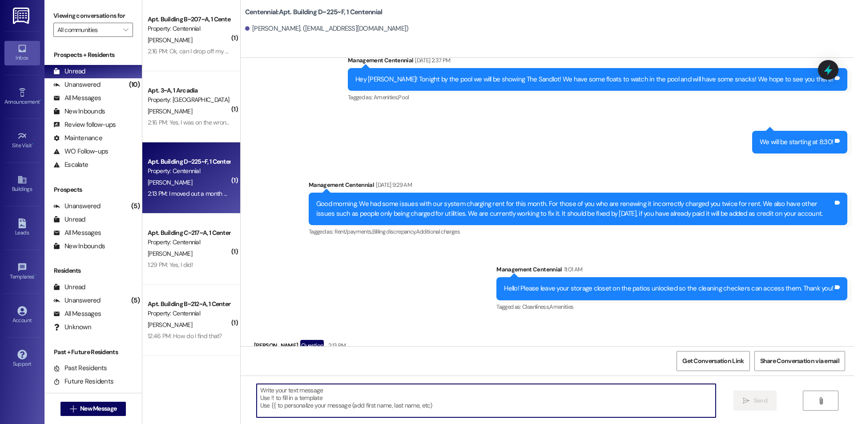
click at [376, 396] on textarea at bounding box center [486, 400] width 459 height 33
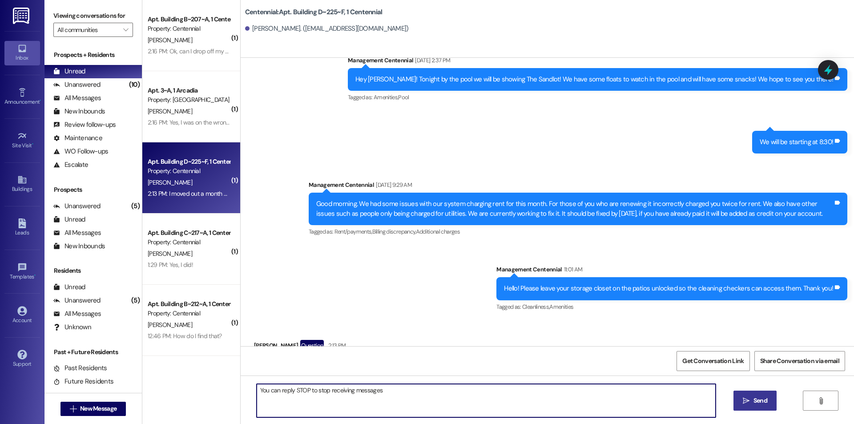
type textarea "You can reply STOP to stop receiving messages"
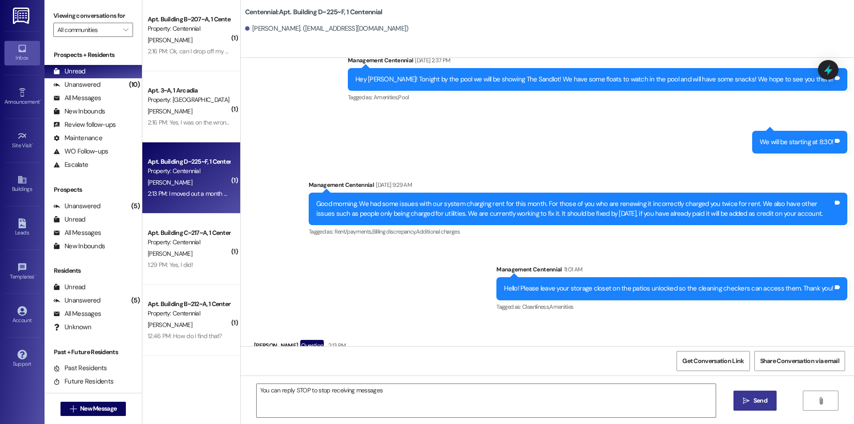
click at [745, 402] on icon "" at bounding box center [746, 400] width 7 height 7
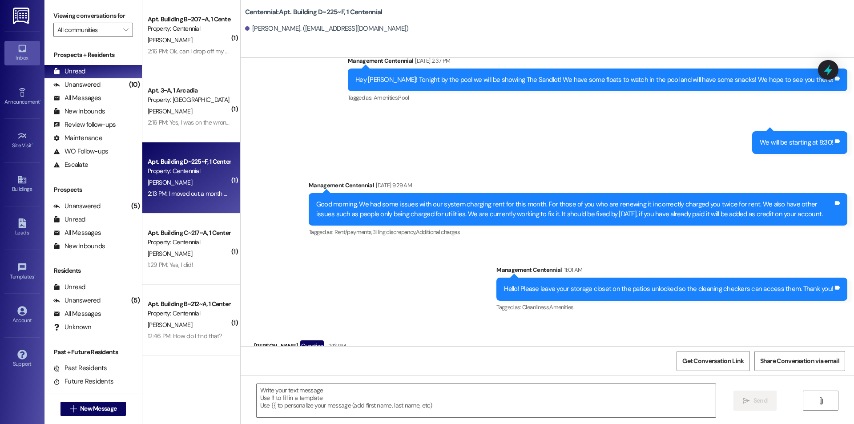
scroll to position [8334, 0]
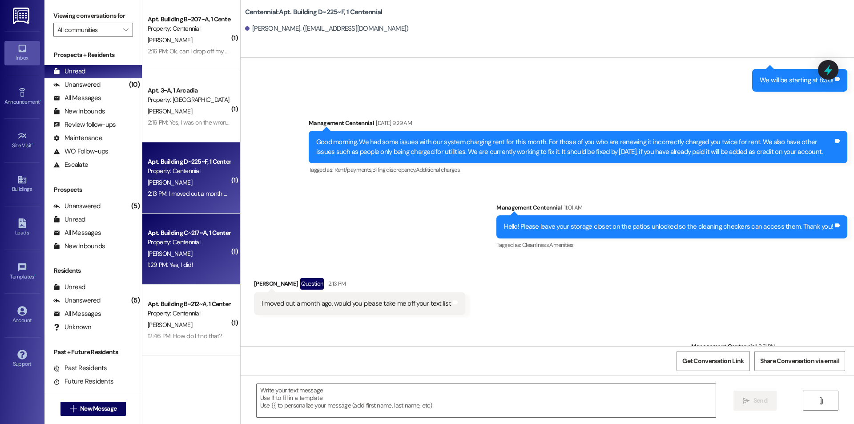
click at [149, 239] on div "Property: Centennial" at bounding box center [189, 241] width 82 height 9
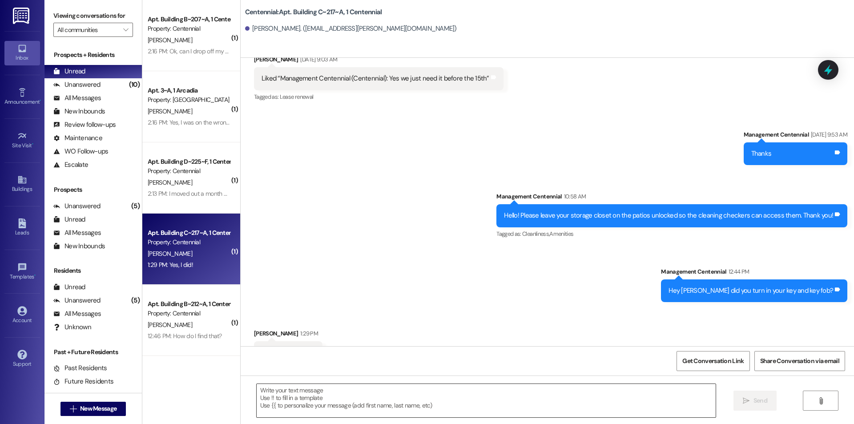
scroll to position [7056, 0]
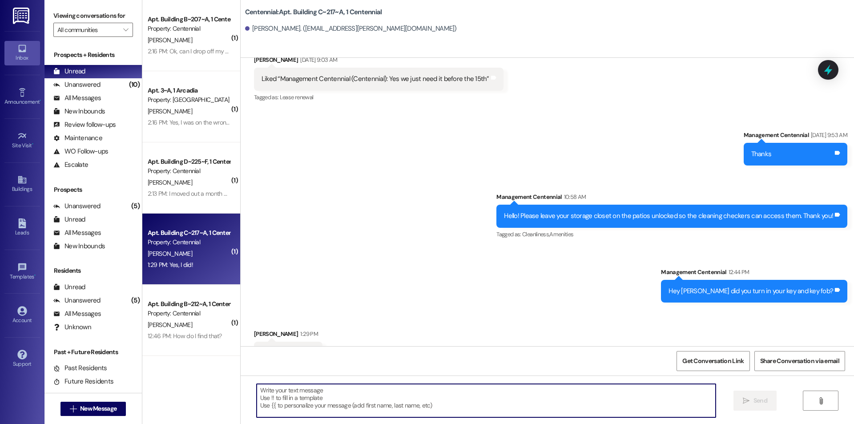
click at [423, 401] on textarea at bounding box center [486, 400] width 459 height 33
type textarea "Perfect thank you!"
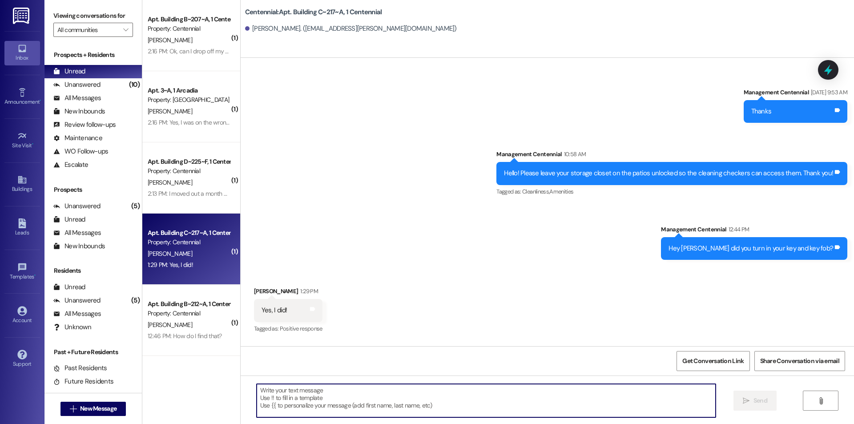
scroll to position [7118, 0]
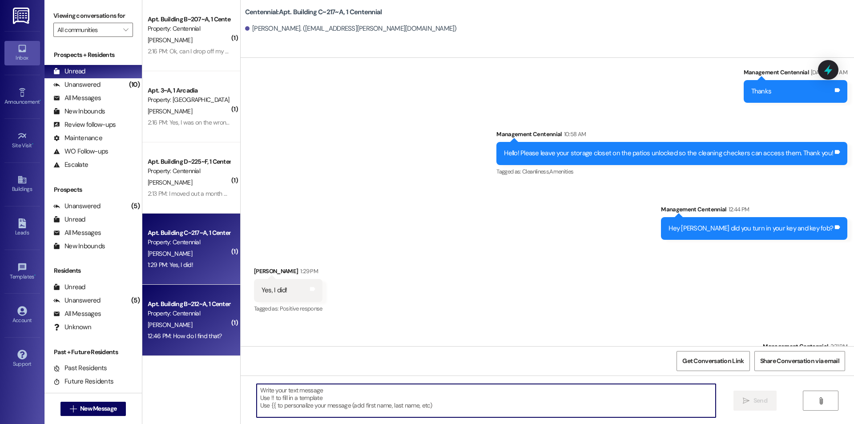
click at [217, 326] on div "[PERSON_NAME]" at bounding box center [189, 324] width 84 height 11
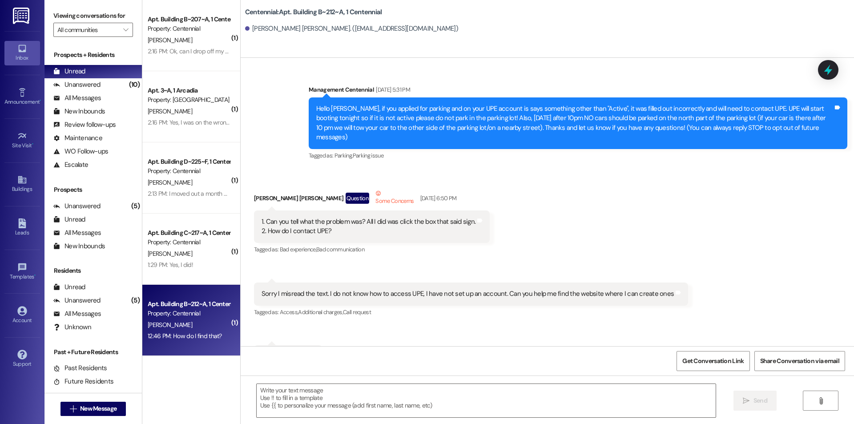
scroll to position [19159, 0]
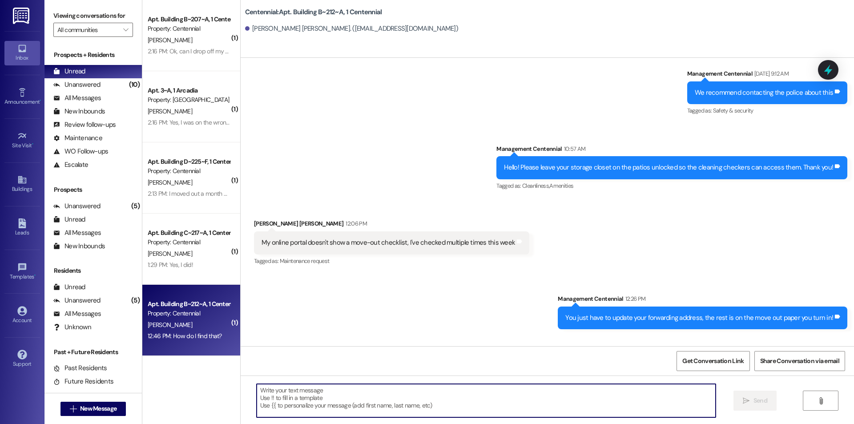
click at [456, 410] on textarea at bounding box center [486, 400] width 459 height 33
type textarea "It is on settings under personal information"
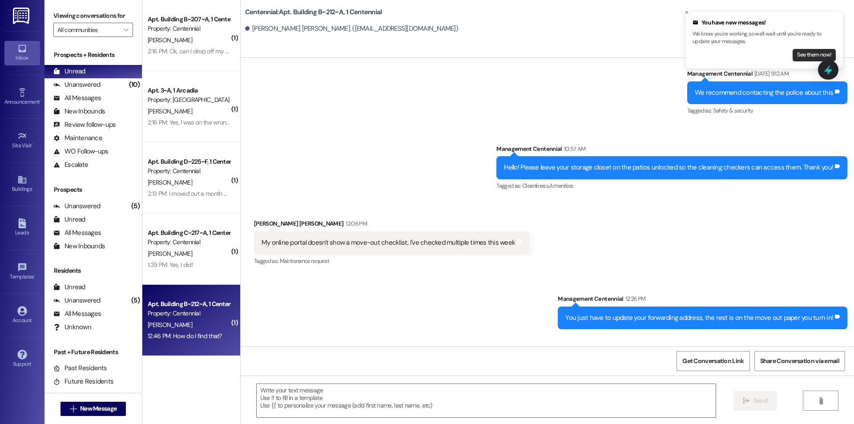
click at [797, 51] on button "See them now!" at bounding box center [813, 55] width 43 height 12
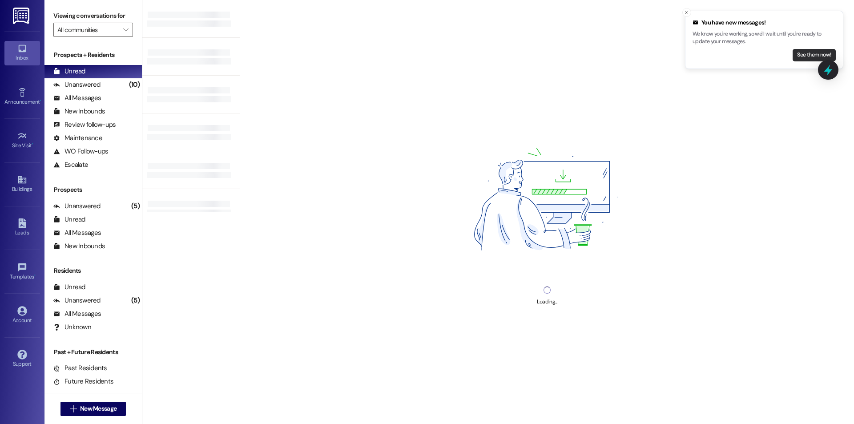
click at [795, 55] on button "See them now!" at bounding box center [813, 55] width 43 height 12
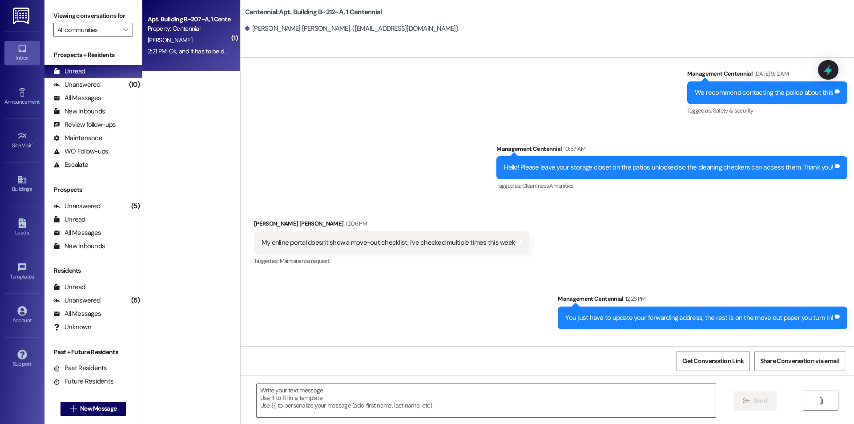
click at [192, 52] on div "2:21 PM: Ok, and it has to be done by 9 am [DATE]? What time do y'all open 2:21…" at bounding box center [244, 51] width 192 height 8
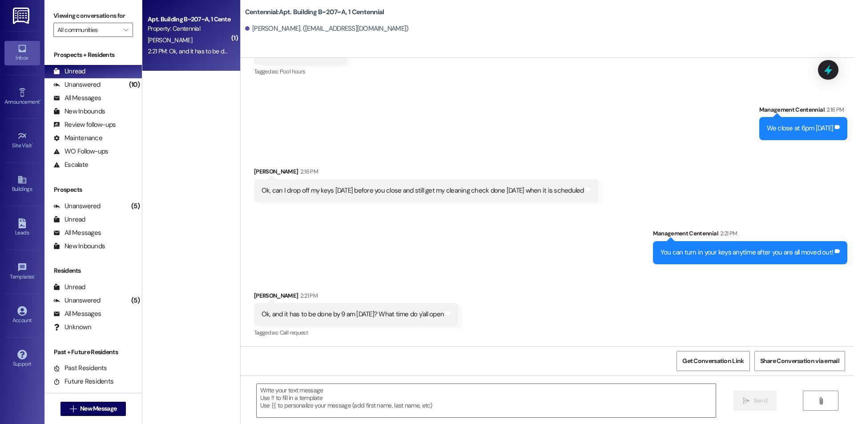
scroll to position [10178, 0]
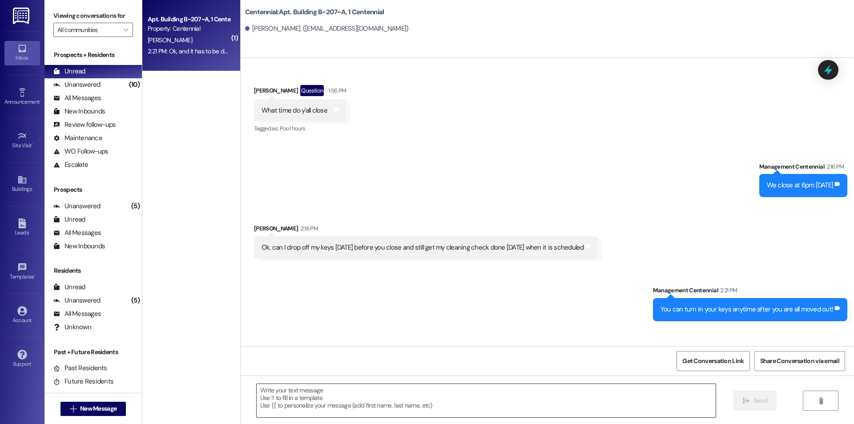
click at [474, 412] on textarea at bounding box center [486, 400] width 459 height 33
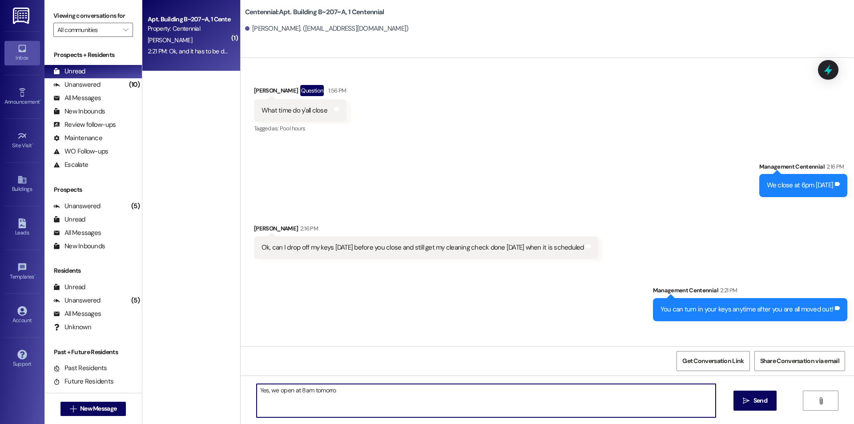
type textarea "Yes, we open at 8am [DATE]"
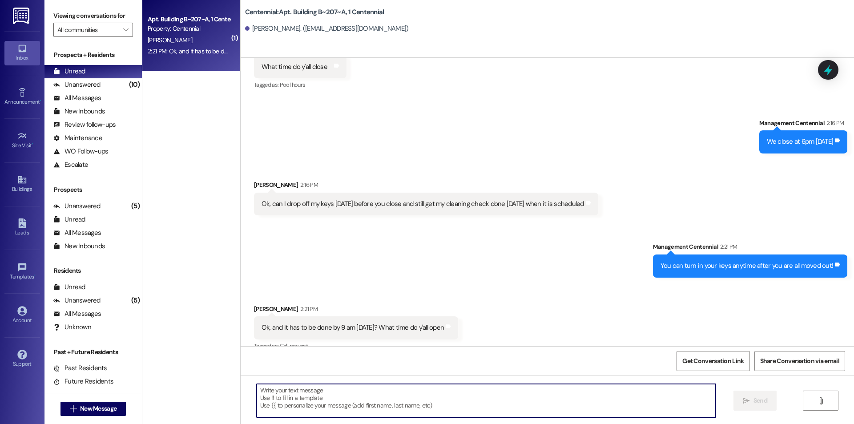
scroll to position [10240, 0]
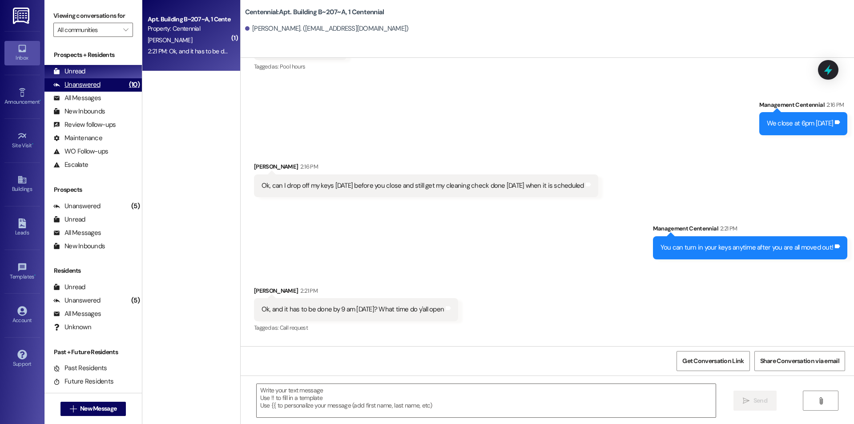
click at [114, 81] on div "Unanswered (10)" at bounding box center [92, 84] width 97 height 13
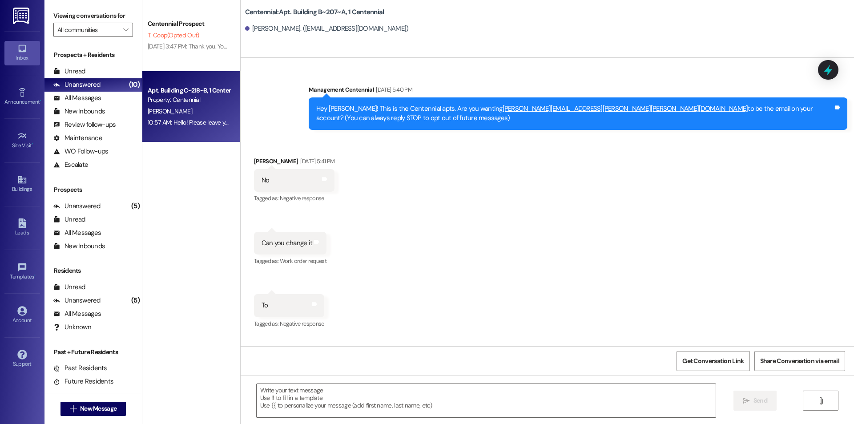
scroll to position [10178, 0]
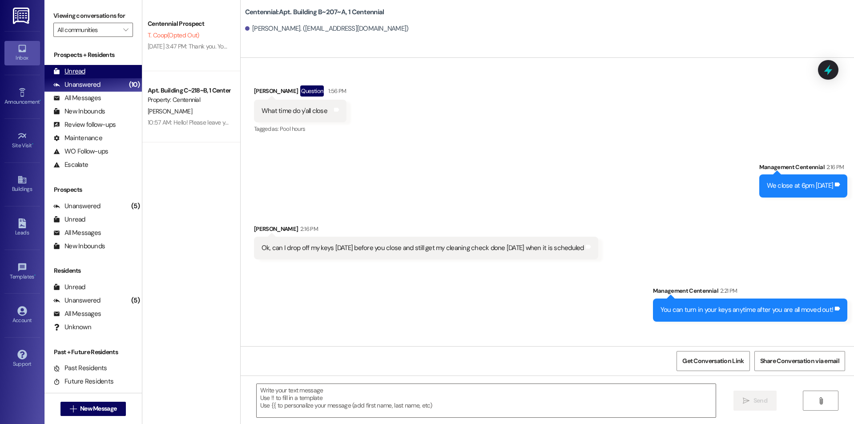
click at [113, 72] on div "Unread (0)" at bounding box center [92, 71] width 97 height 13
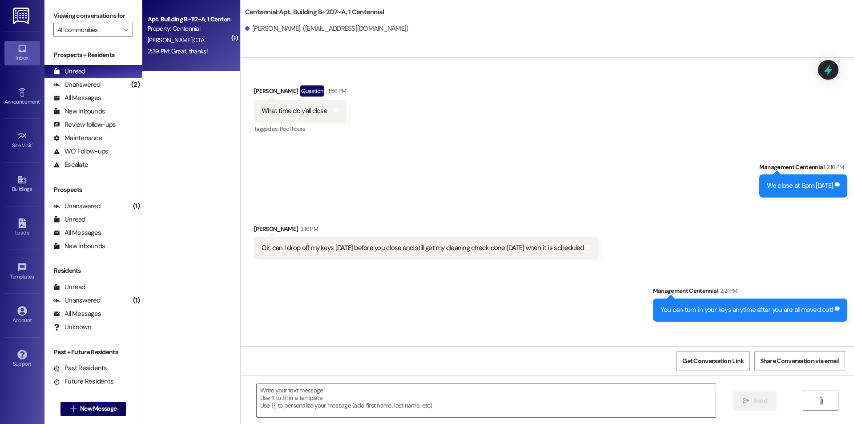
click at [197, 60] on div "Apt. Building B~112~A, 1 Centennial Property: Centennial [PERSON_NAME] CTA 2:39…" at bounding box center [191, 35] width 98 height 71
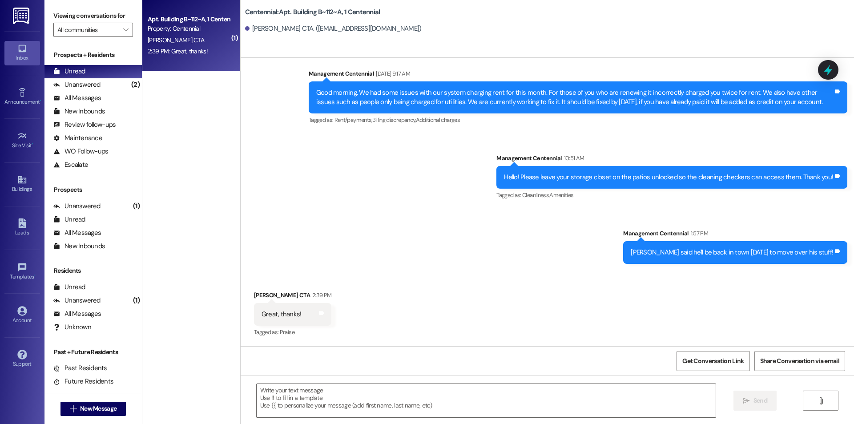
scroll to position [1170, 0]
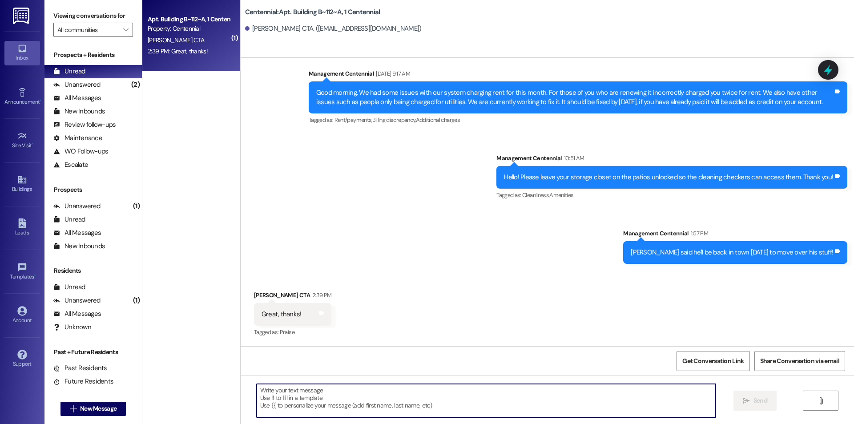
click at [407, 386] on textarea at bounding box center [486, 400] width 459 height 33
type textarea "Of course!"
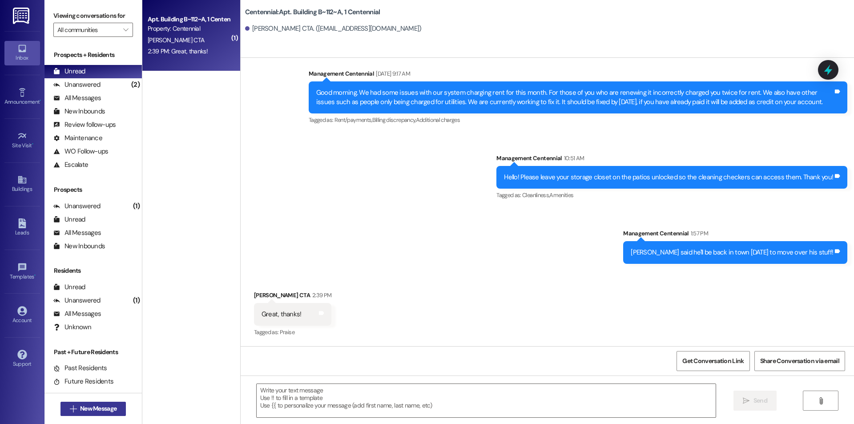
click at [115, 412] on span "New Message" at bounding box center [98, 408] width 40 height 9
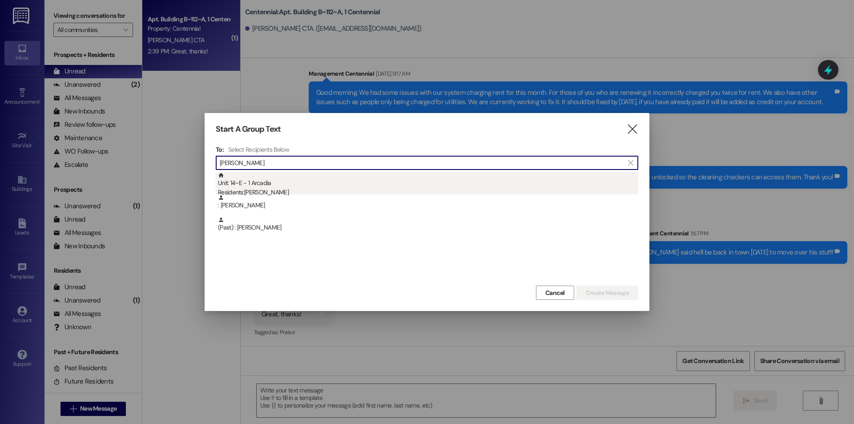
type input "[PERSON_NAME]"
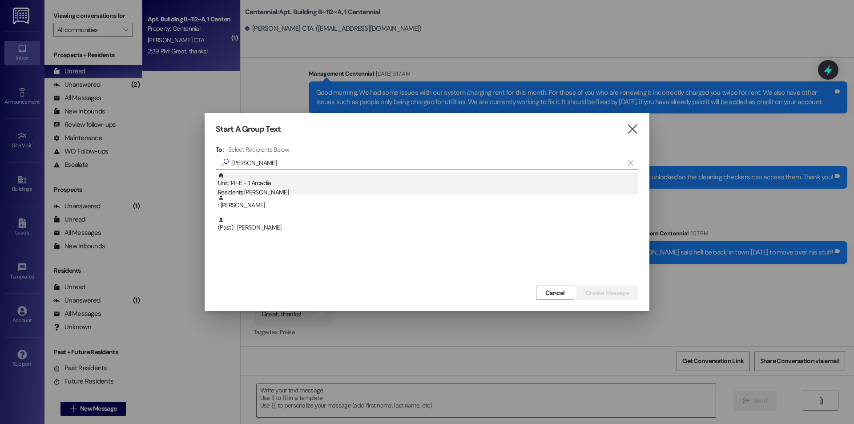
click at [371, 187] on div "Unit: 14~E - 1 Arcadia Residents: [DEMOGRAPHIC_DATA][PERSON_NAME]" at bounding box center [428, 184] width 420 height 25
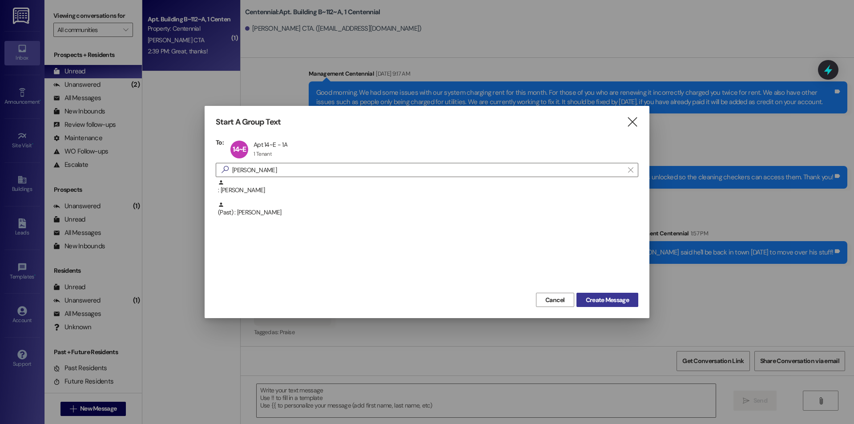
click at [591, 299] on span "Create Message" at bounding box center [607, 299] width 43 height 9
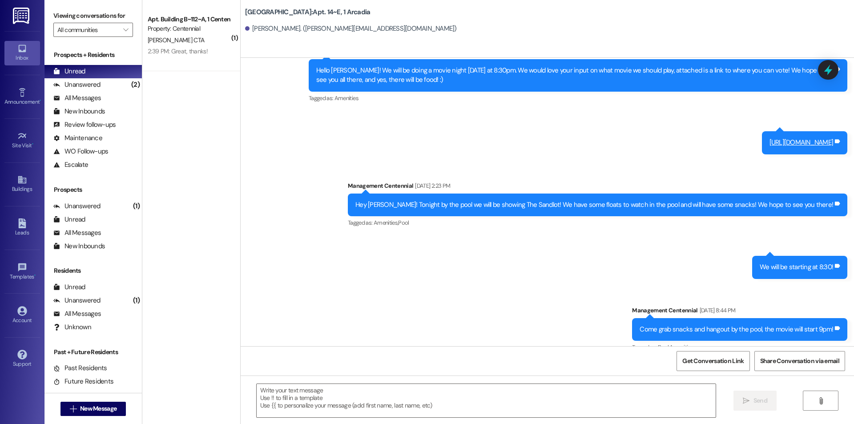
scroll to position [6539, 0]
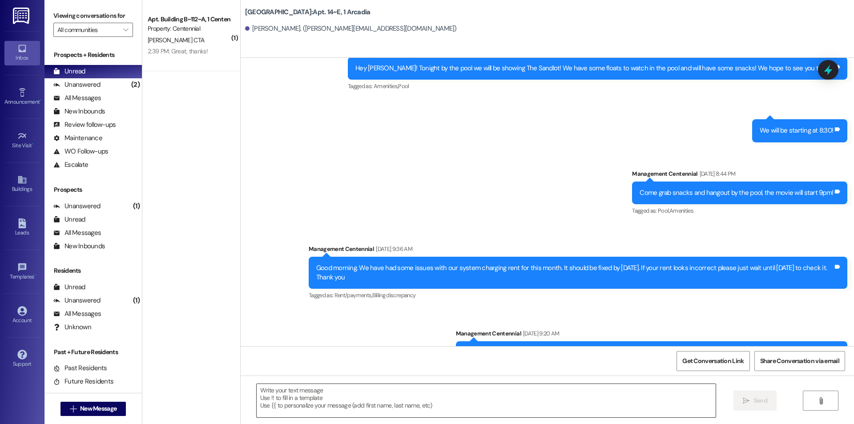
click at [459, 398] on textarea at bounding box center [486, 400] width 459 height 33
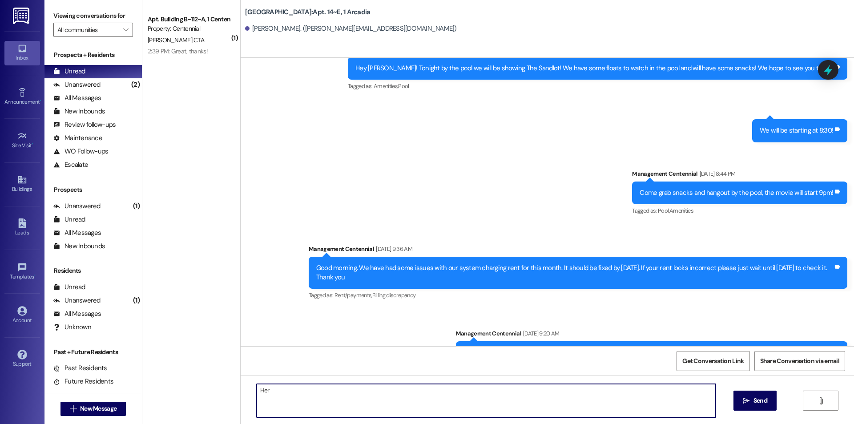
type textarea "Here"
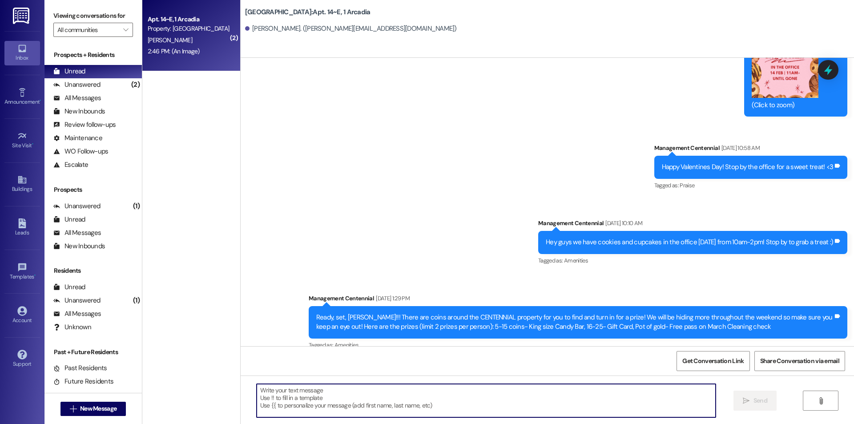
scroll to position [6964, 0]
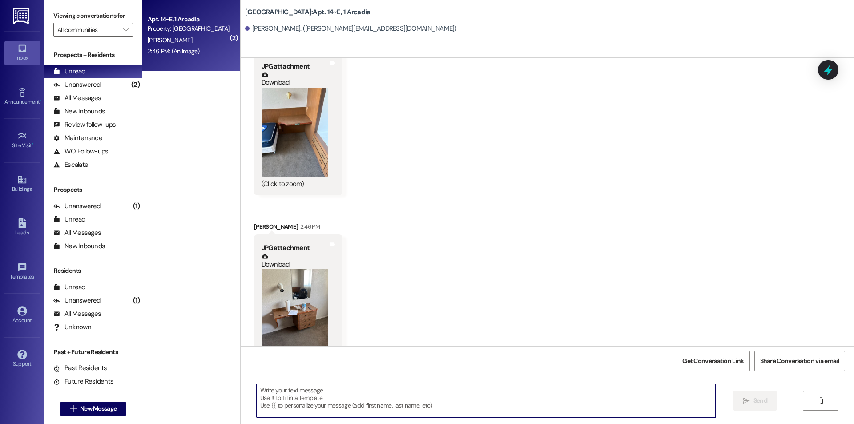
click at [394, 405] on textarea at bounding box center [486, 400] width 459 height 33
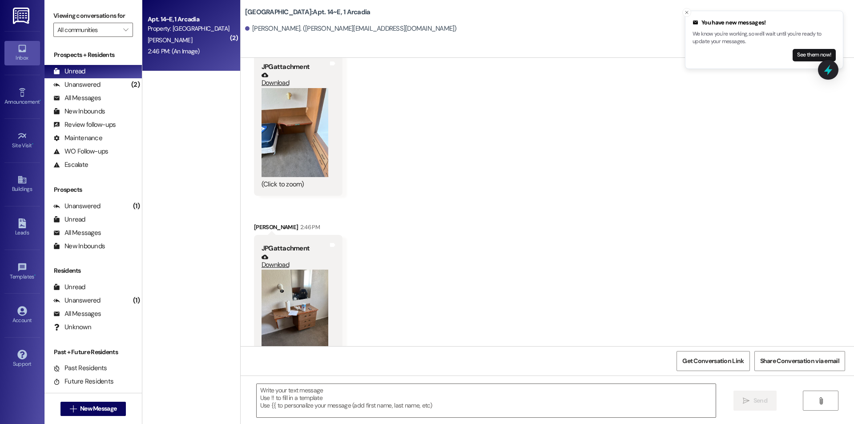
click at [297, 107] on button "Zoom image" at bounding box center [294, 132] width 67 height 89
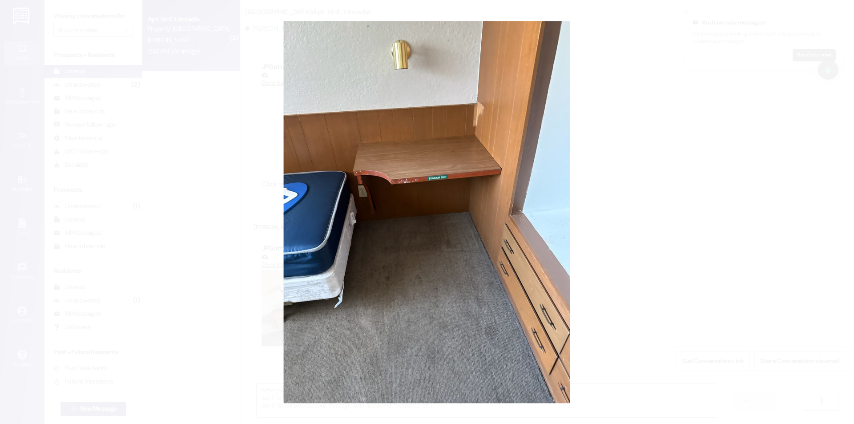
scroll to position [7107, 0]
drag, startPoint x: 638, startPoint y: 212, endPoint x: 629, endPoint y: 217, distance: 10.2
click at [638, 211] on button "Unzoom image" at bounding box center [427, 212] width 854 height 424
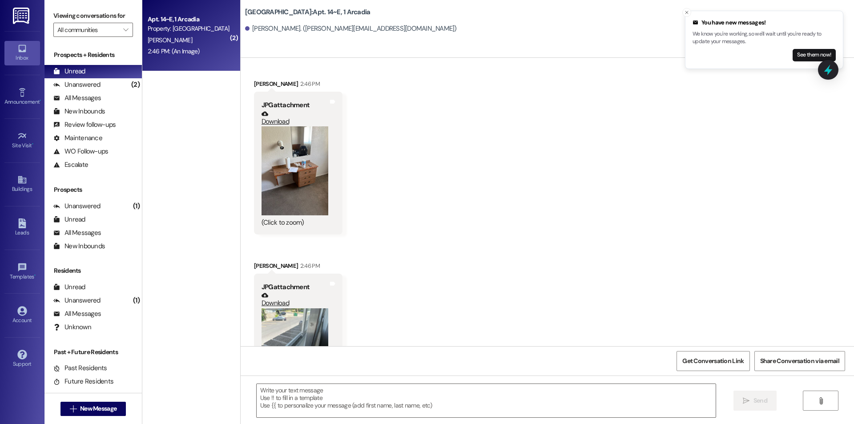
click at [320, 308] on button "Zoom image" at bounding box center [294, 333] width 67 height 50
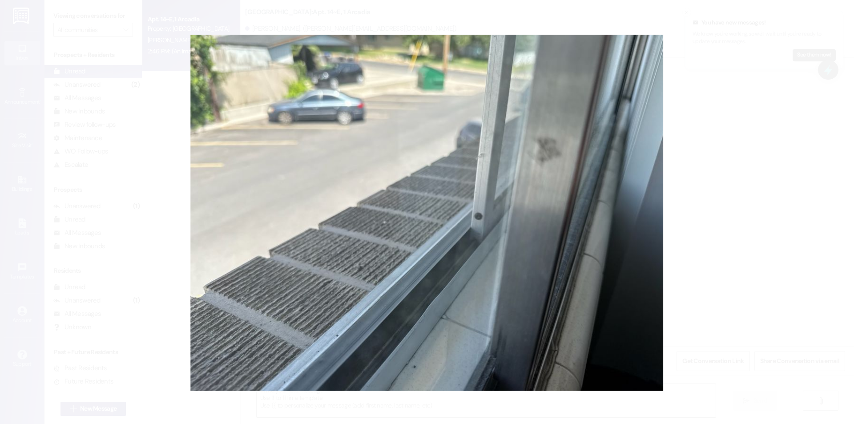
click at [708, 260] on button "Unzoom image" at bounding box center [427, 212] width 854 height 424
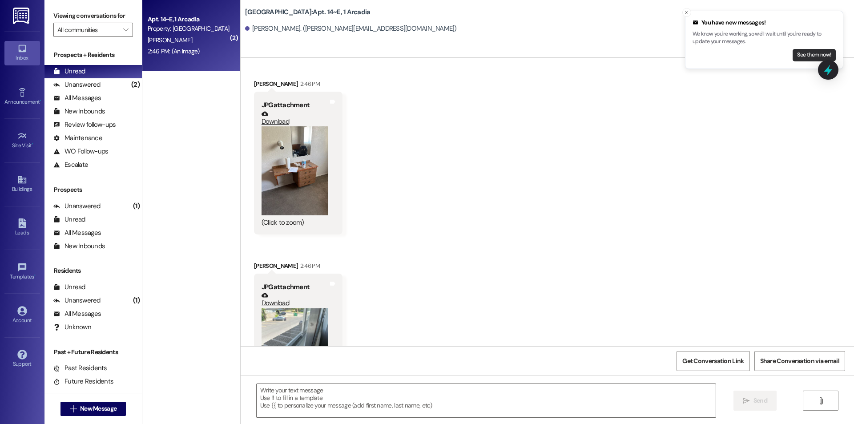
click at [802, 52] on button "See them now!" at bounding box center [813, 55] width 43 height 12
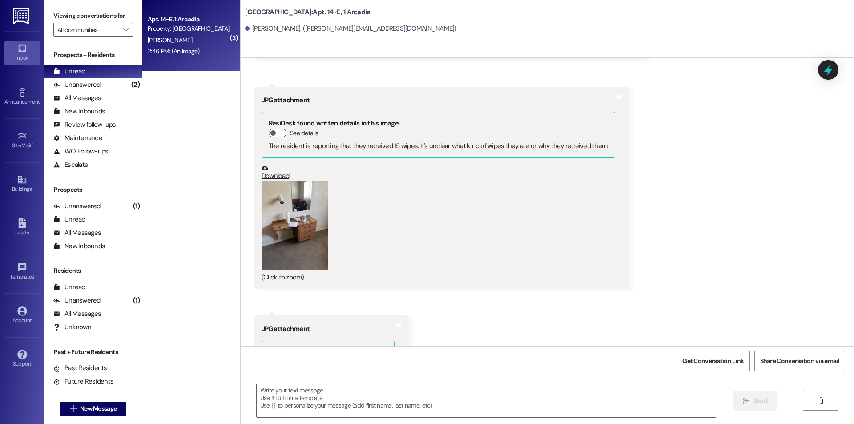
scroll to position [7252, 0]
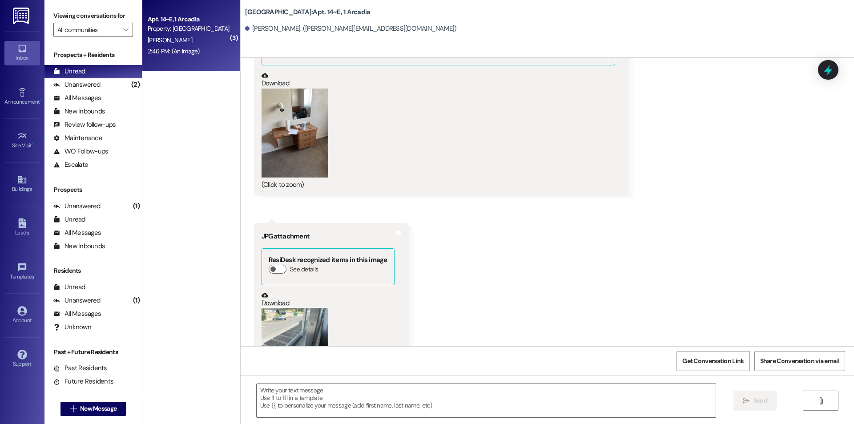
click at [307, 98] on button "Zoom image" at bounding box center [294, 132] width 67 height 89
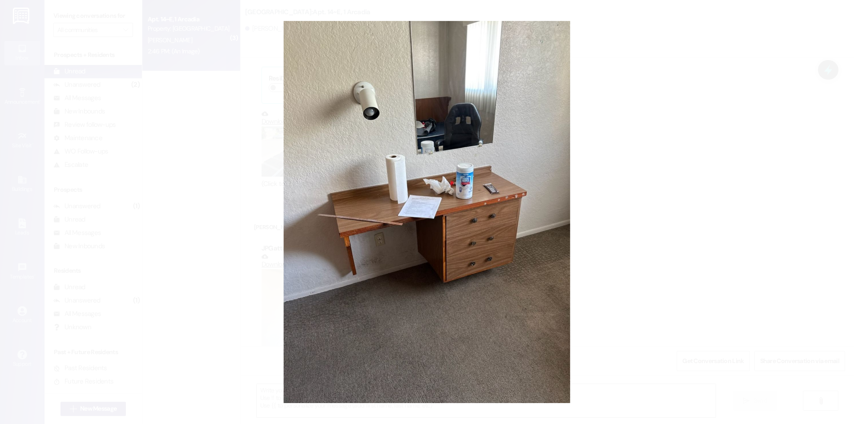
click at [660, 266] on button "Unzoom image" at bounding box center [427, 212] width 854 height 424
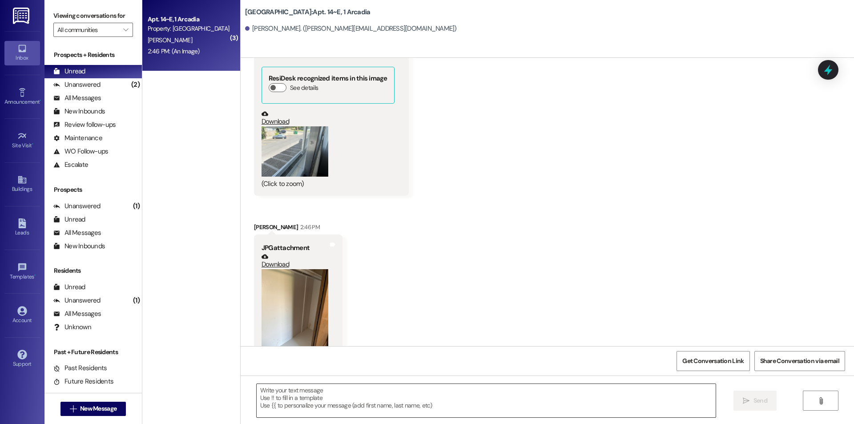
scroll to position [7433, 0]
click at [631, 394] on textarea at bounding box center [486, 400] width 459 height 33
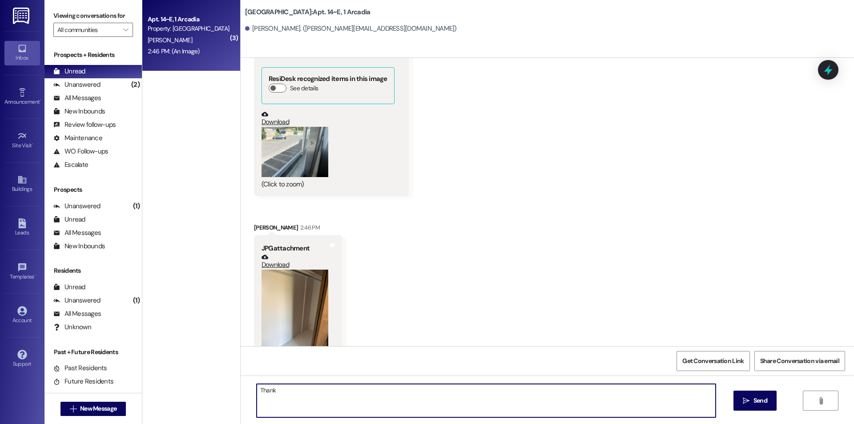
type textarea "Thanks"
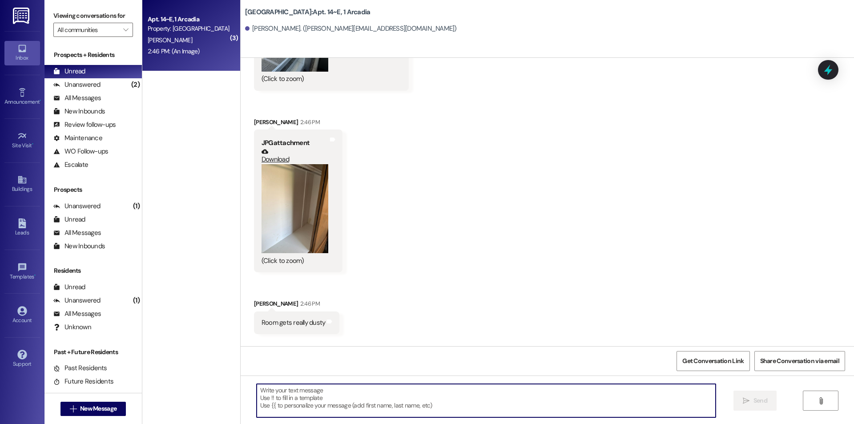
scroll to position [7557, 0]
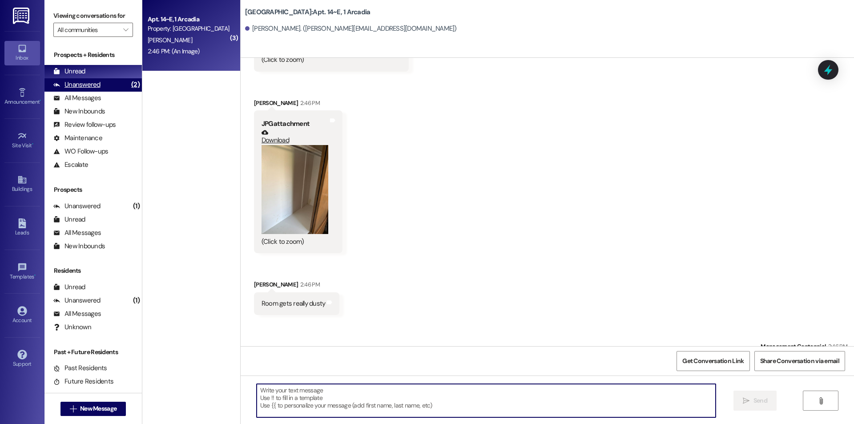
click at [107, 80] on div "Unanswered (2)" at bounding box center [92, 84] width 97 height 13
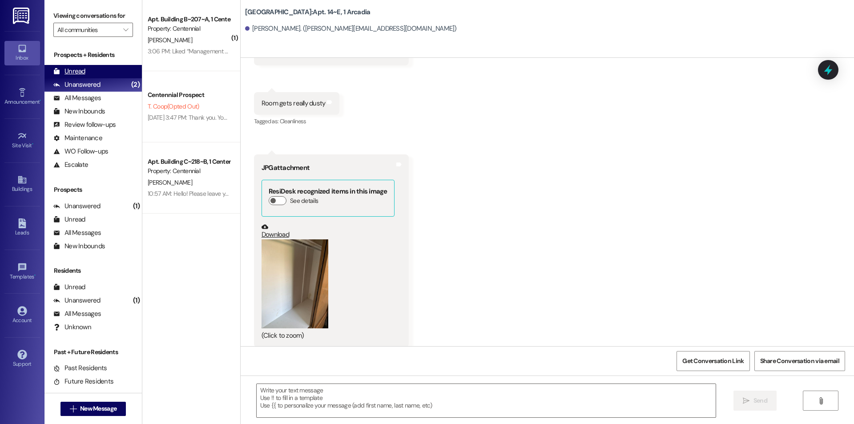
scroll to position [7533, 0]
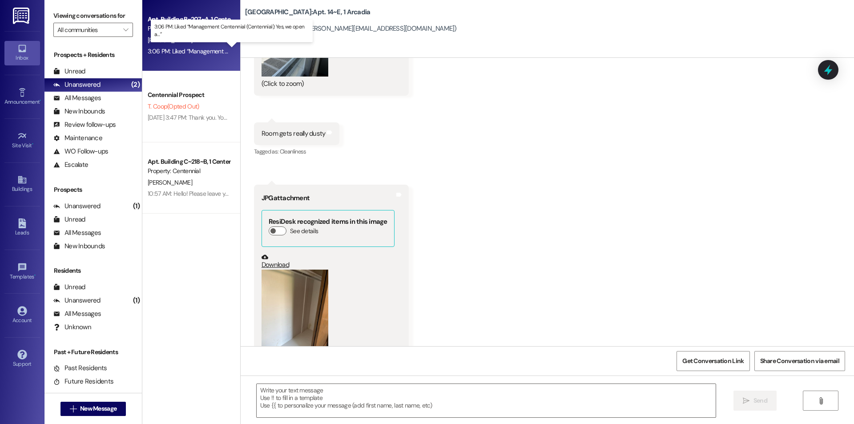
click at [168, 53] on div "3:06 PM: Liked “Management Centennial (Centennial): Yes, we open a…” 3:06 PM: L…" at bounding box center [239, 51] width 183 height 8
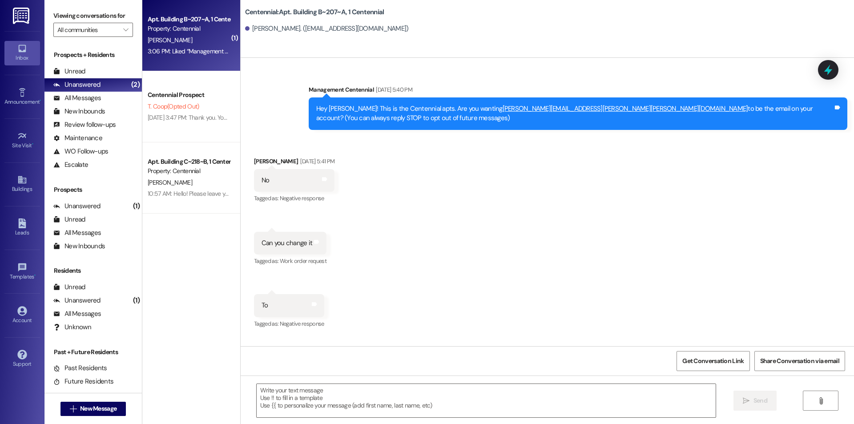
scroll to position [10315, 0]
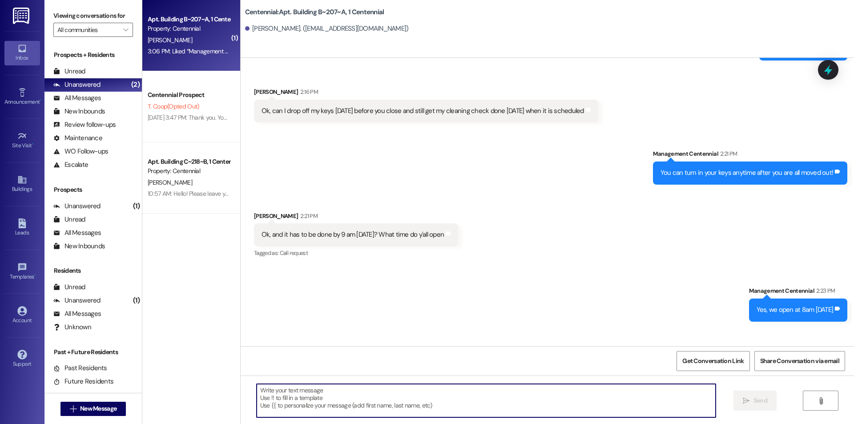
click at [353, 394] on textarea at bounding box center [486, 400] width 459 height 33
type textarea "Thanks"
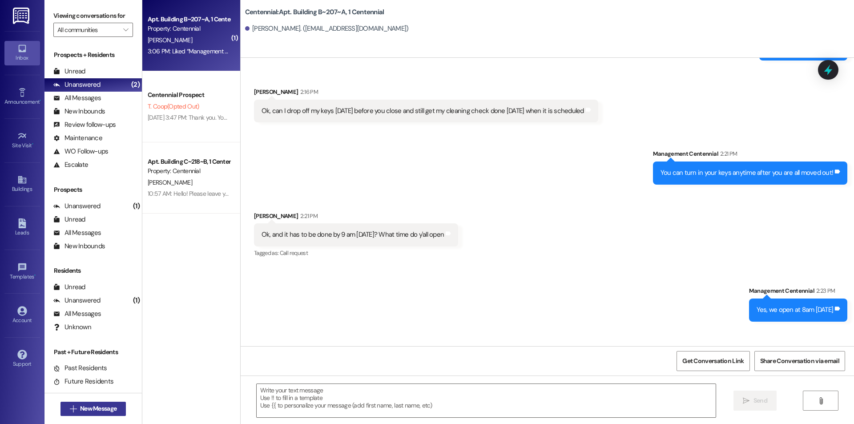
click at [74, 408] on span " New Message" at bounding box center [93, 408] width 51 height 9
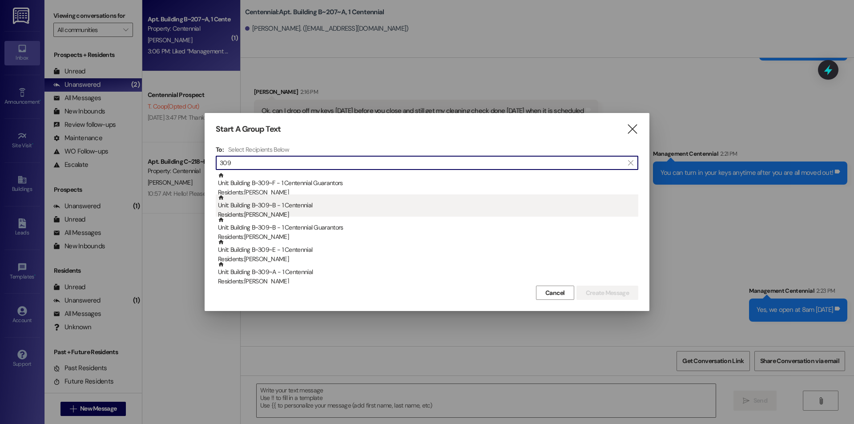
type input "309"
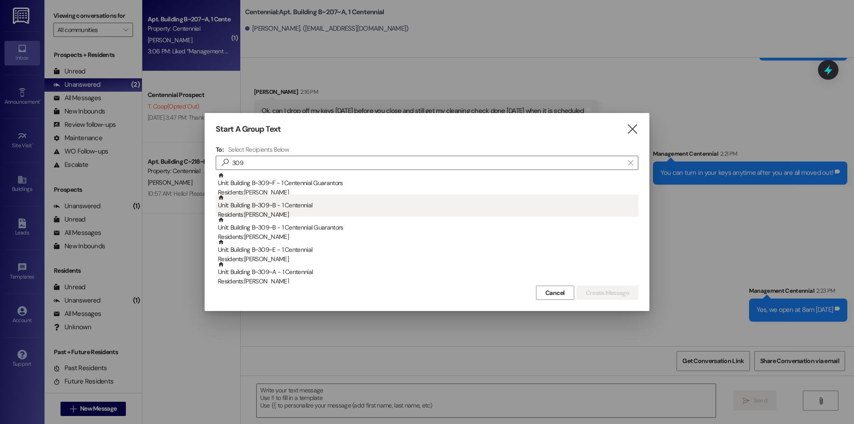
click at [306, 202] on div "Unit: Building B~309~B - 1 Centennial Residents: [PERSON_NAME]" at bounding box center [428, 206] width 420 height 25
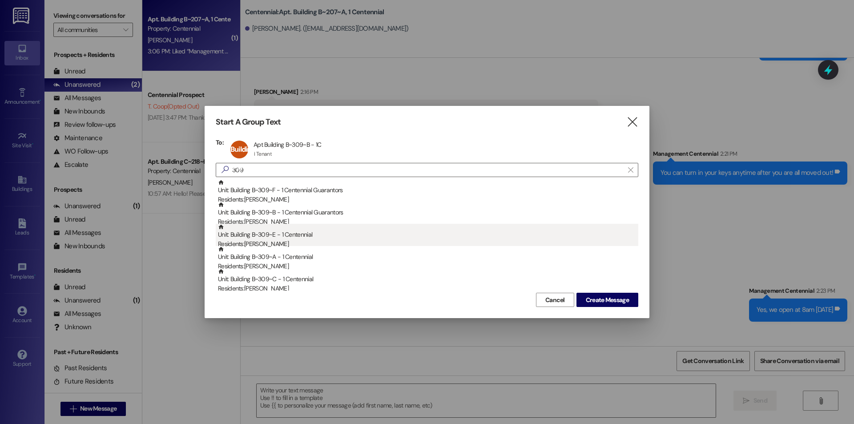
click at [318, 229] on div "Unit: Building B~309~E - 1 Centennial Residents: [PERSON_NAME]" at bounding box center [428, 236] width 420 height 25
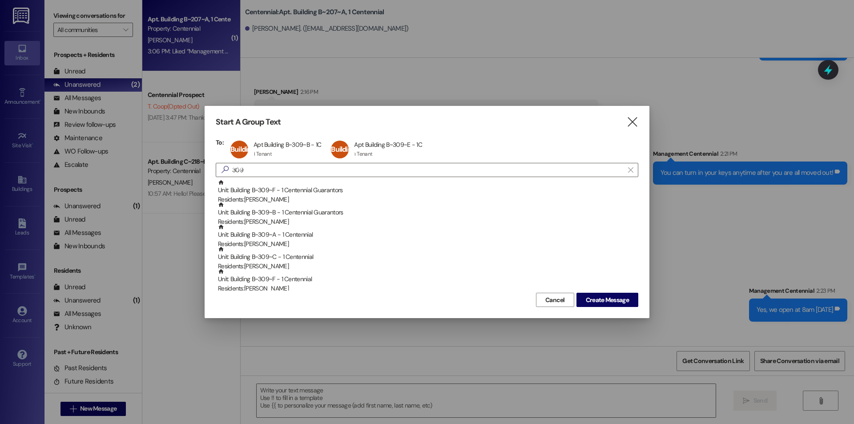
click at [318, 229] on div "Unit: Building B~309~A - 1 Centennial Residents: [PERSON_NAME]" at bounding box center [428, 236] width 420 height 25
click at [318, 229] on div "Unit: Building B~309~C - 1 Centennial Residents: [PERSON_NAME]" at bounding box center [428, 236] width 420 height 25
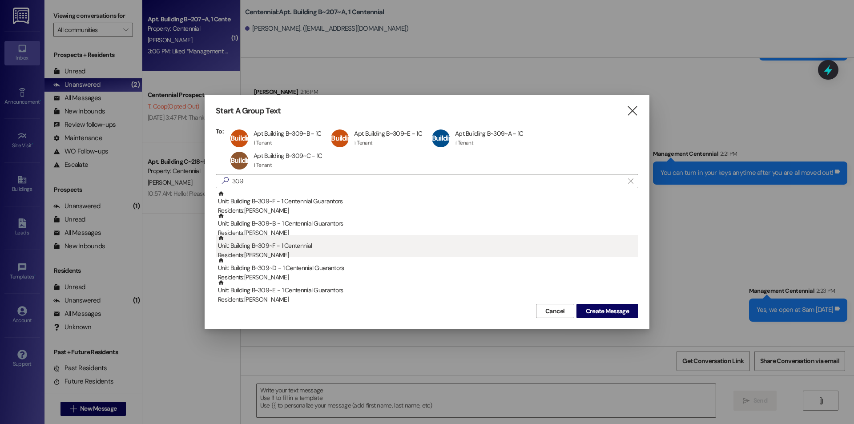
click at [321, 245] on div "Unit: Building B~309~F - 1 Centennial Residents: [PERSON_NAME]" at bounding box center [428, 247] width 420 height 25
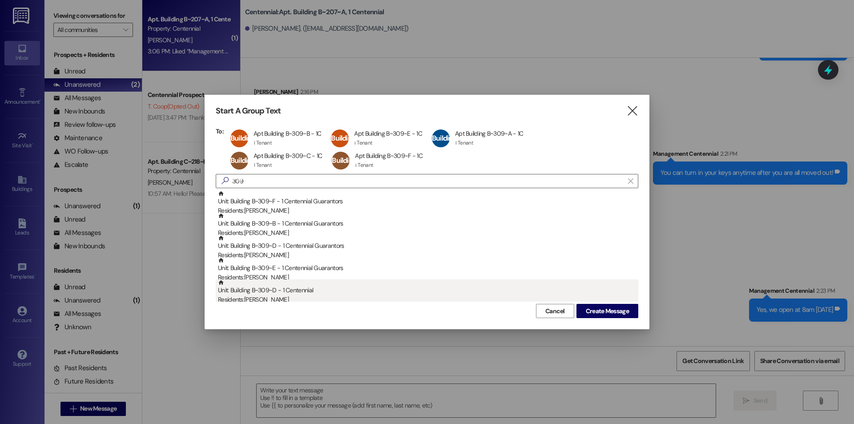
click at [373, 295] on div "Residents: [PERSON_NAME]" at bounding box center [428, 299] width 420 height 9
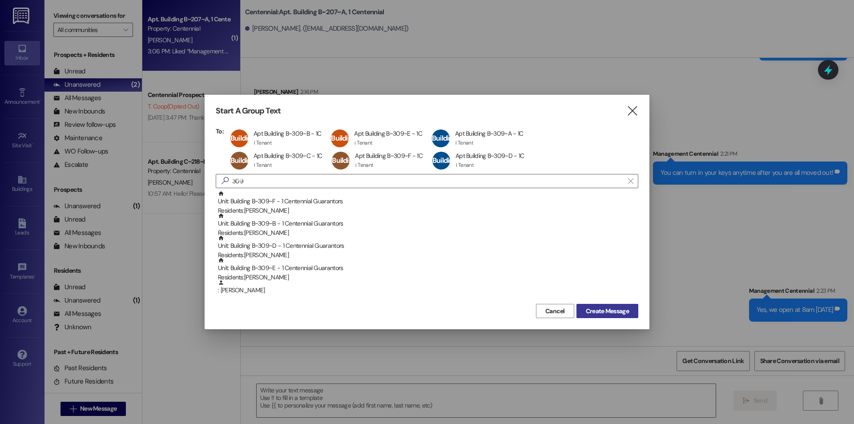
click at [620, 309] on span "Create Message" at bounding box center [607, 310] width 43 height 9
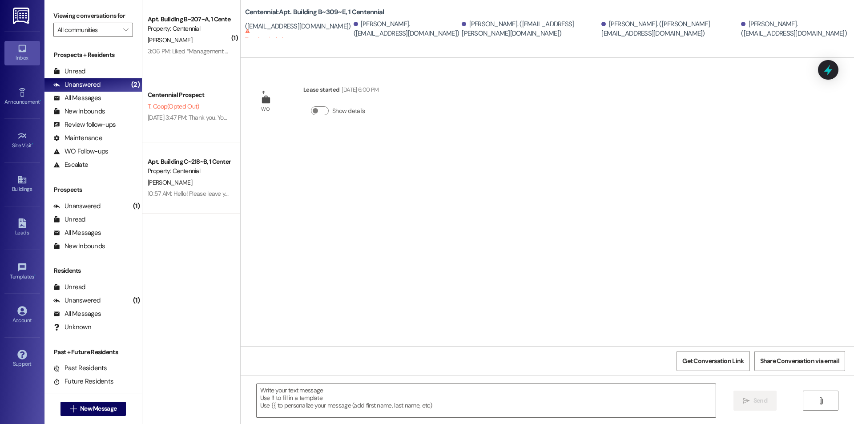
scroll to position [0, 0]
click at [108, 406] on span "New Message" at bounding box center [98, 408] width 36 height 9
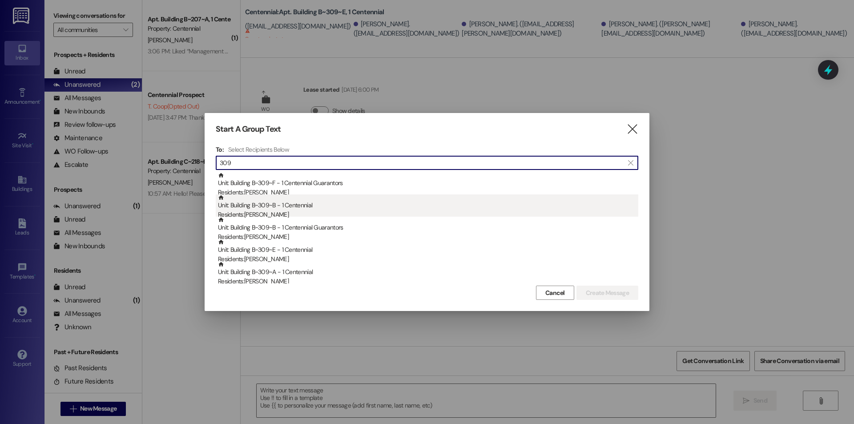
type input "309"
click at [329, 200] on div "Unit: Building B~309~B - 1 Centennial Residents: [PERSON_NAME]" at bounding box center [428, 206] width 420 height 25
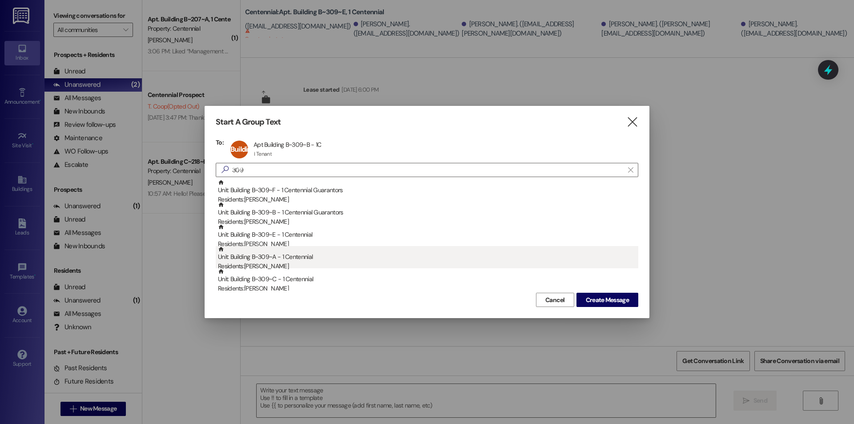
click at [334, 261] on div "Unit: Building B~309~A - 1 Centennial Residents: [PERSON_NAME]" at bounding box center [428, 258] width 420 height 25
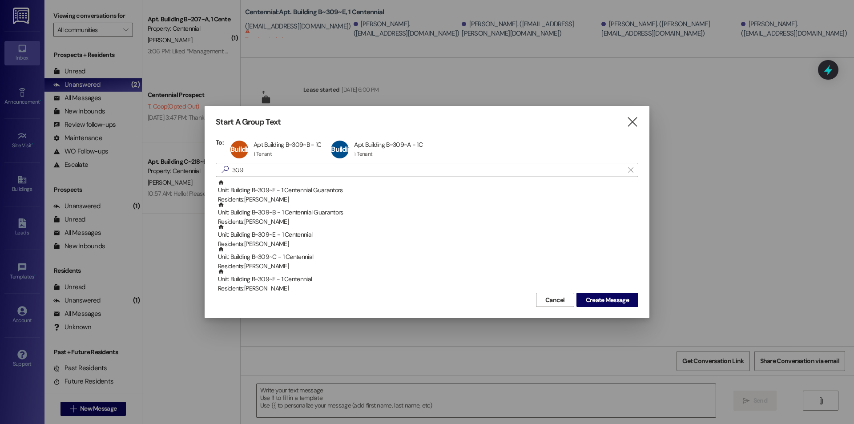
click at [334, 261] on div "Unit: Building B~309~C - 1 Centennial Residents: [PERSON_NAME]" at bounding box center [428, 258] width 420 height 25
click at [334, 261] on div "Unit: Building B~309~F - 1 Centennial Residents: [PERSON_NAME]" at bounding box center [428, 258] width 420 height 25
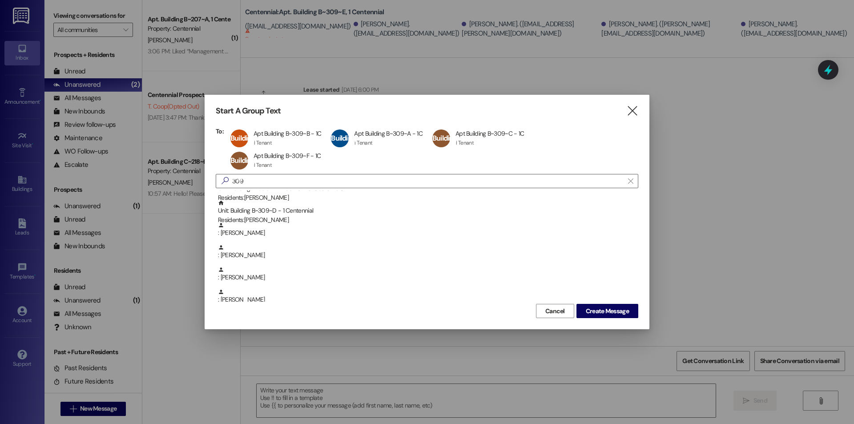
scroll to position [119, 0]
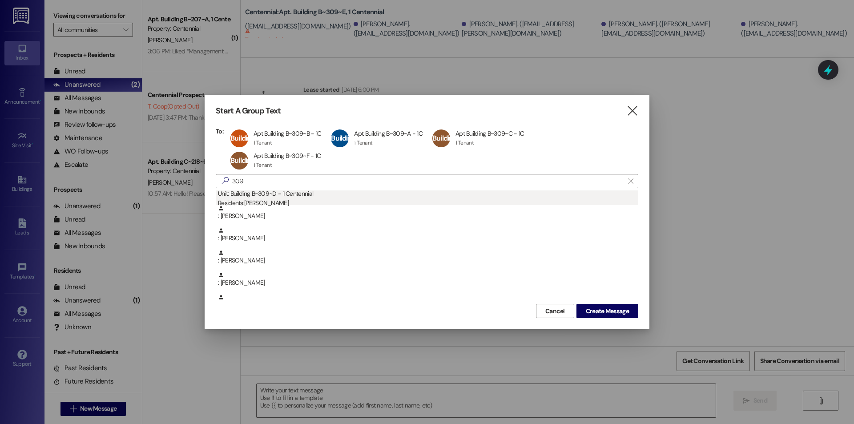
click at [303, 202] on div "Residents: [PERSON_NAME]" at bounding box center [428, 202] width 420 height 9
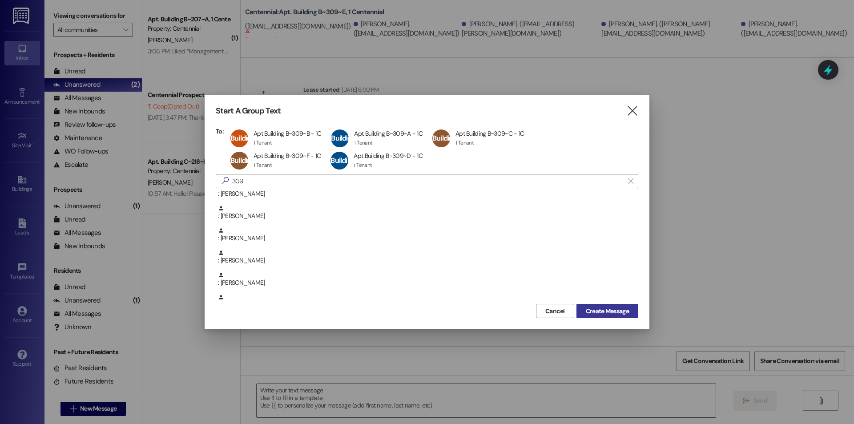
click at [580, 312] on button "Create Message" at bounding box center [607, 311] width 62 height 14
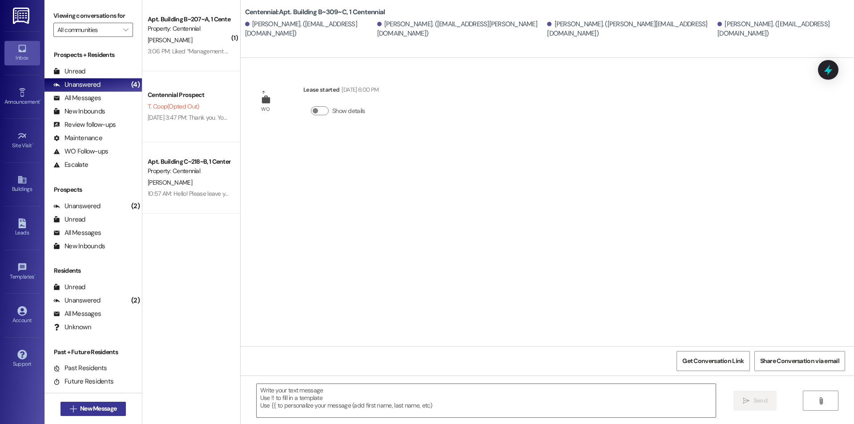
click at [80, 410] on span "New Message" at bounding box center [98, 408] width 36 height 9
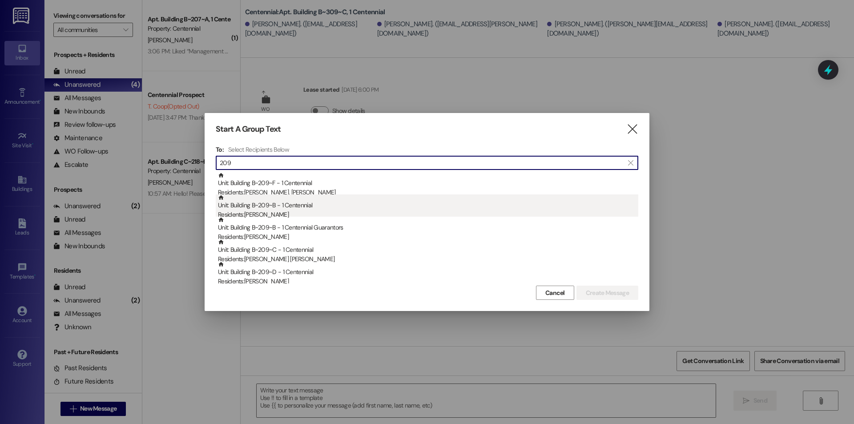
type input "209"
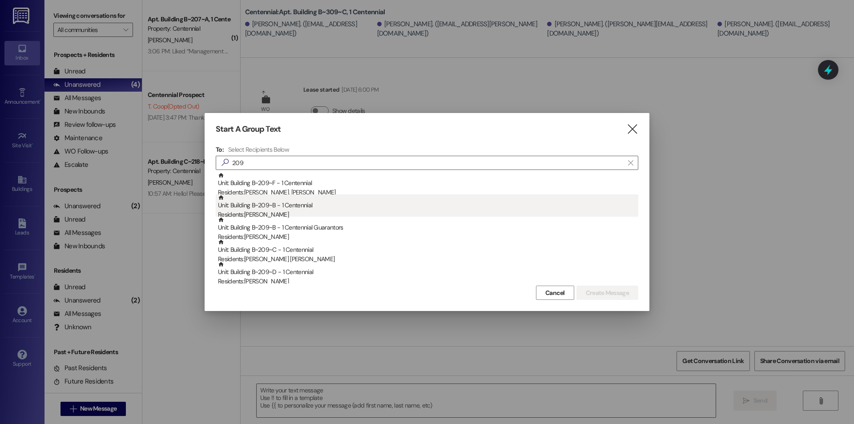
click at [353, 202] on div "Unit: Building B~209~B - 1 Centennial Residents: [PERSON_NAME]" at bounding box center [428, 206] width 420 height 25
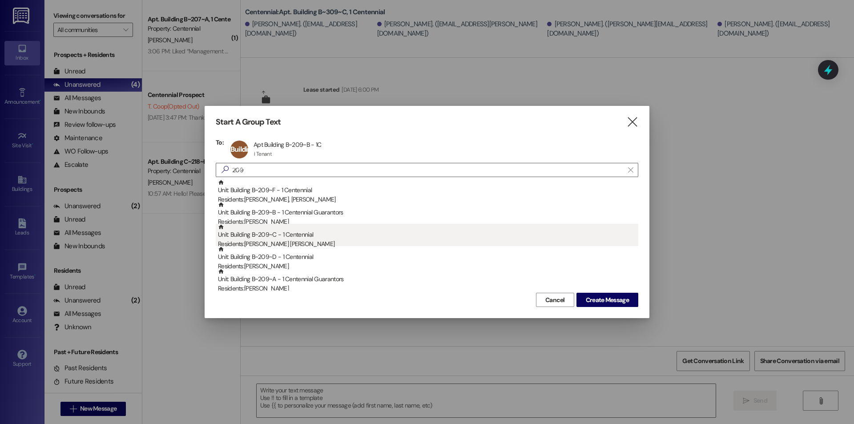
click at [356, 236] on div "Unit: Building B~209~C - 1 Centennial Residents: [PERSON_NAME] [PERSON_NAME]" at bounding box center [428, 236] width 420 height 25
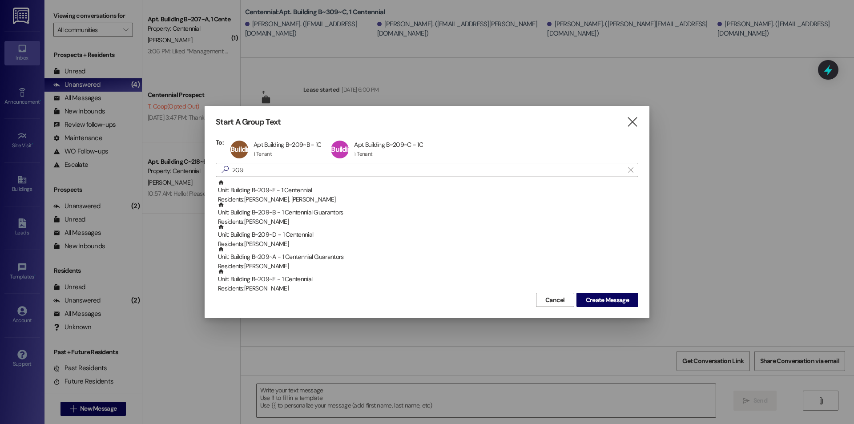
click at [356, 236] on div "Unit: Building B~209~D - 1 Centennial Residents: [PERSON_NAME]" at bounding box center [428, 236] width 420 height 25
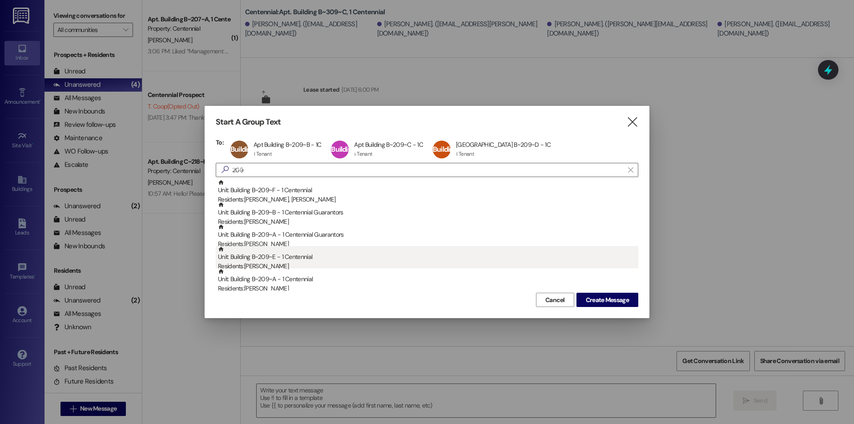
click at [359, 260] on div "Unit: Building B~209~E - 1 Centennial Residents: [PERSON_NAME]" at bounding box center [428, 258] width 420 height 25
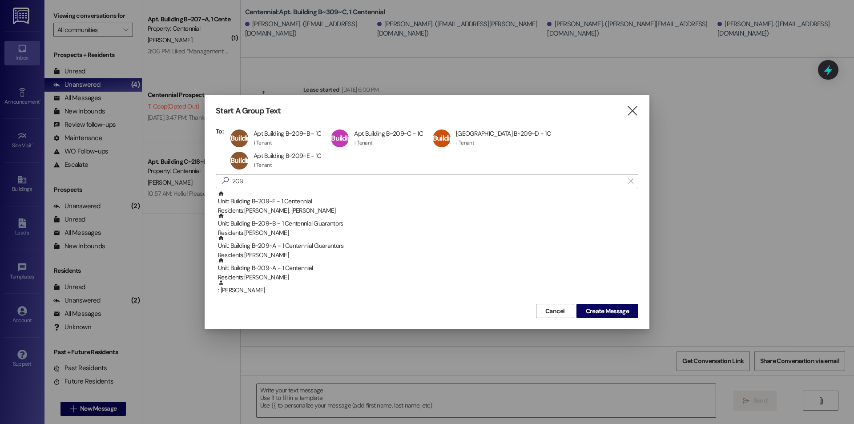
click at [359, 260] on div "Unit: Building B~209~A - 1 Centennial Residents: [PERSON_NAME]" at bounding box center [428, 269] width 420 height 25
click at [593, 316] on button "Create Message" at bounding box center [607, 311] width 62 height 14
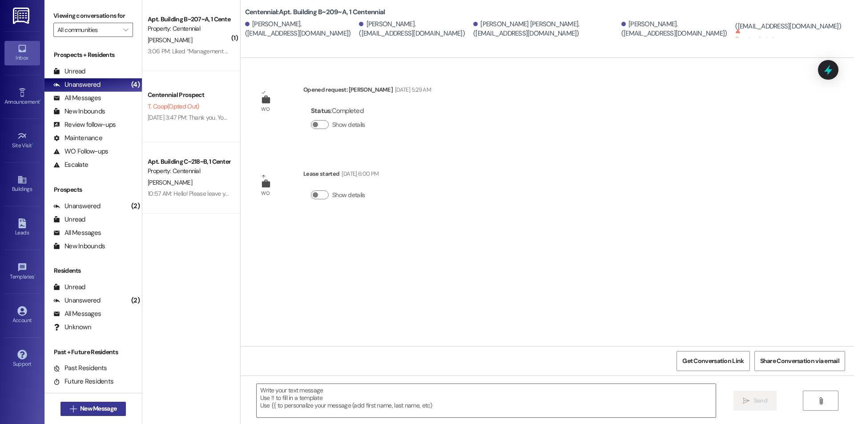
click at [106, 407] on span "New Message" at bounding box center [98, 408] width 36 height 9
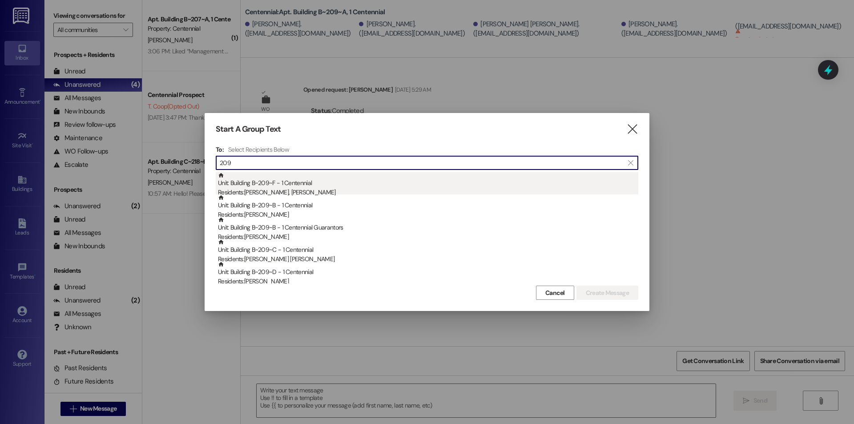
type input "209"
click at [284, 193] on div "Residents: [PERSON_NAME], [PERSON_NAME]" at bounding box center [428, 192] width 420 height 9
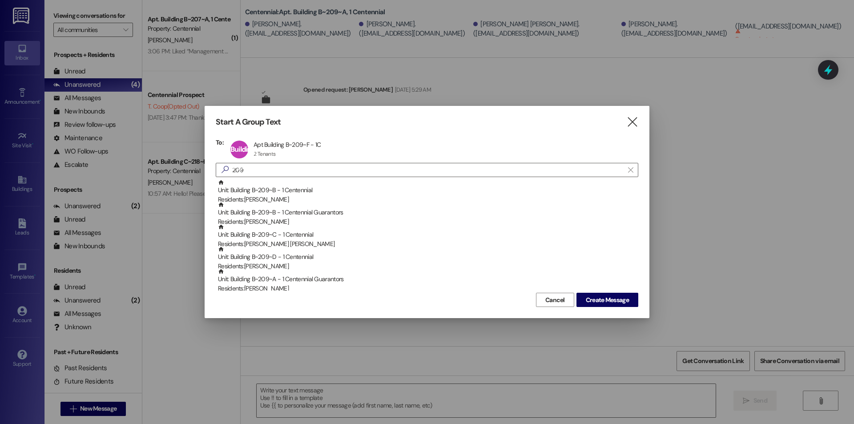
click at [284, 193] on div "Unit: Building B~209~B - 1 Centennial Residents: [PERSON_NAME]" at bounding box center [428, 191] width 420 height 25
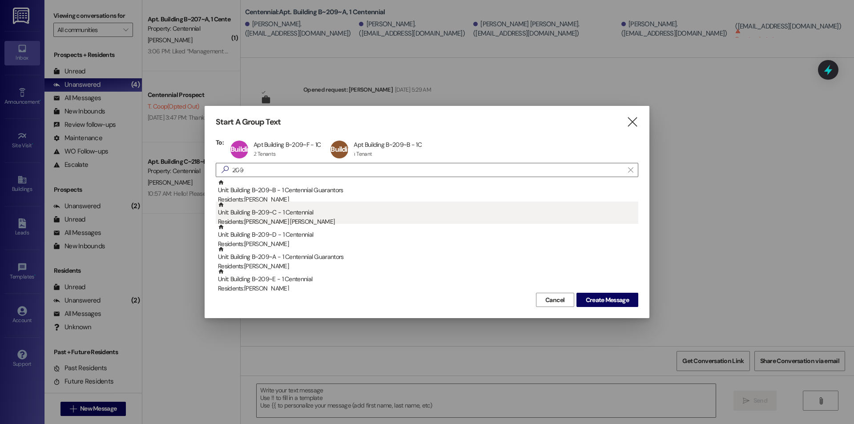
click at [289, 213] on div "Unit: Building B~209~C - 1 Centennial Residents: [PERSON_NAME] [PERSON_NAME]" at bounding box center [428, 213] width 420 height 25
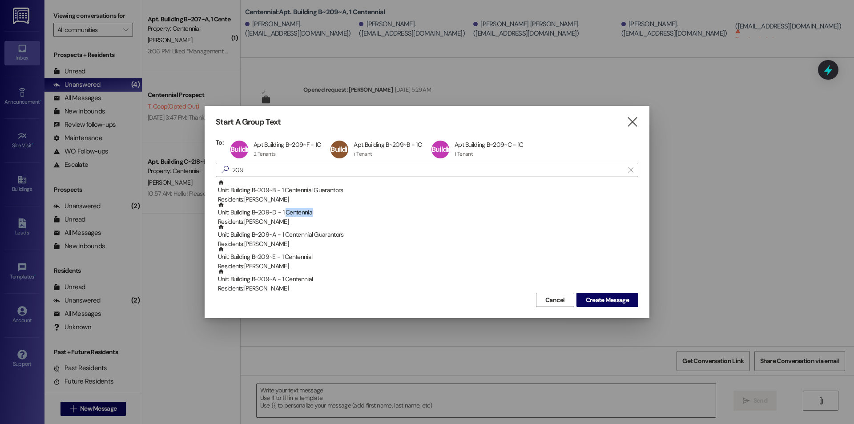
click at [289, 213] on div "Unit: Building B~209~D - 1 Centennial Residents: [PERSON_NAME]" at bounding box center [428, 213] width 420 height 25
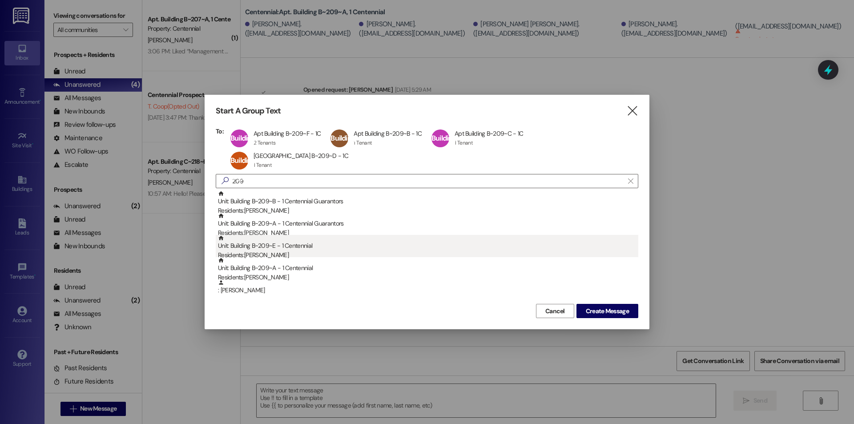
click at [307, 246] on div "Unit: Building B~209~E - 1 Centennial Residents: [PERSON_NAME]" at bounding box center [428, 247] width 420 height 25
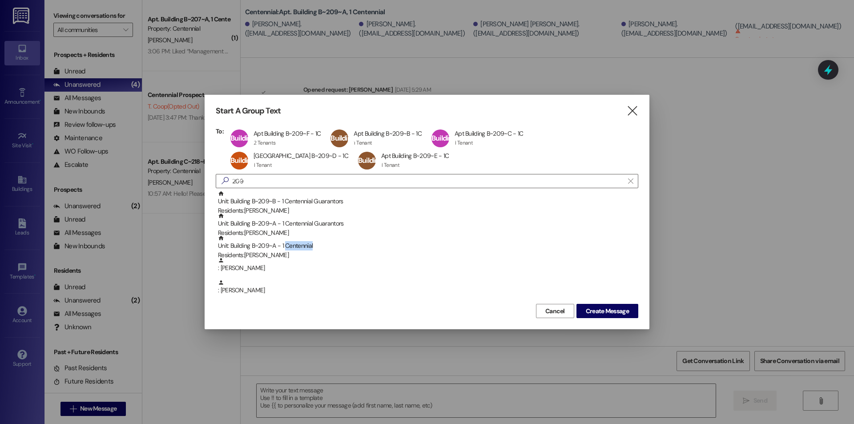
click at [307, 246] on div "Unit: Building B~209~A - 1 Centennial Residents: [PERSON_NAME]" at bounding box center [428, 247] width 420 height 25
click at [578, 311] on button "Create Message" at bounding box center [607, 311] width 62 height 14
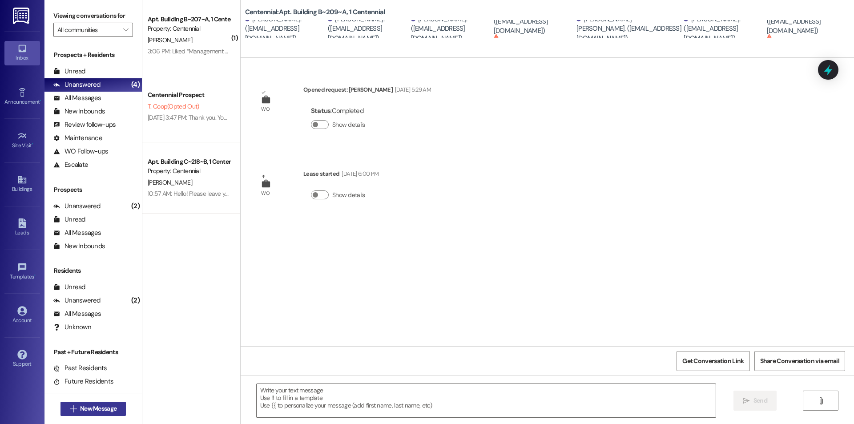
click at [106, 403] on button " New Message" at bounding box center [93, 409] width 66 height 14
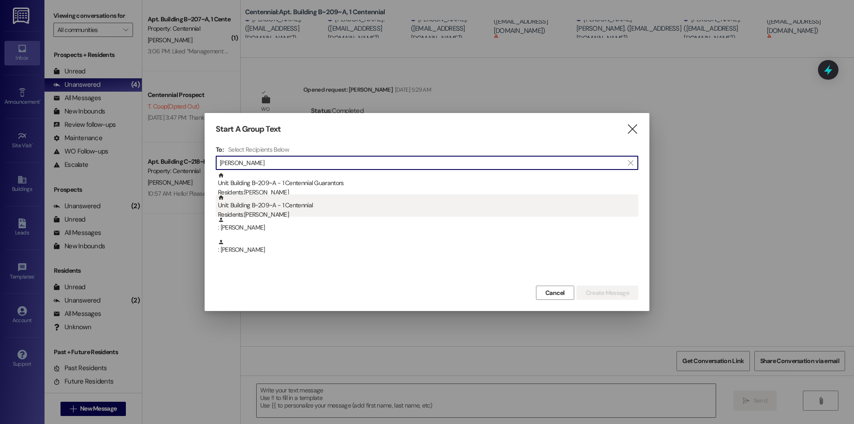
type input "[PERSON_NAME]"
click at [431, 208] on div "Unit: Building B~209~A - 1 Centennial Residents: [PERSON_NAME]" at bounding box center [428, 206] width 420 height 25
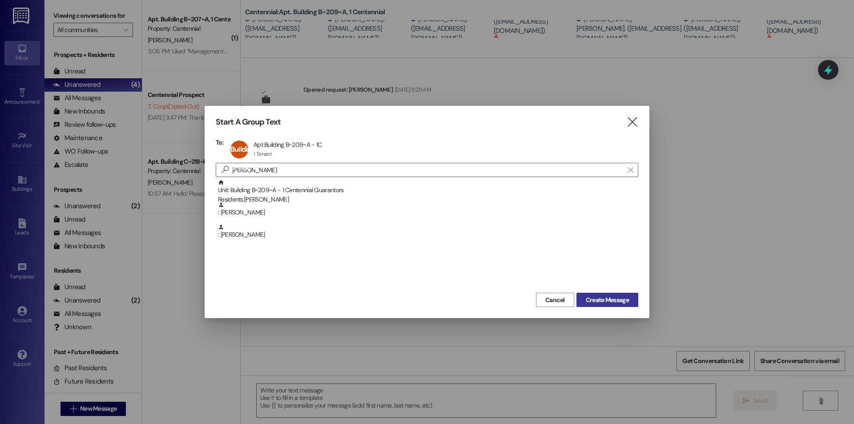
click at [608, 298] on span "Create Message" at bounding box center [607, 299] width 43 height 9
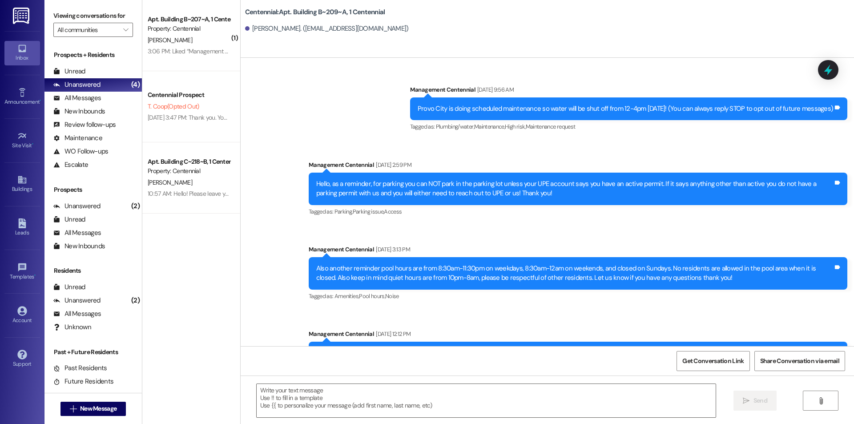
scroll to position [17974, 0]
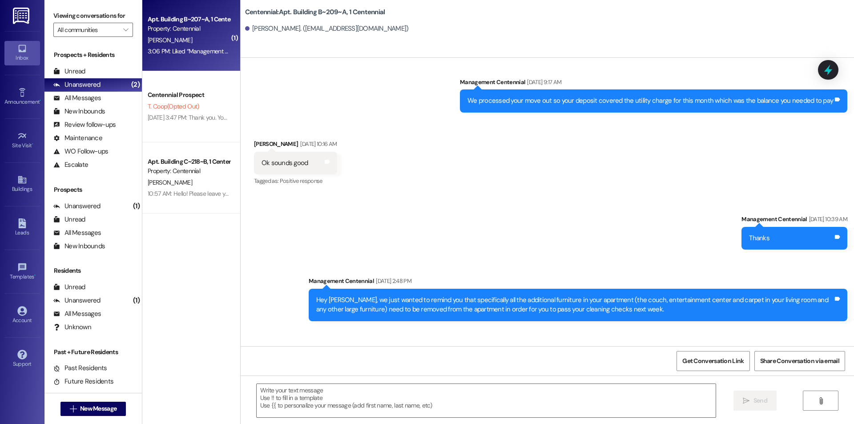
click at [191, 47] on div "3:06 PM: Liked “Management Centennial (Centennial): Yes, we open a…” 3:06 PM: L…" at bounding box center [239, 51] width 183 height 8
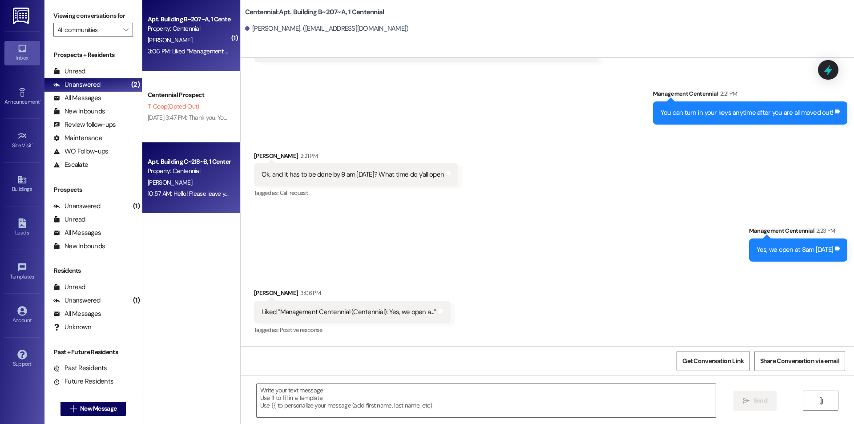
scroll to position [10377, 0]
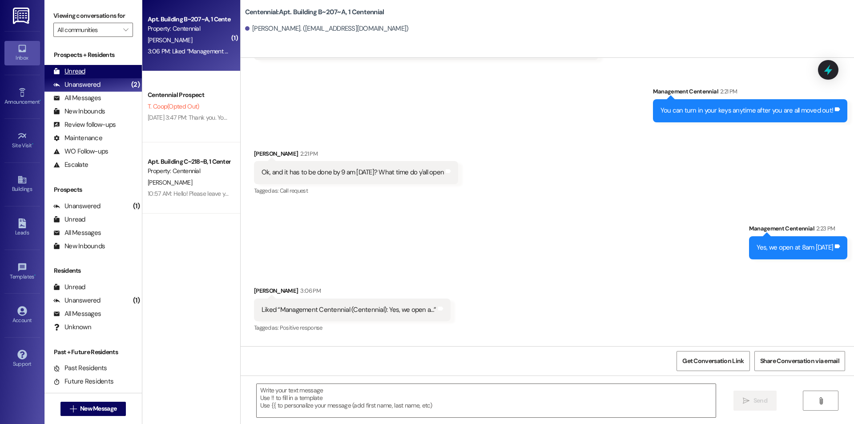
click at [101, 73] on div "Unread (0)" at bounding box center [92, 71] width 97 height 13
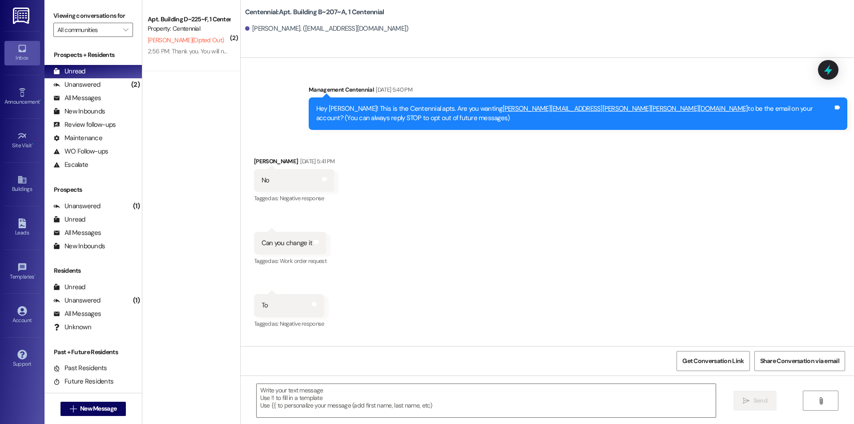
scroll to position [10315, 0]
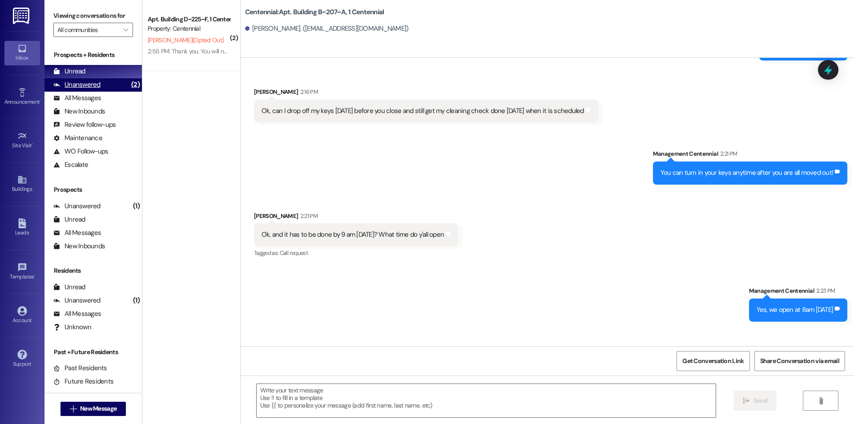
click at [115, 85] on div "Unanswered (2)" at bounding box center [92, 84] width 97 height 13
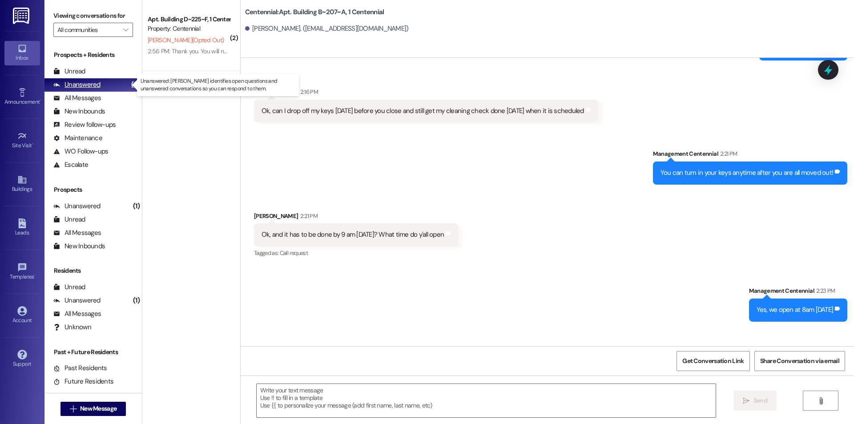
click at [112, 79] on div "Unanswered (2)" at bounding box center [92, 84] width 97 height 13
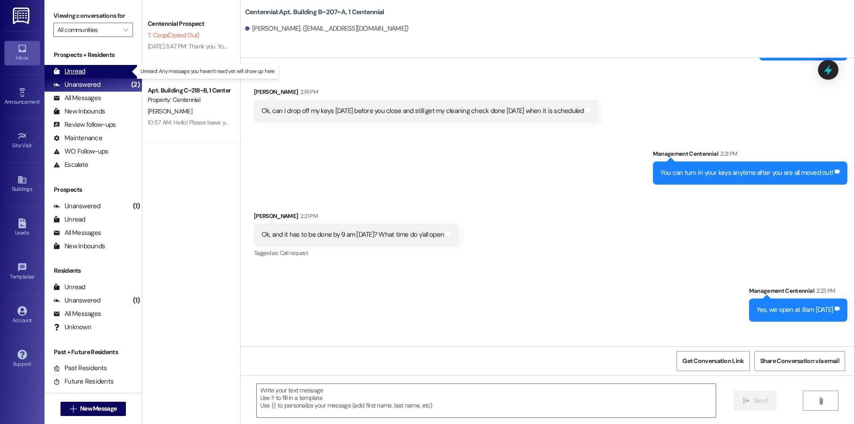
click at [116, 72] on div "Unread (0)" at bounding box center [92, 71] width 97 height 13
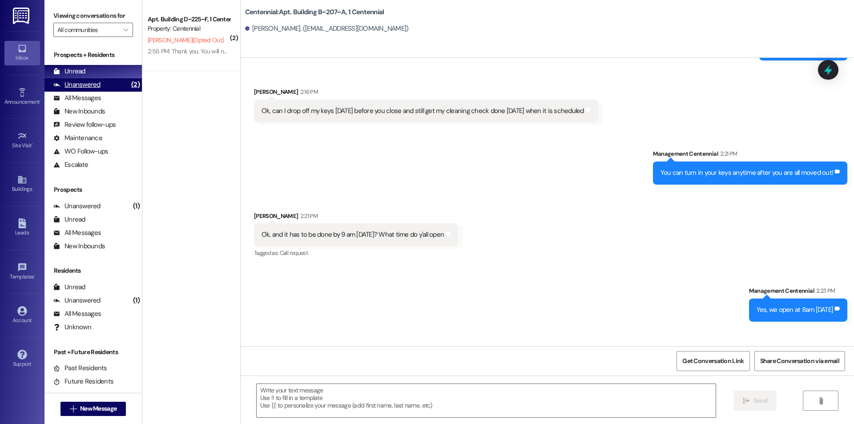
click at [100, 84] on div "Unanswered (2)" at bounding box center [92, 84] width 97 height 13
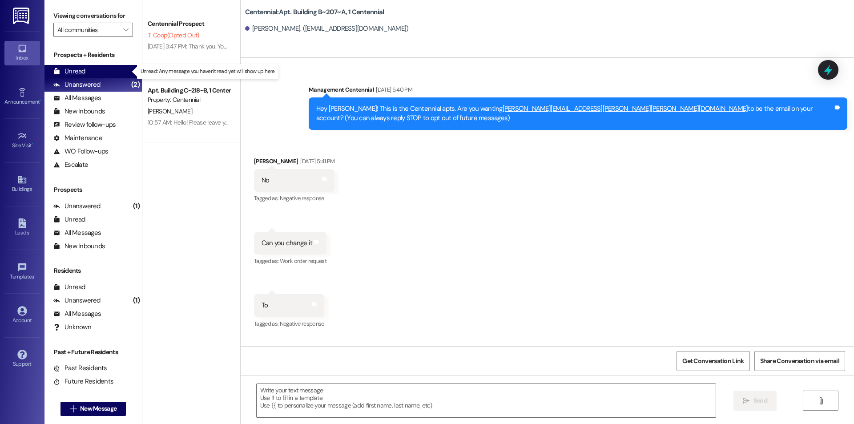
click at [102, 76] on div "Unread (0)" at bounding box center [92, 71] width 97 height 13
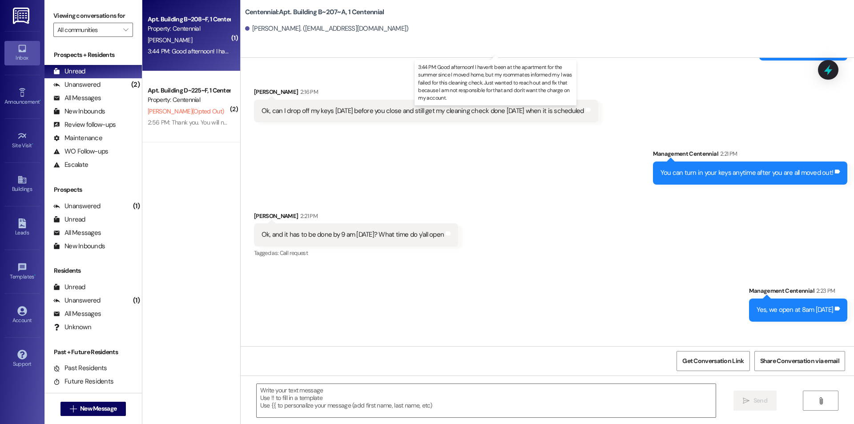
click at [185, 54] on div "3:44 PM: Good afternoon! I haven't been at the apartment for the summer since I…" at bounding box center [511, 51] width 727 height 8
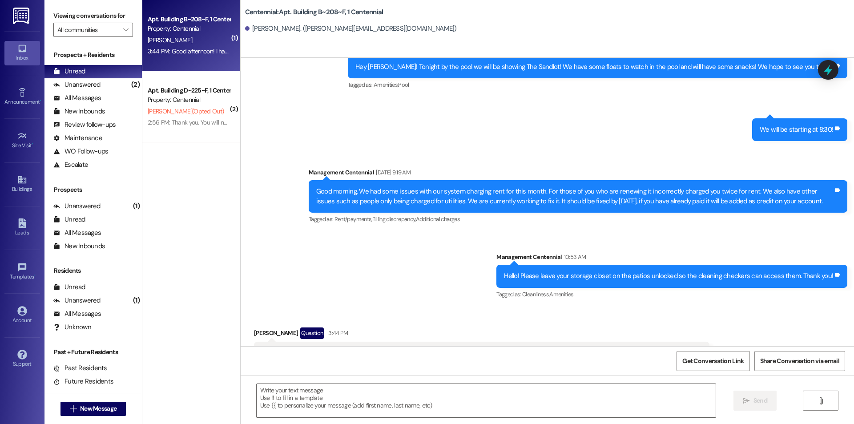
scroll to position [9894, 0]
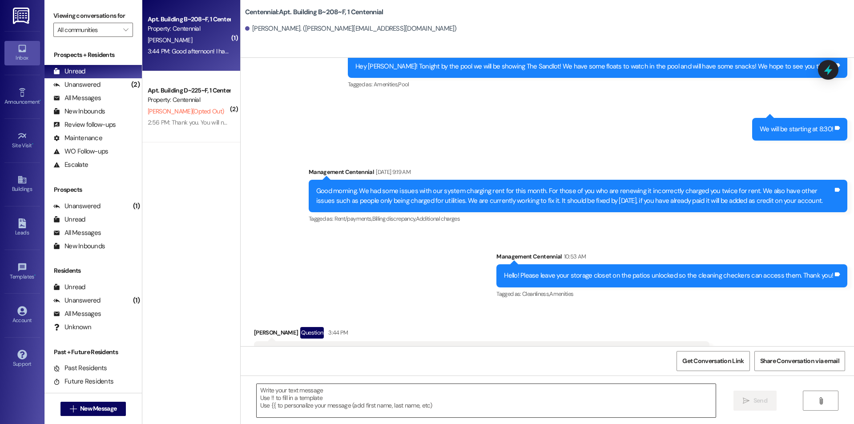
click at [446, 394] on textarea at bounding box center [486, 400] width 459 height 33
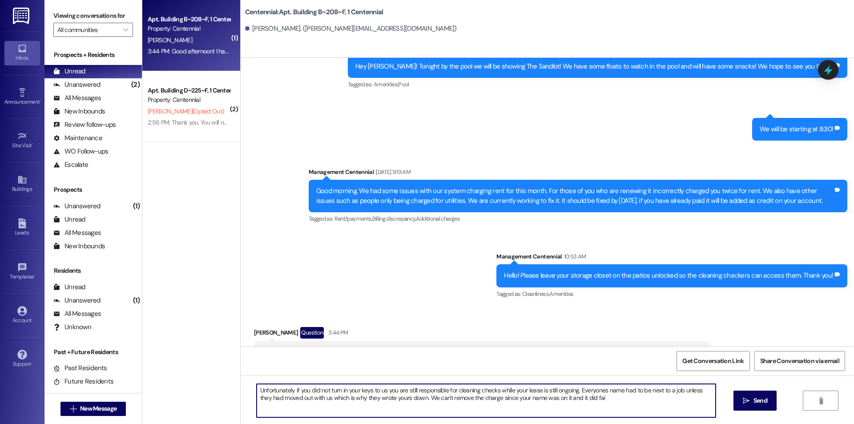
type textarea "Unfortunately if you did not turn in your keys to us you are still responsible …"
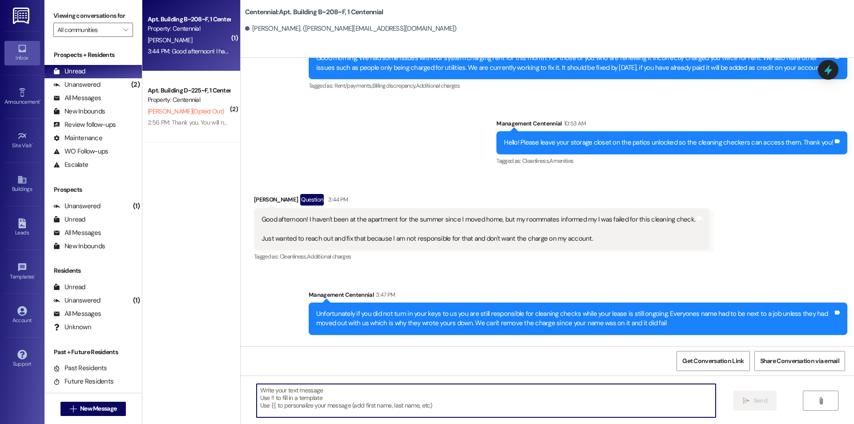
scroll to position [10027, 0]
click at [462, 403] on textarea at bounding box center [486, 400] width 459 height 33
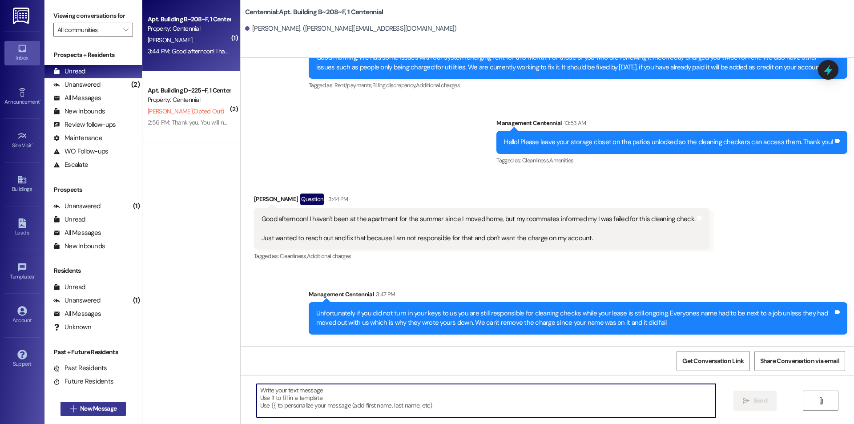
click at [96, 411] on span "New Message" at bounding box center [98, 408] width 36 height 9
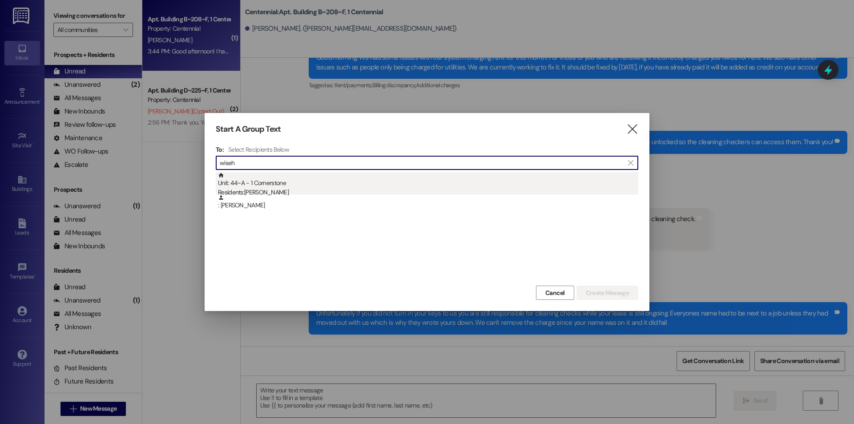
type input "wiseh"
click at [311, 185] on div "Unit: 44~A - 1 Cornerstone Residents: [PERSON_NAME]" at bounding box center [428, 184] width 420 height 25
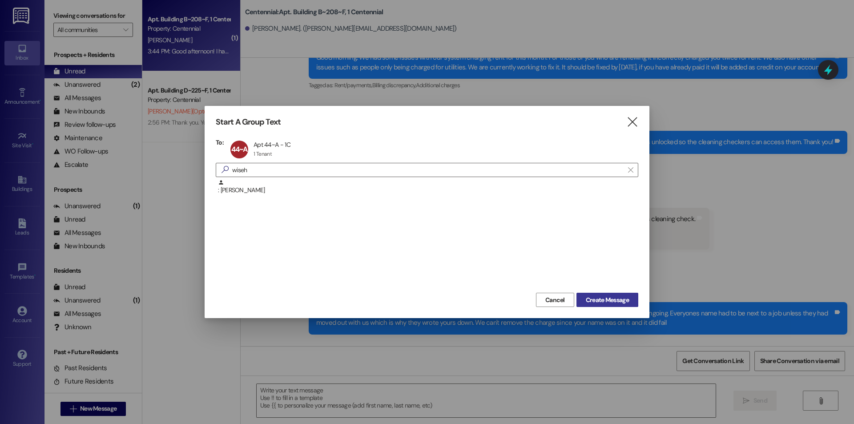
click at [618, 297] on span "Create Message" at bounding box center [607, 299] width 43 height 9
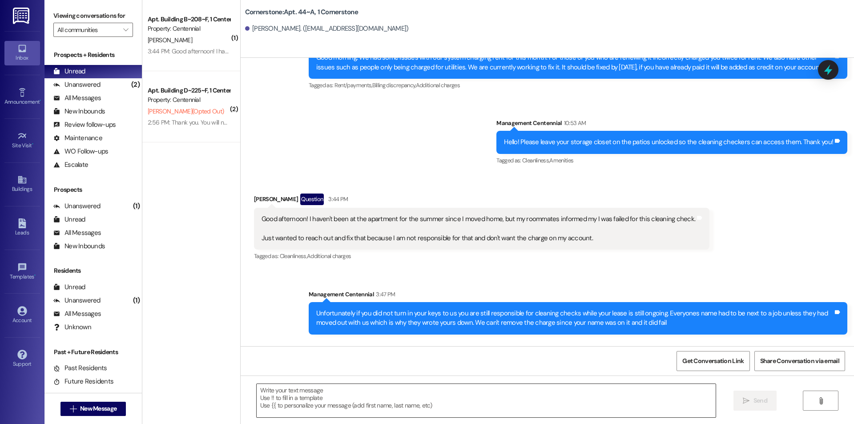
click at [541, 391] on textarea at bounding box center [486, 400] width 459 height 33
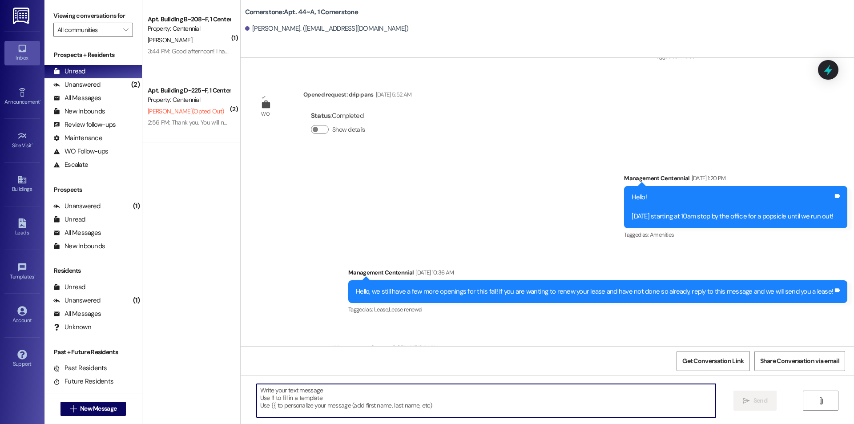
scroll to position [3726, 0]
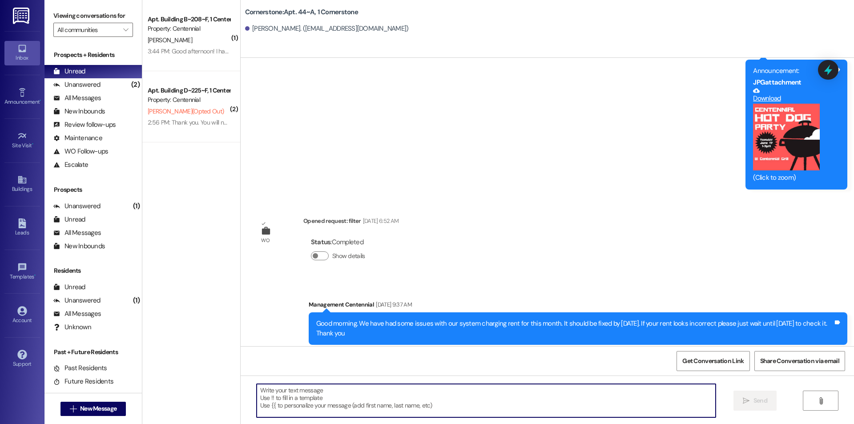
click at [461, 410] on textarea at bounding box center [486, 400] width 459 height 33
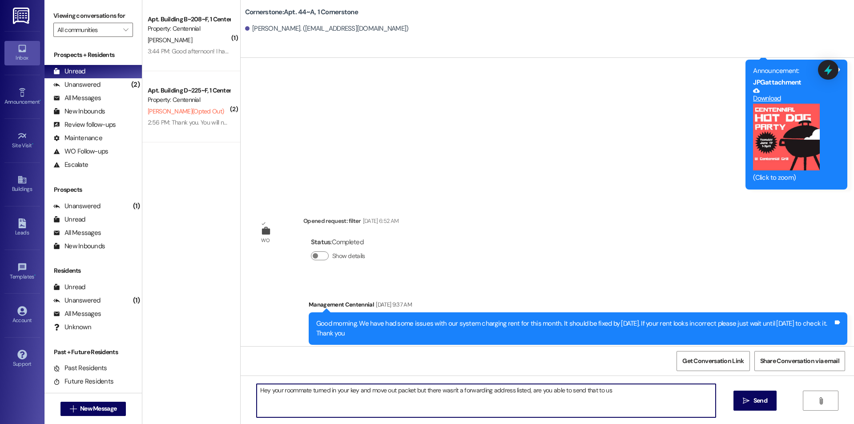
type textarea "Hey your roommate turned in your key and move out packet but there wasn't a for…"
drag, startPoint x: 461, startPoint y: 409, endPoint x: 463, endPoint y: 402, distance: 6.5
click at [461, 405] on textarea "Hey your roommate turned in your key and move out packet but there wasn't a for…" at bounding box center [486, 400] width 459 height 33
click at [463, 402] on textarea "Hey your roommate turned in your key and move out packet but there wasn't a for…" at bounding box center [486, 400] width 459 height 33
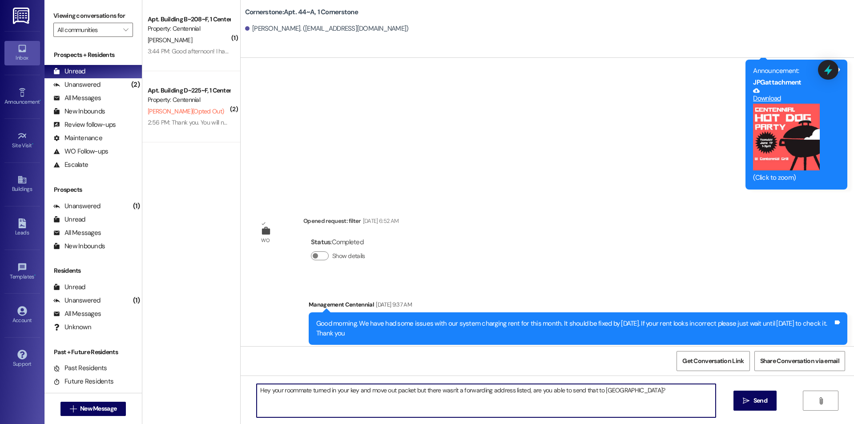
click at [463, 402] on textarea "Hey your roommate turned in your key and move out packet but there wasn't a for…" at bounding box center [486, 400] width 459 height 33
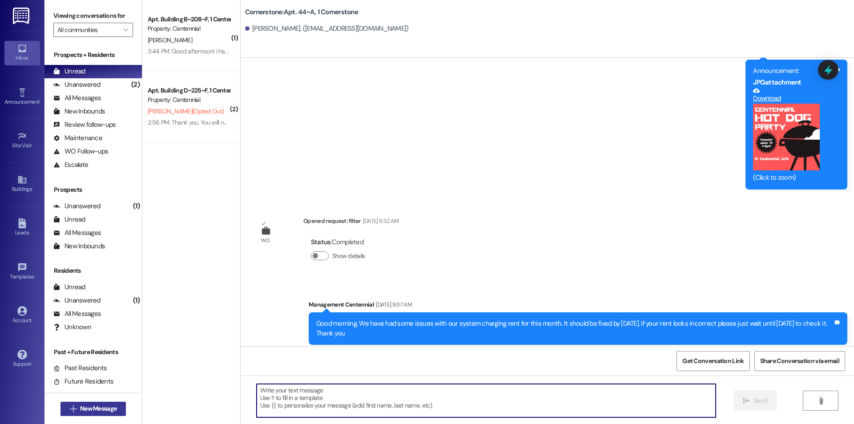
click at [97, 408] on span "New Message" at bounding box center [98, 408] width 36 height 9
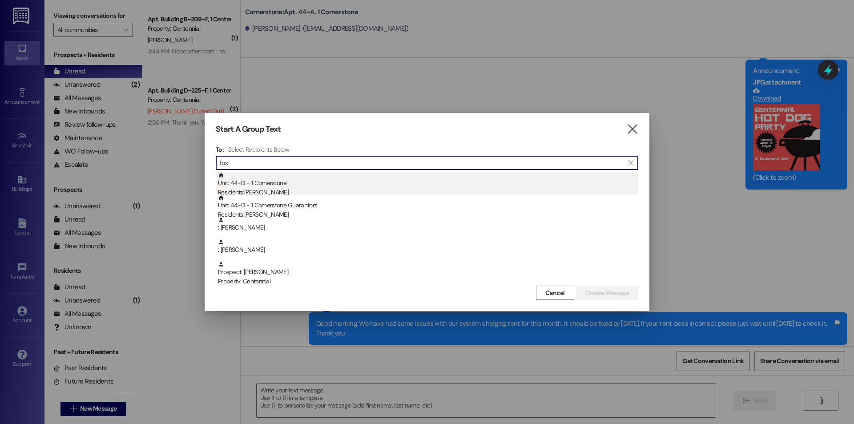
type input "fox"
click at [260, 186] on div "Unit: 44~D - 1 Cornerstone Residents: [PERSON_NAME]" at bounding box center [428, 184] width 420 height 25
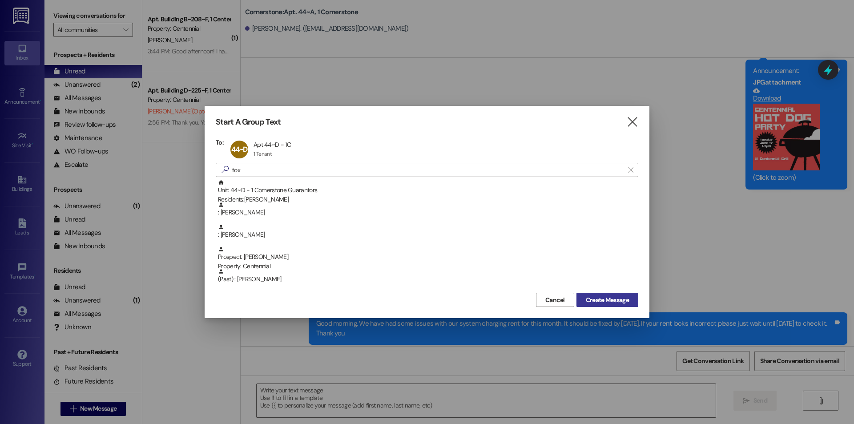
click at [590, 301] on span "Create Message" at bounding box center [607, 299] width 43 height 9
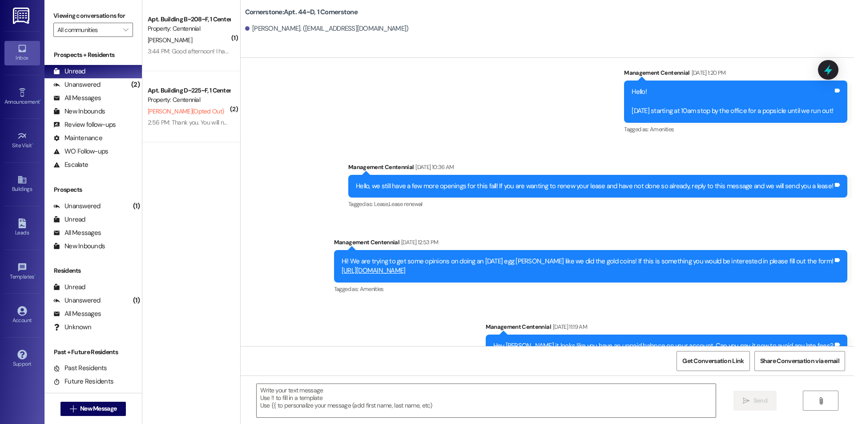
scroll to position [6204, 0]
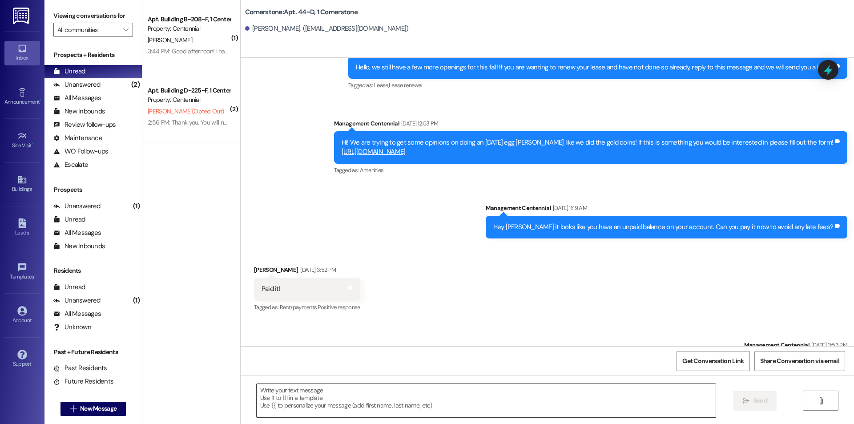
click at [583, 404] on textarea at bounding box center [486, 400] width 459 height 33
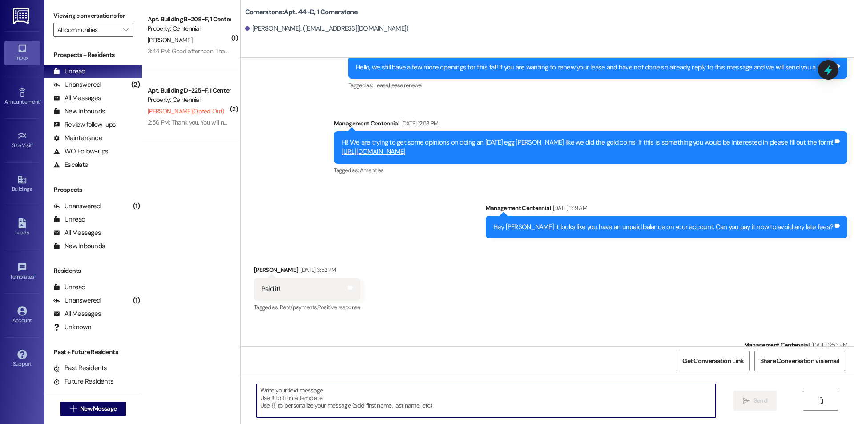
paste textarea "Hey your roommate turned in your key and move out packet but there wasn't a for…"
type textarea "Hey your roommate turned in your key and move out packet but there wasn't a for…"
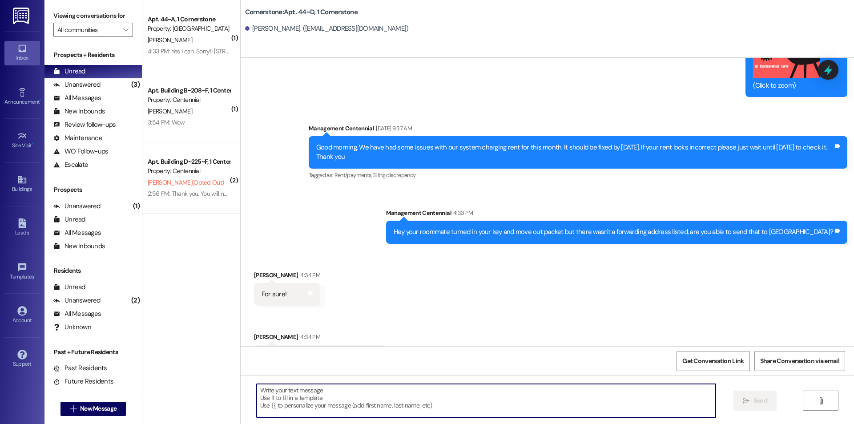
scroll to position [6764, 0]
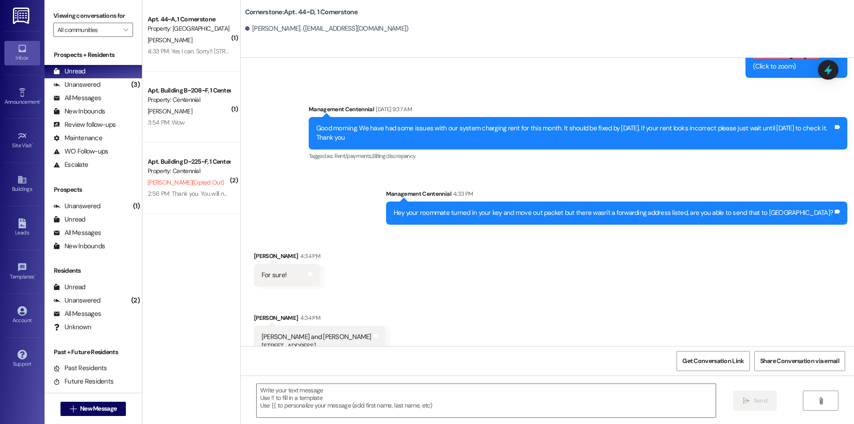
drag, startPoint x: 254, startPoint y: 318, endPoint x: 319, endPoint y: 318, distance: 64.9
click at [319, 332] on div "[PERSON_NAME] and [PERSON_NAME] [STREET_ADDRESS]" at bounding box center [316, 346] width 110 height 28
copy div "[STREET_ADDRESS]"
click at [302, 405] on textarea at bounding box center [486, 400] width 459 height 33
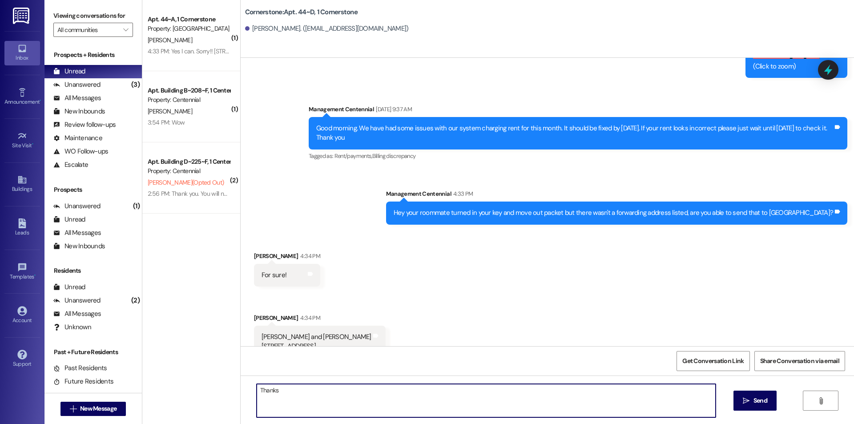
type textarea "Thanks!"
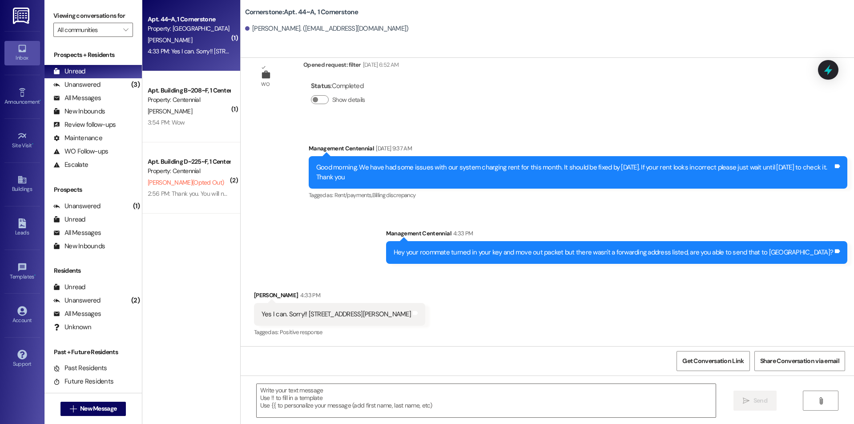
scroll to position [3863, 0]
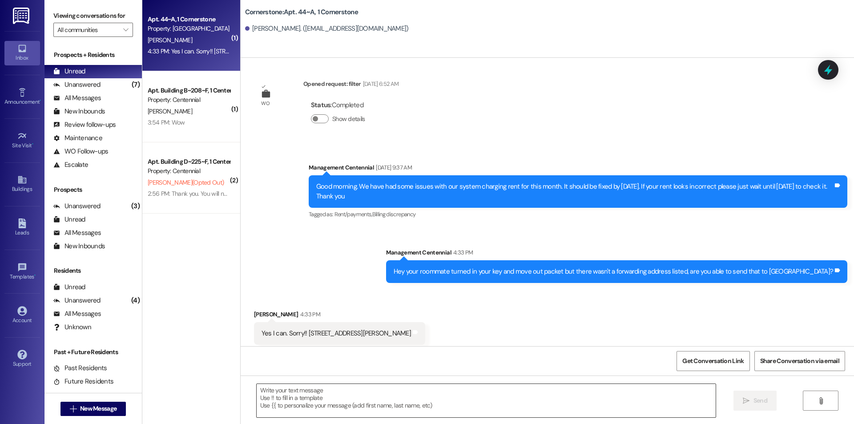
click at [406, 398] on textarea at bounding box center [486, 400] width 459 height 33
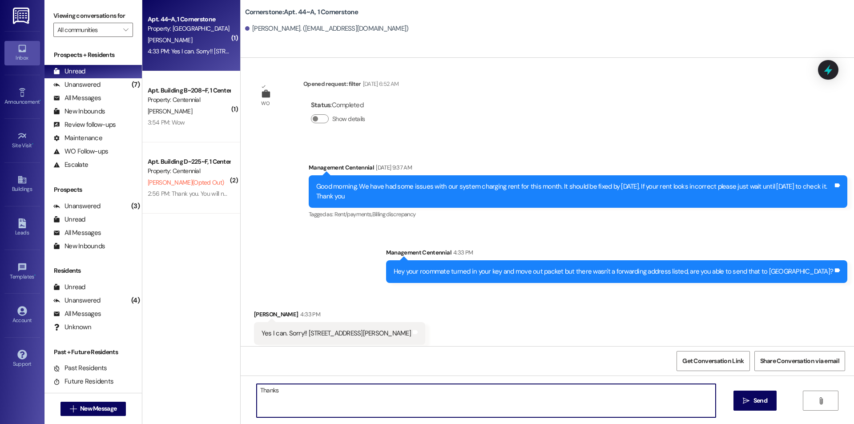
type textarea "Thanks!"
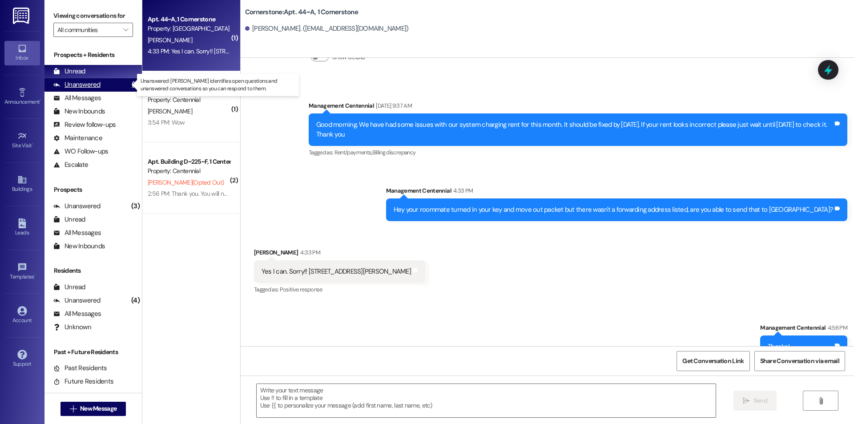
click at [116, 88] on div "Unanswered (7)" at bounding box center [92, 84] width 97 height 13
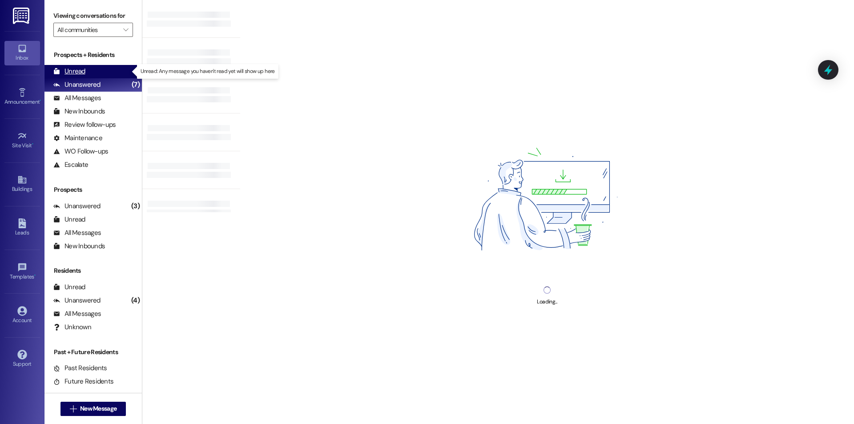
click at [115, 70] on div "Unread (0)" at bounding box center [92, 71] width 97 height 13
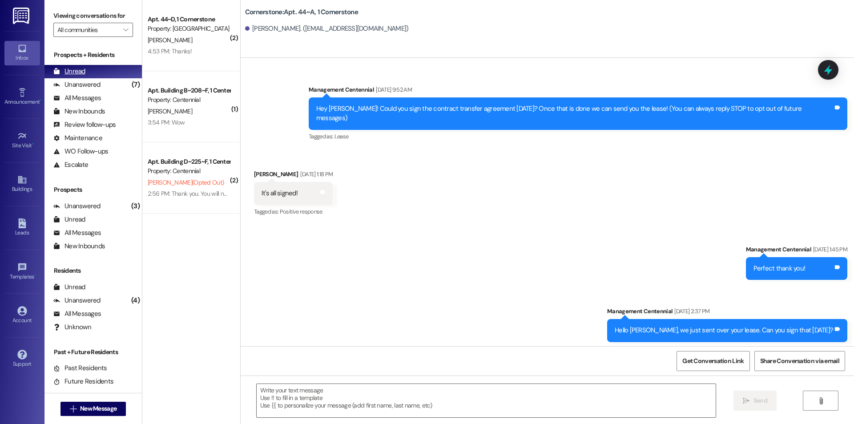
scroll to position [3863, 0]
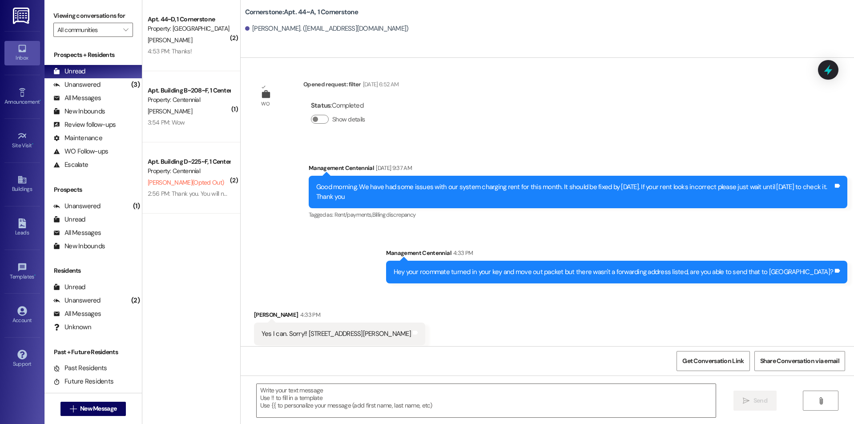
click at [84, 398] on div " New Message" at bounding box center [93, 409] width 66 height 22
click at [84, 404] on span "New Message" at bounding box center [98, 408] width 36 height 9
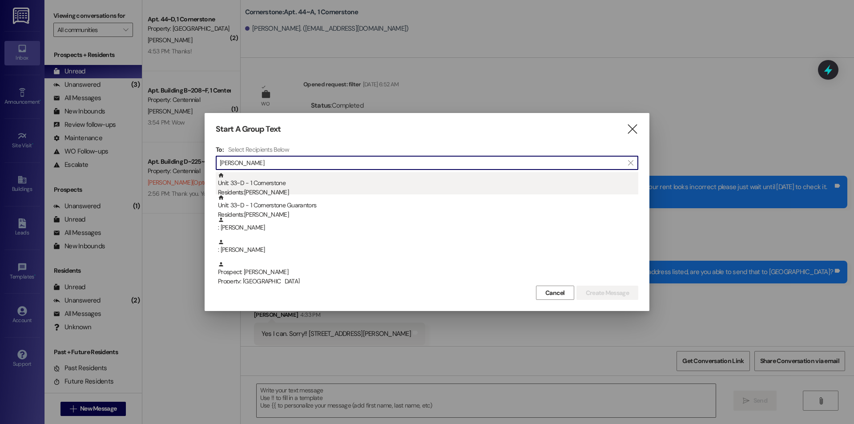
type input "[PERSON_NAME]"
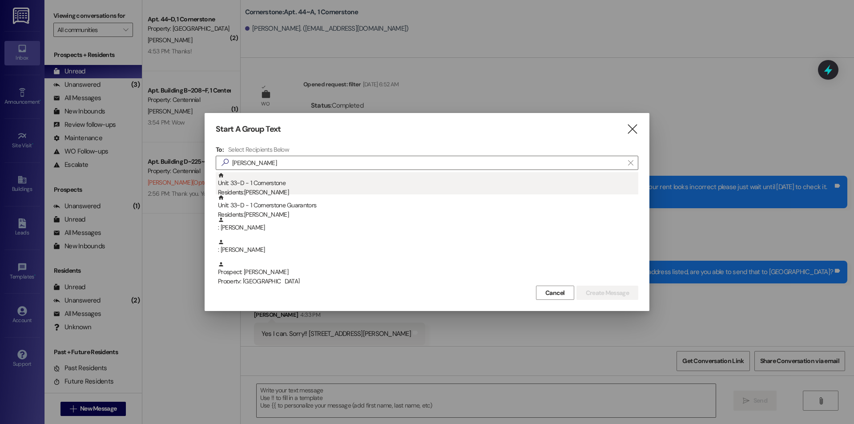
click at [427, 193] on div "Residents: [PERSON_NAME]" at bounding box center [428, 192] width 420 height 9
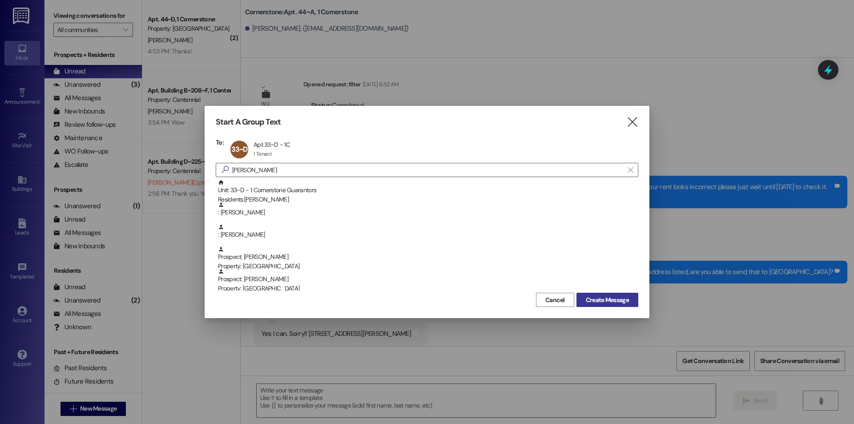
click at [615, 298] on span "Create Message" at bounding box center [607, 299] width 43 height 9
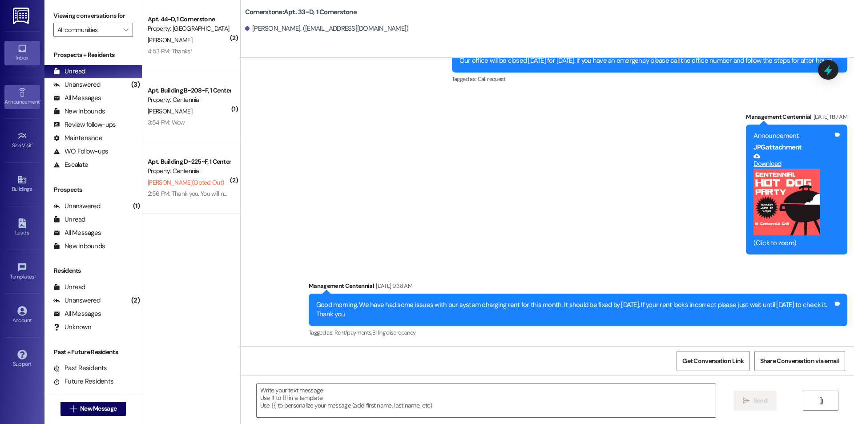
scroll to position [1949, 0]
